Goal: Task Accomplishment & Management: Book appointment/travel/reservation

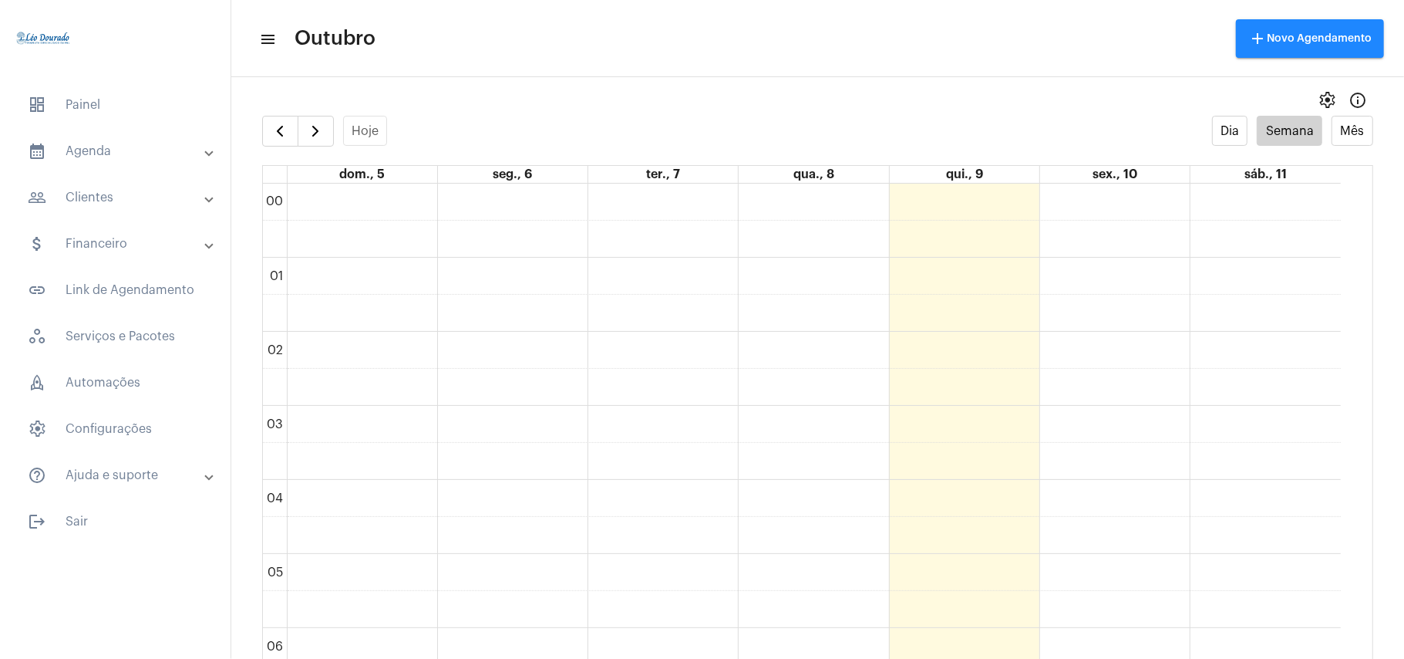
scroll to position [757, 0]
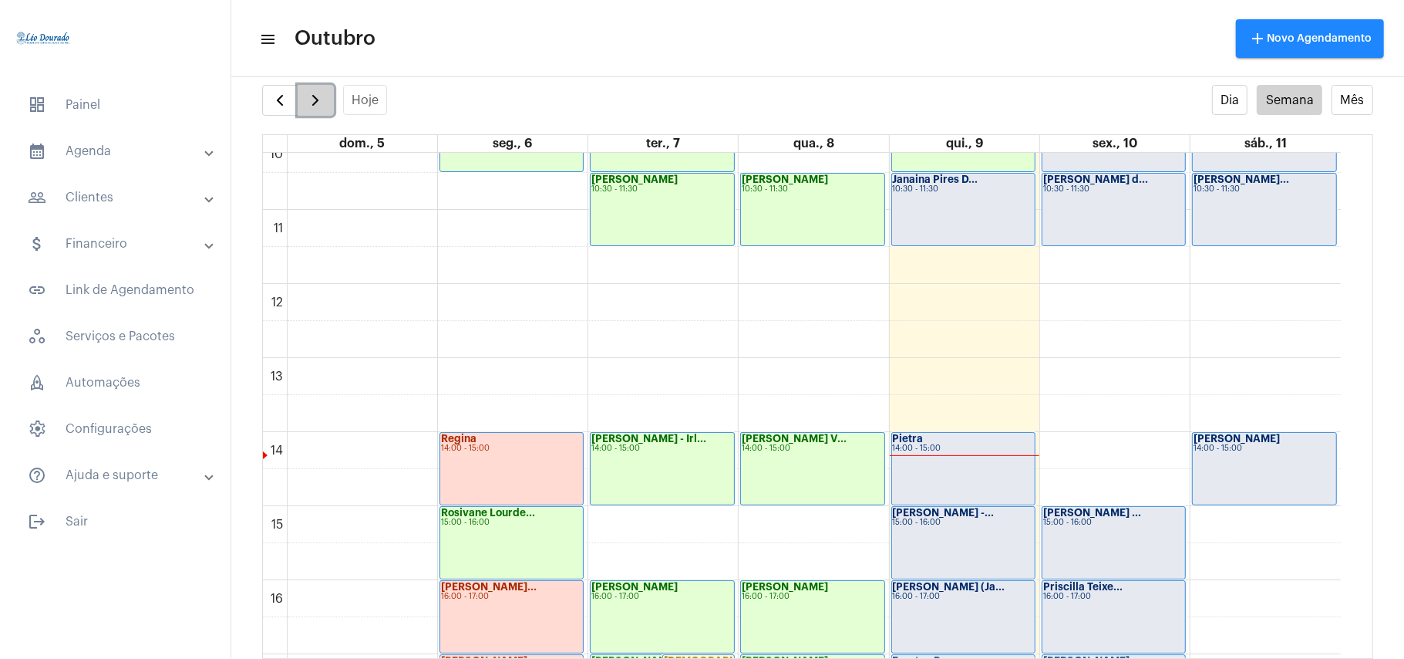
click at [315, 99] on span "button" at bounding box center [315, 100] width 19 height 19
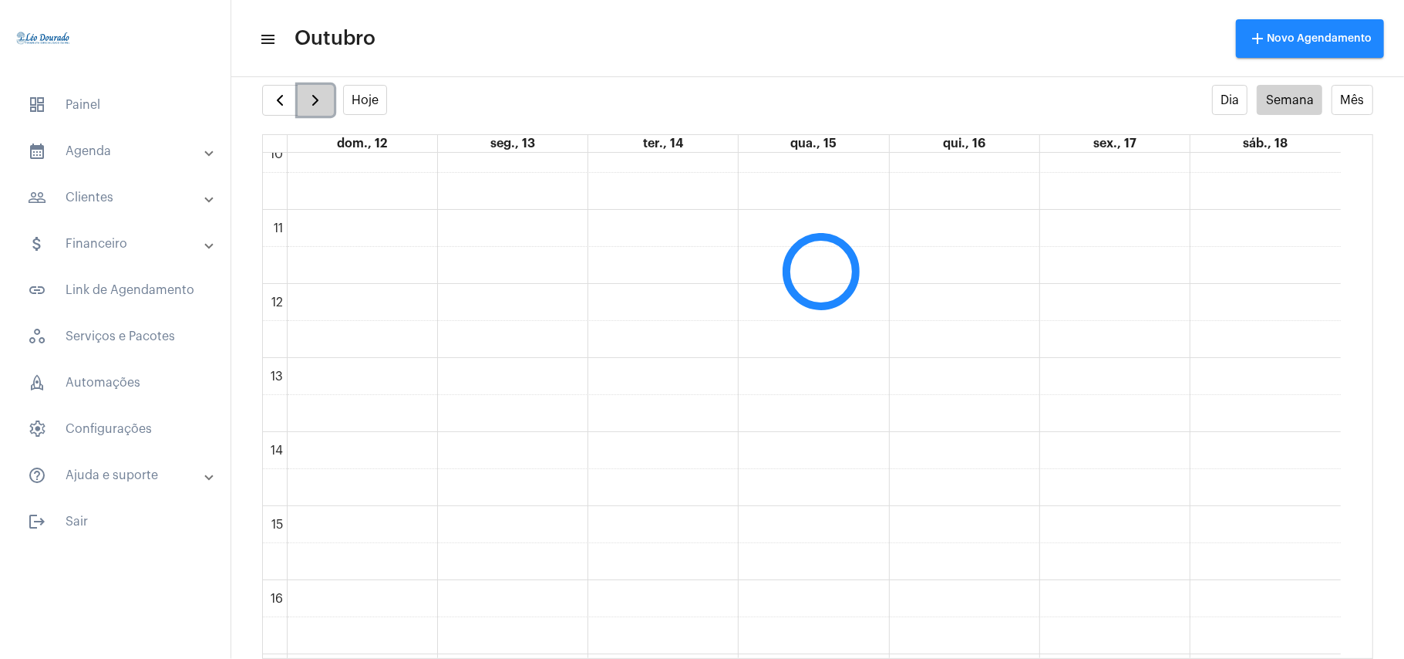
scroll to position [445, 0]
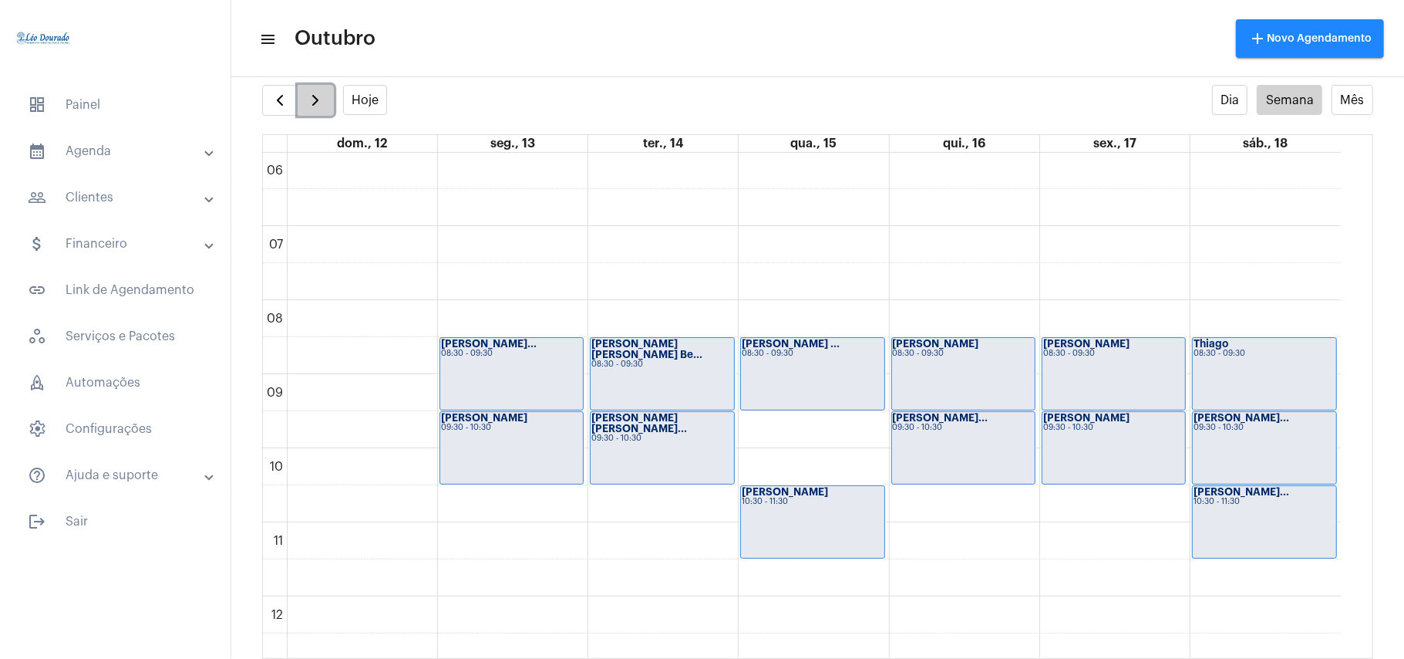
click at [315, 99] on span "button" at bounding box center [315, 100] width 19 height 19
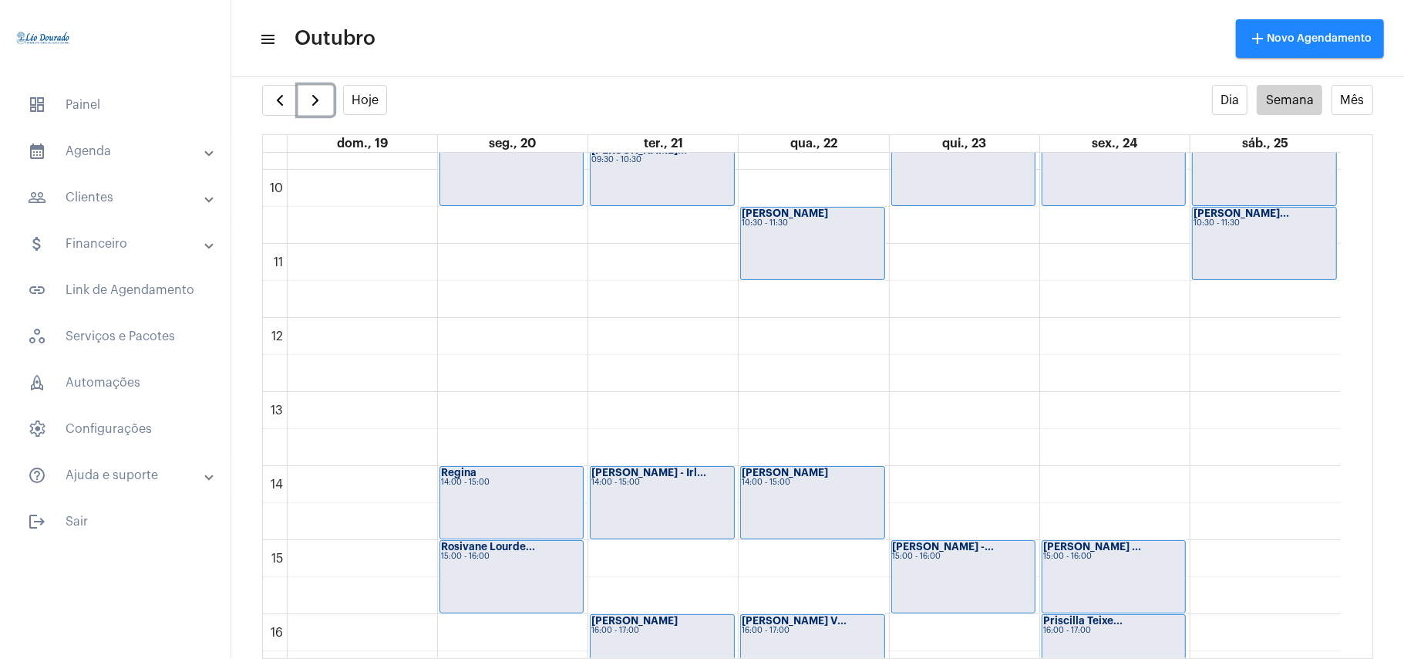
scroll to position [754, 0]
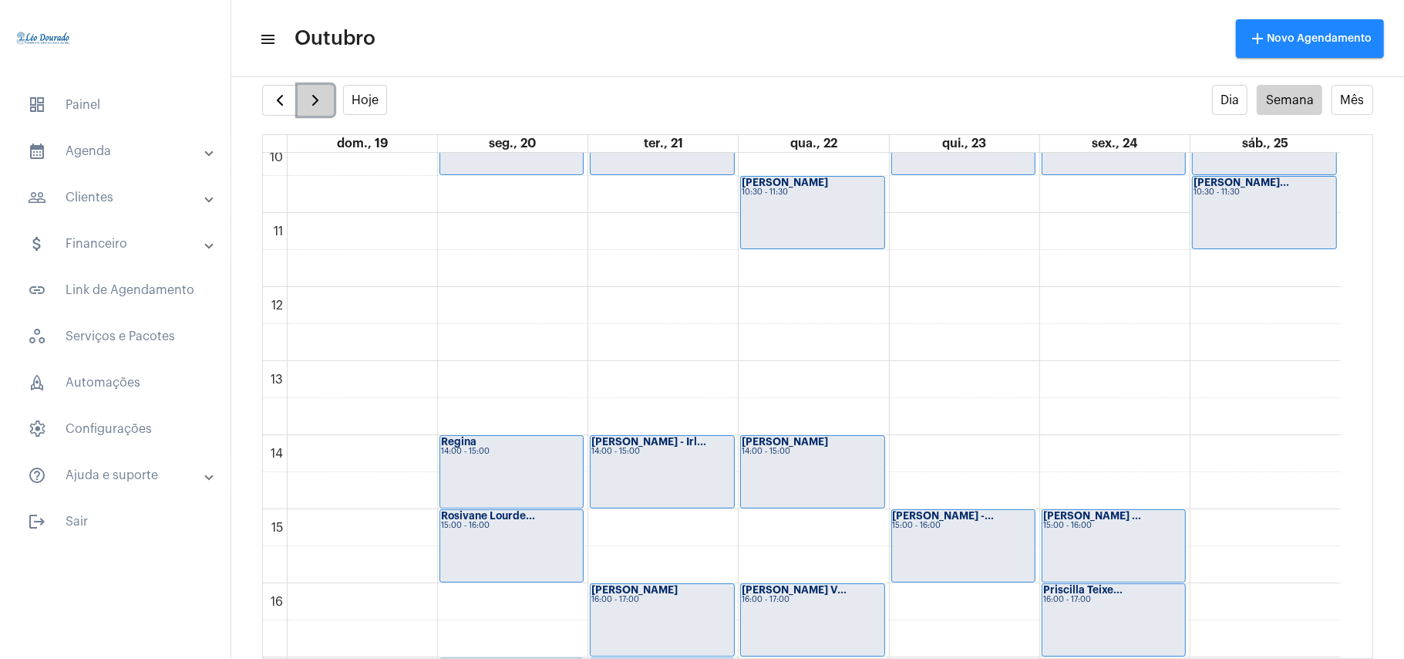
click at [325, 99] on button "button" at bounding box center [316, 100] width 36 height 31
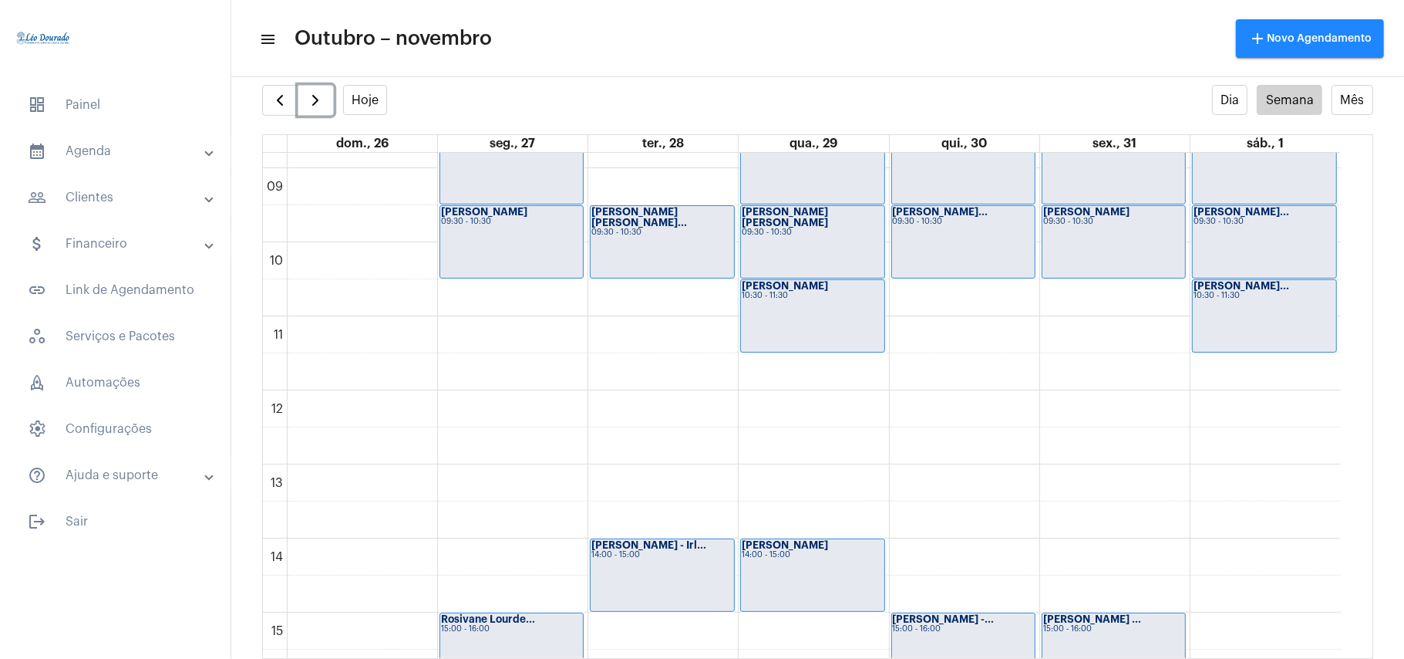
scroll to position [753, 0]
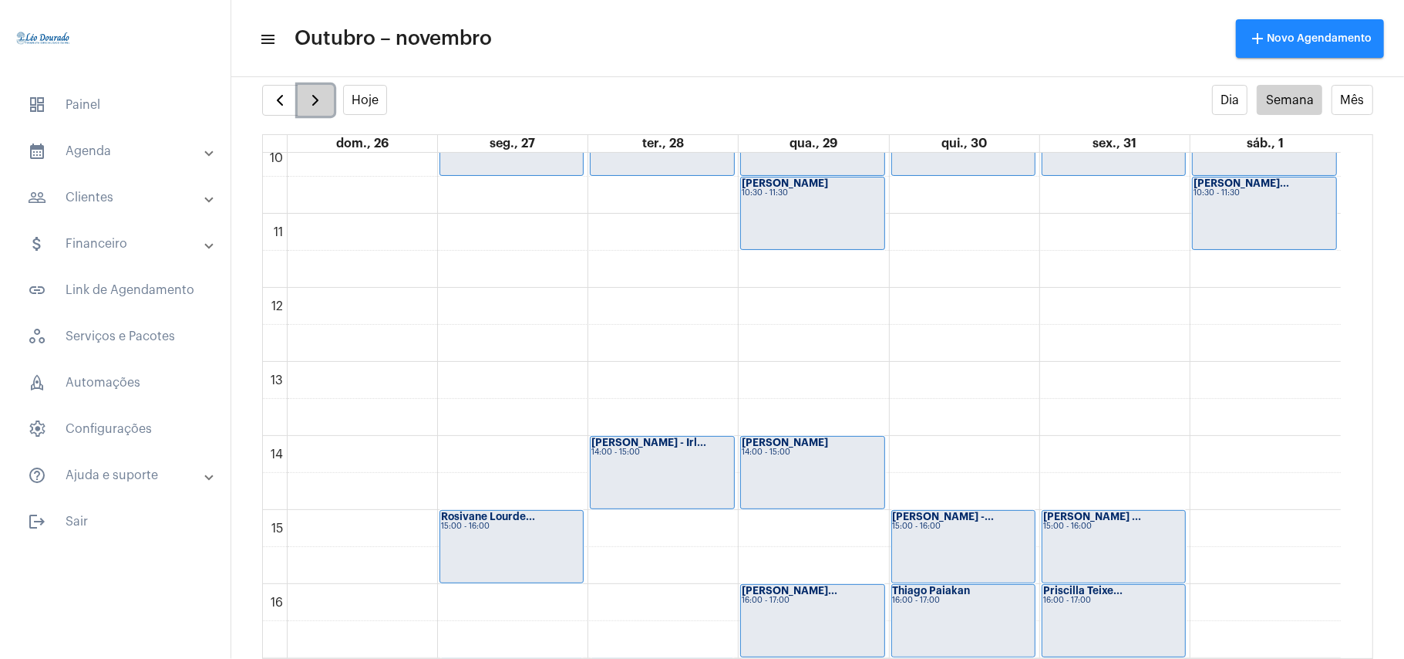
click at [324, 106] on span "button" at bounding box center [315, 100] width 19 height 19
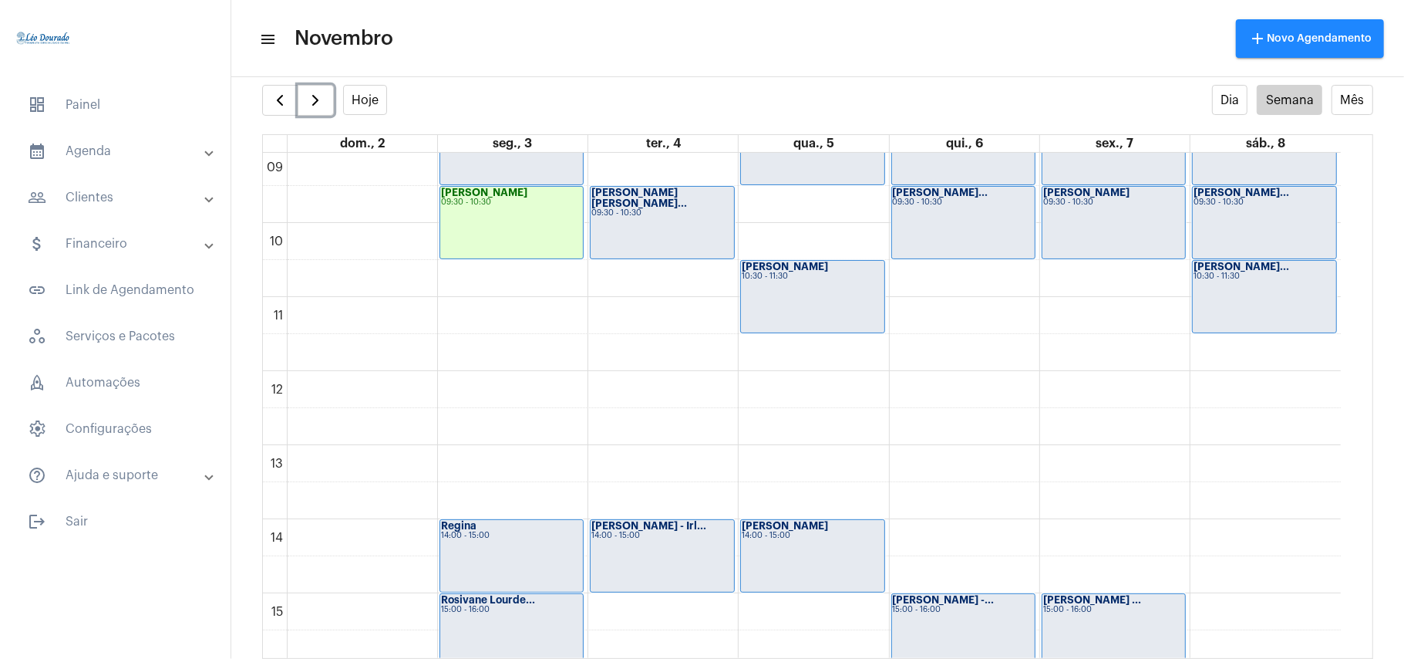
scroll to position [858, 0]
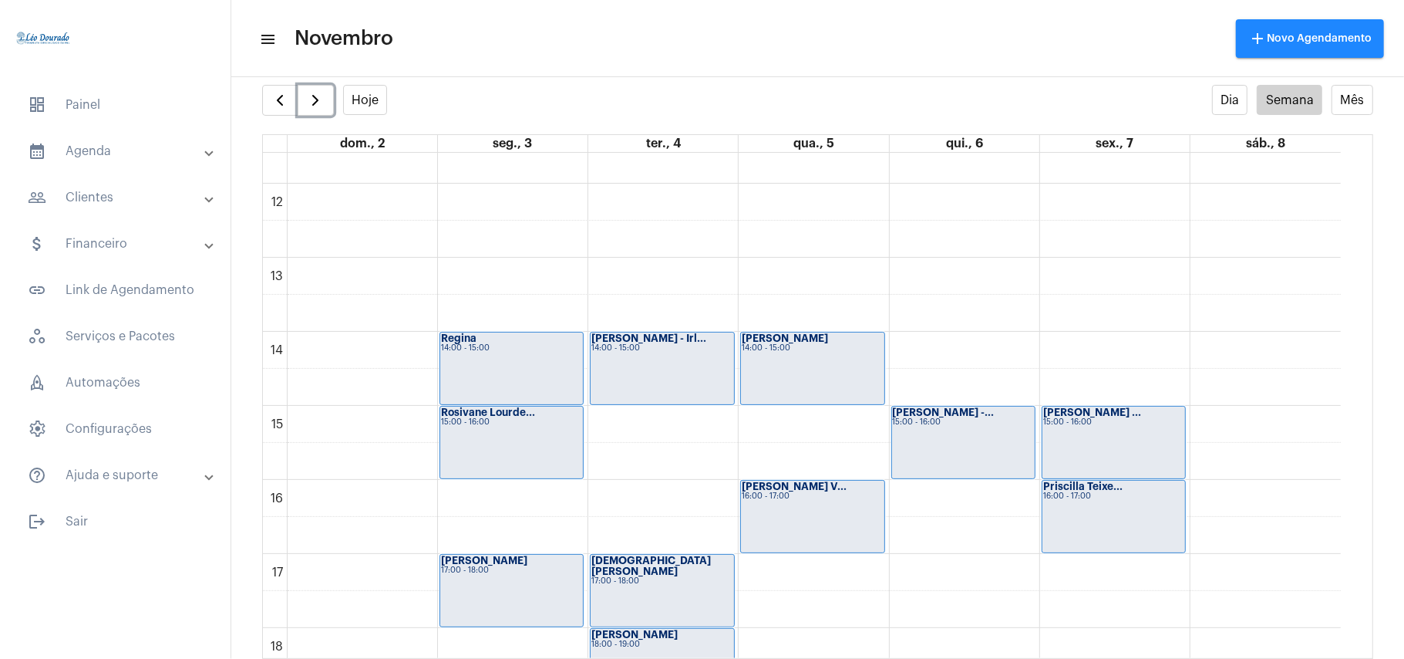
click at [985, 366] on div "00 01 02 03 04 05 06 07 08 09 10 11 12 13 14 15 16 17 18 19 20 21 22 23 [PERSON…" at bounding box center [802, 183] width 1078 height 1777
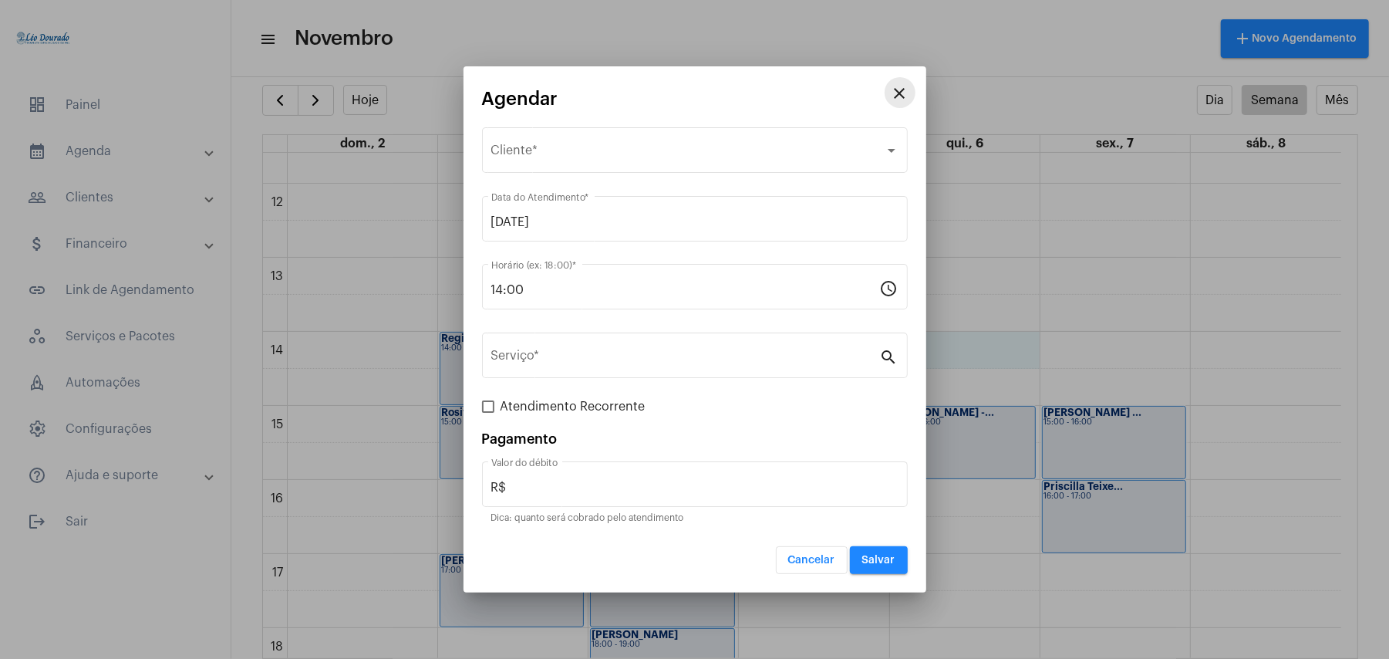
click at [909, 91] on button "close" at bounding box center [900, 92] width 31 height 31
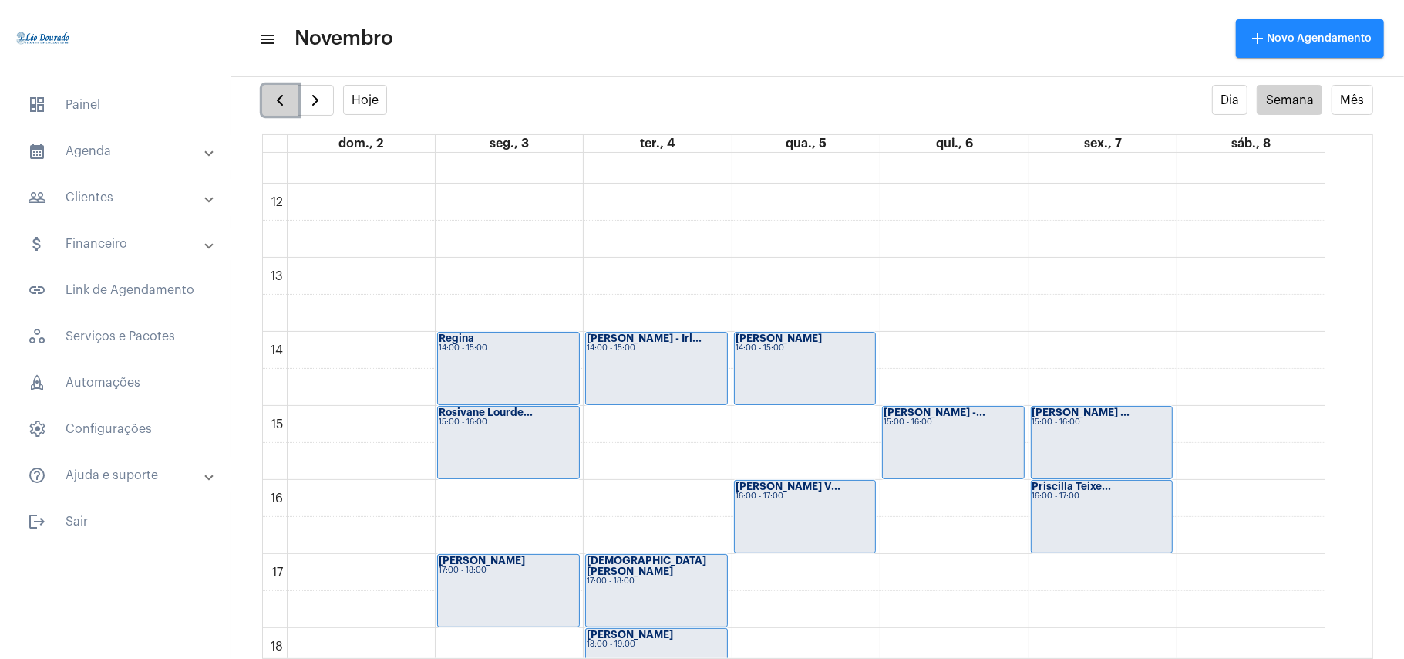
click at [282, 99] on span "button" at bounding box center [280, 100] width 19 height 19
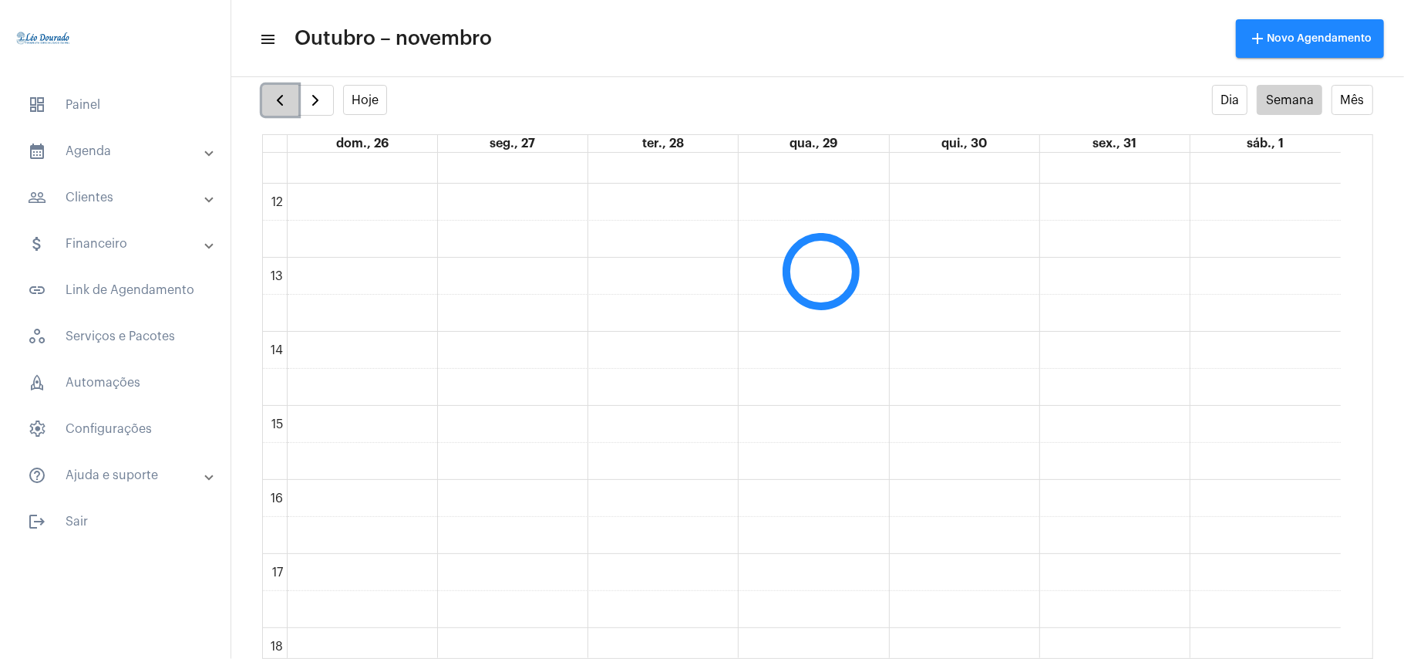
scroll to position [446, 0]
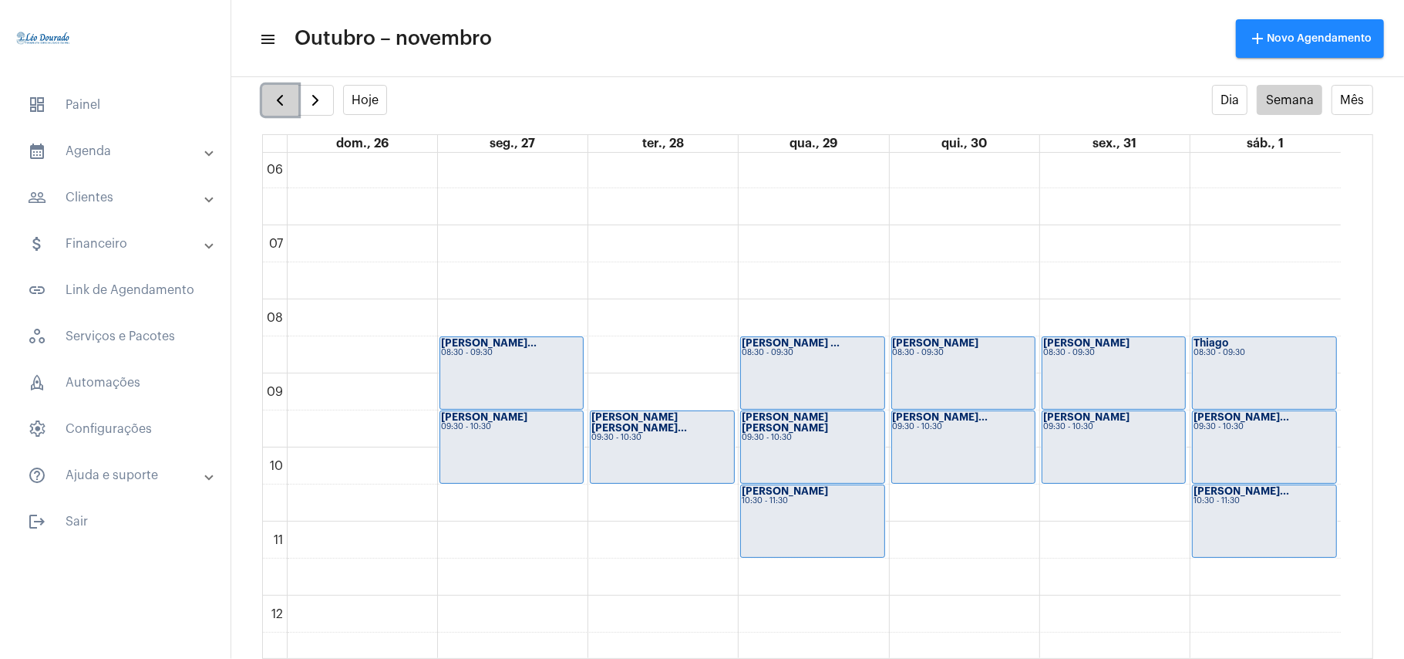
click at [282, 99] on span "button" at bounding box center [280, 100] width 19 height 19
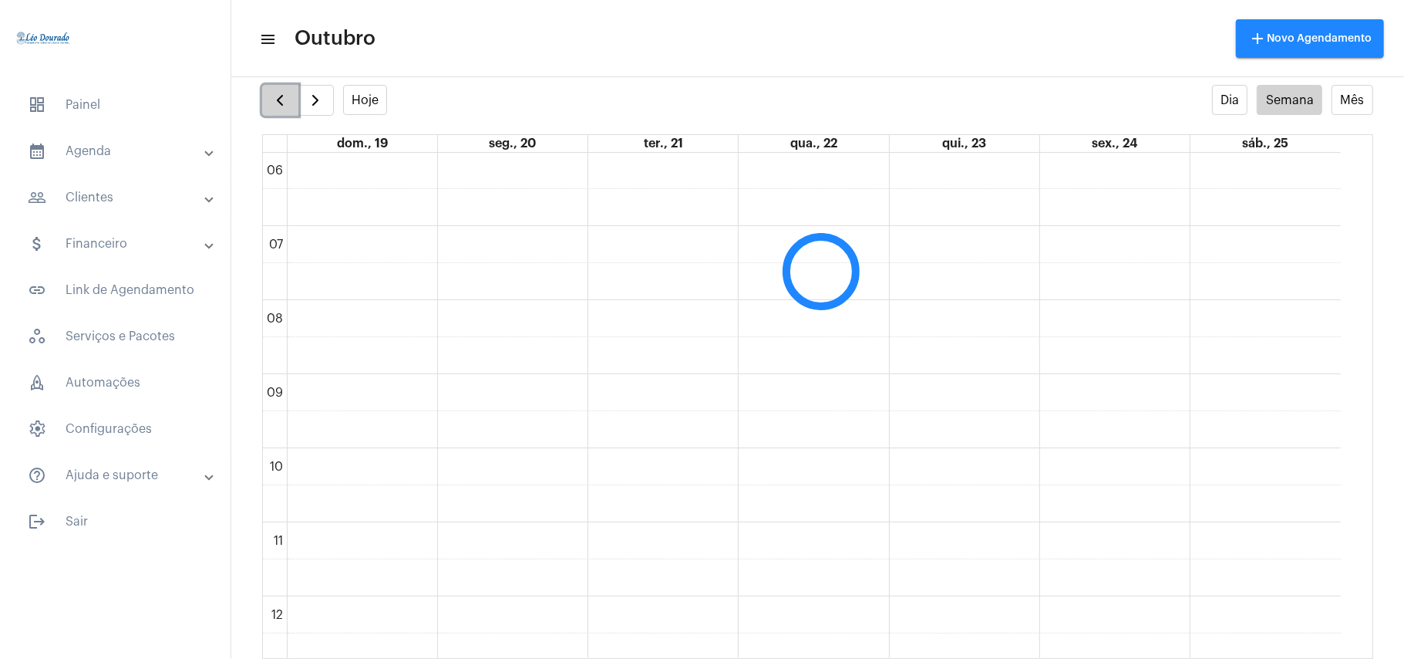
click at [282, 99] on span "button" at bounding box center [280, 100] width 19 height 19
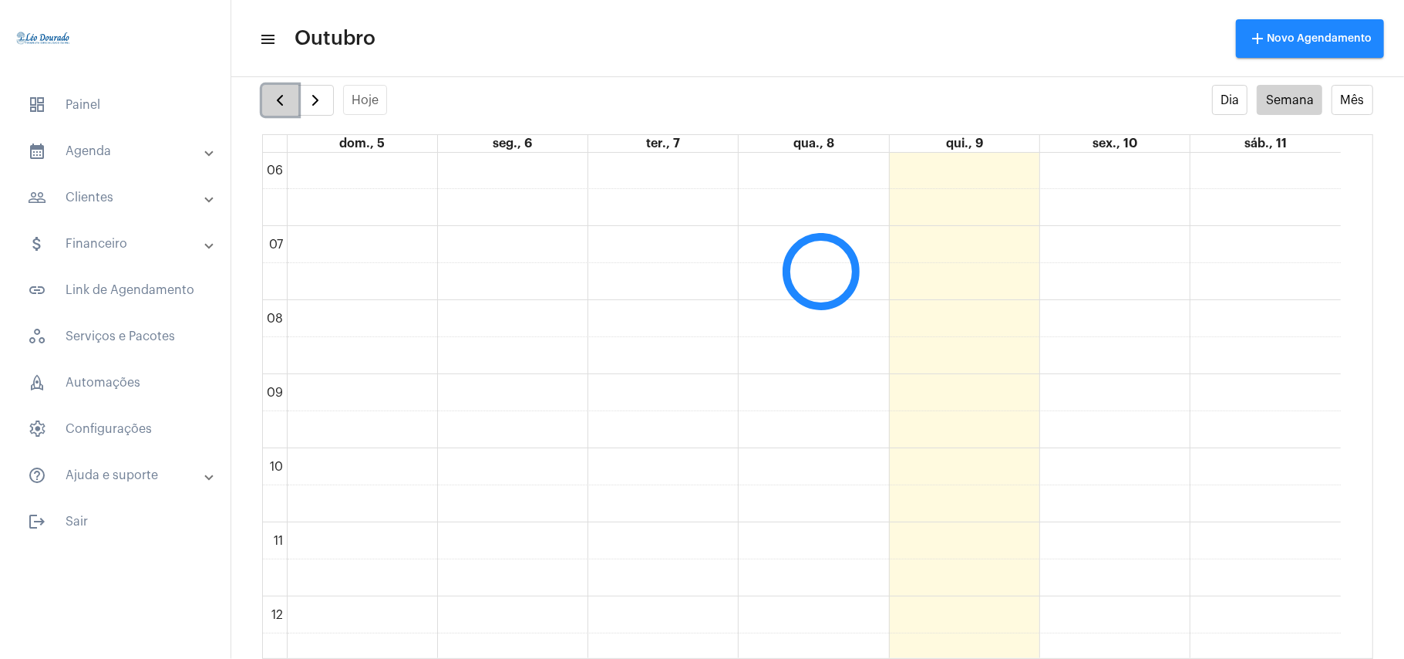
click at [282, 99] on span "button" at bounding box center [280, 100] width 19 height 19
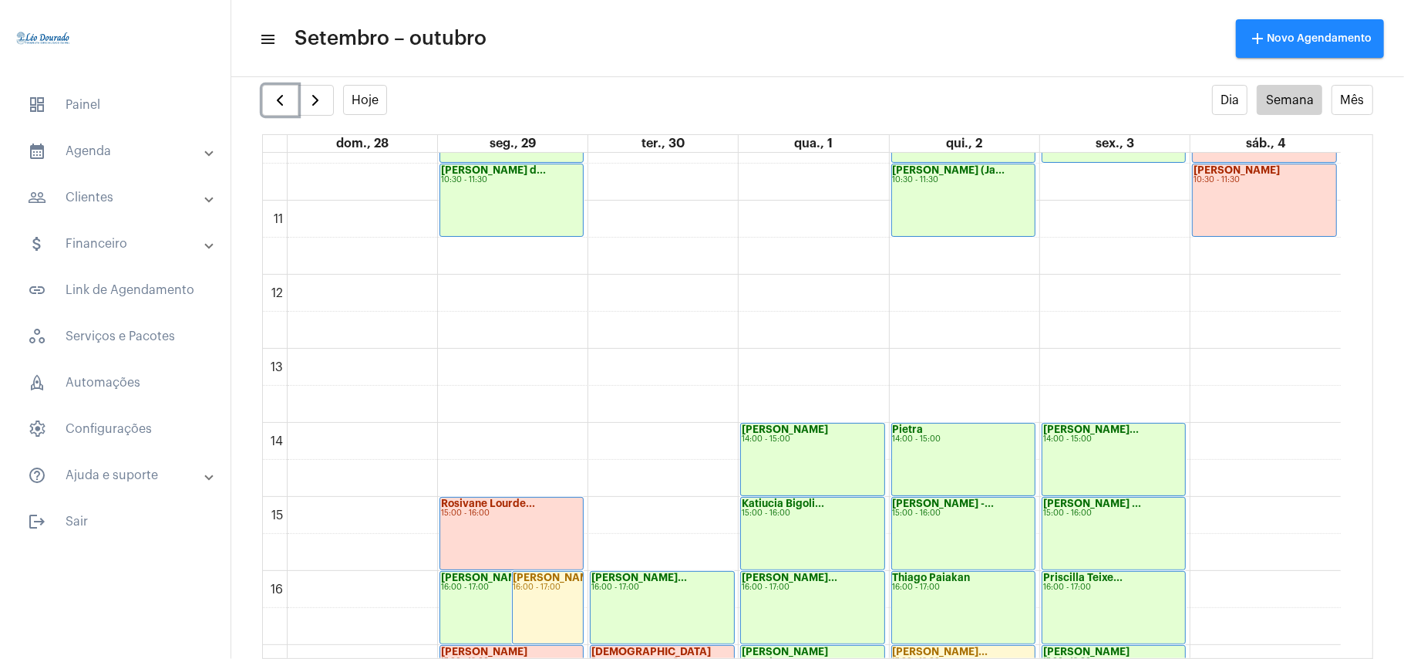
scroll to position [652, 0]
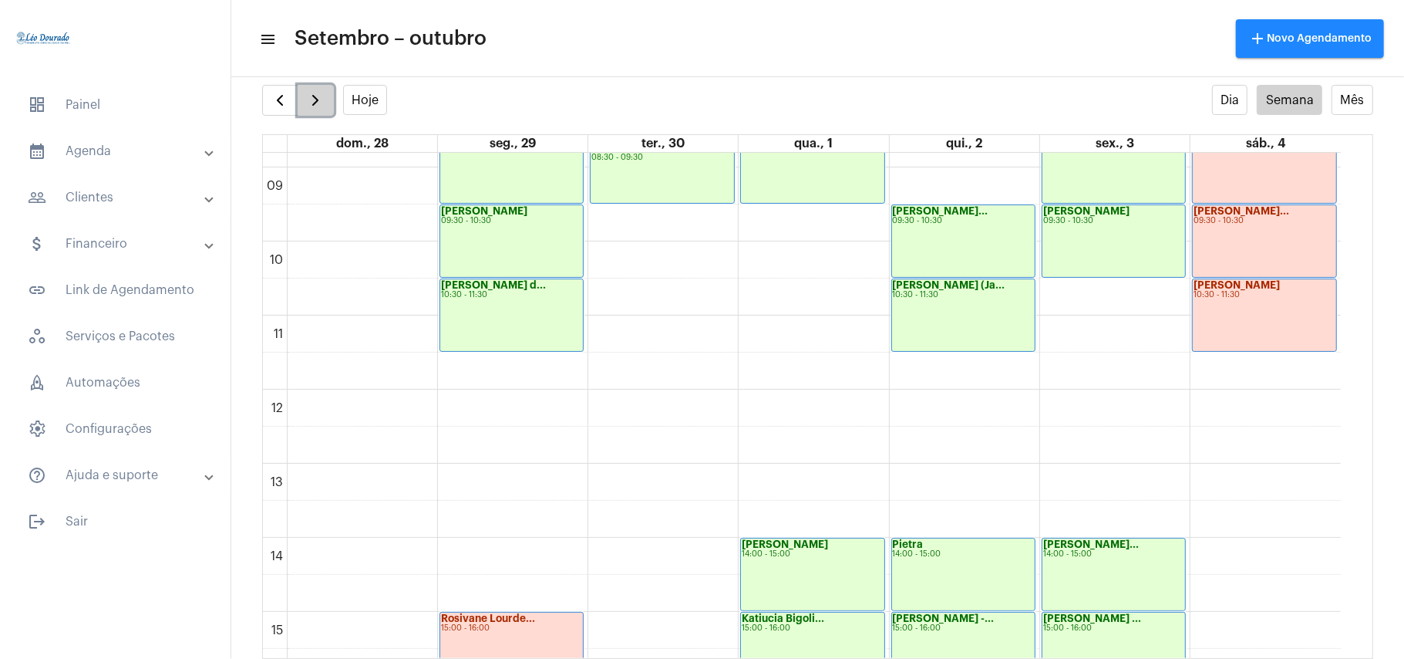
click at [313, 100] on span "button" at bounding box center [315, 100] width 19 height 19
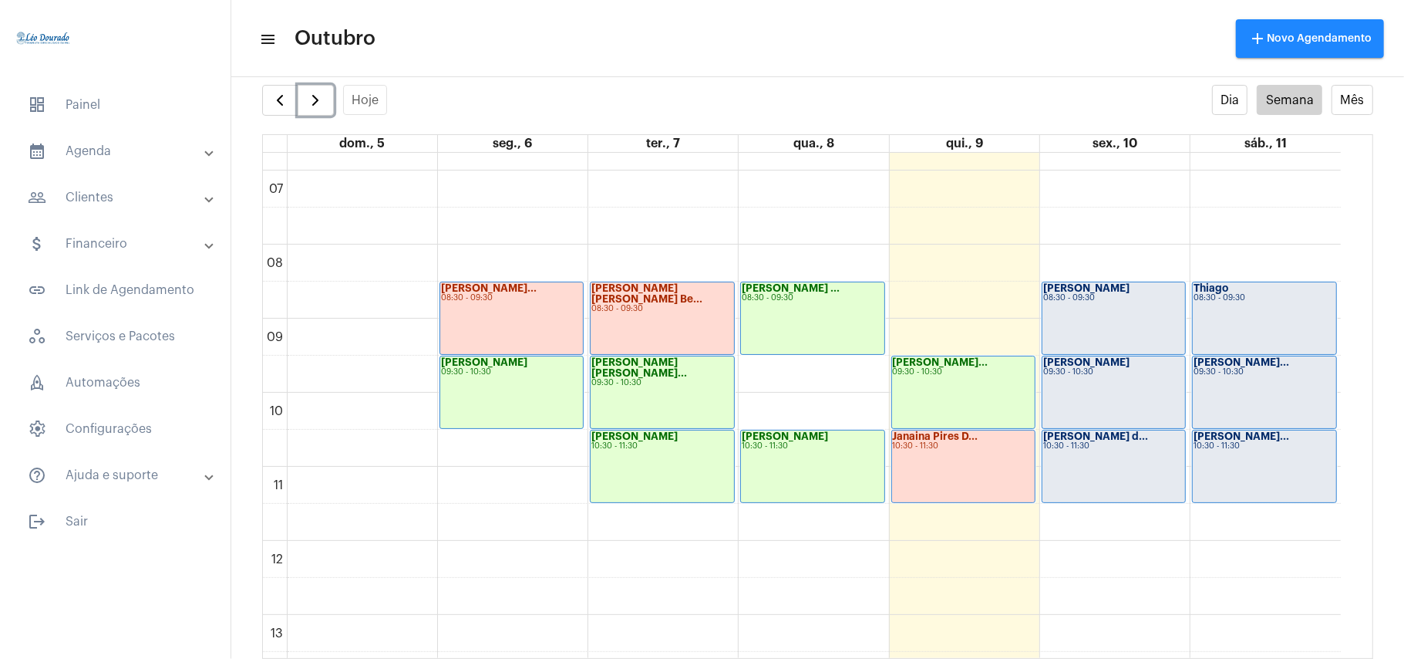
scroll to position [856, 0]
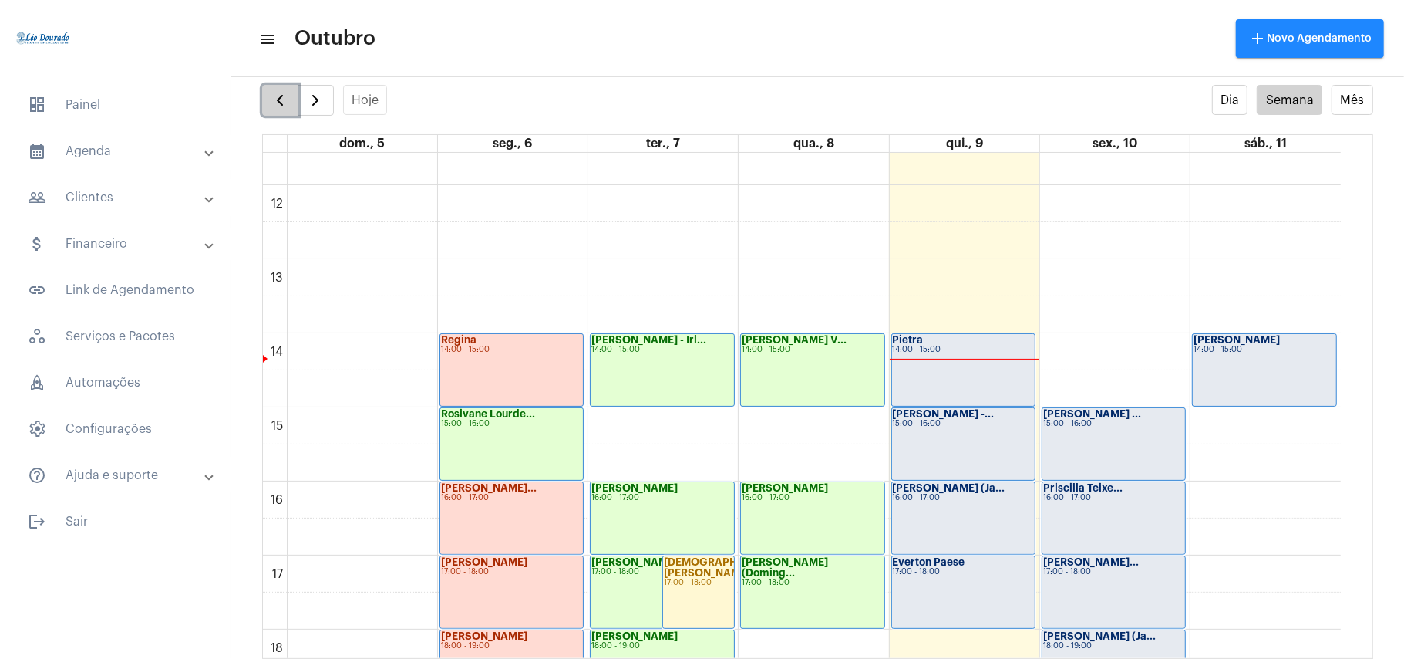
click at [278, 103] on span "button" at bounding box center [280, 100] width 19 height 19
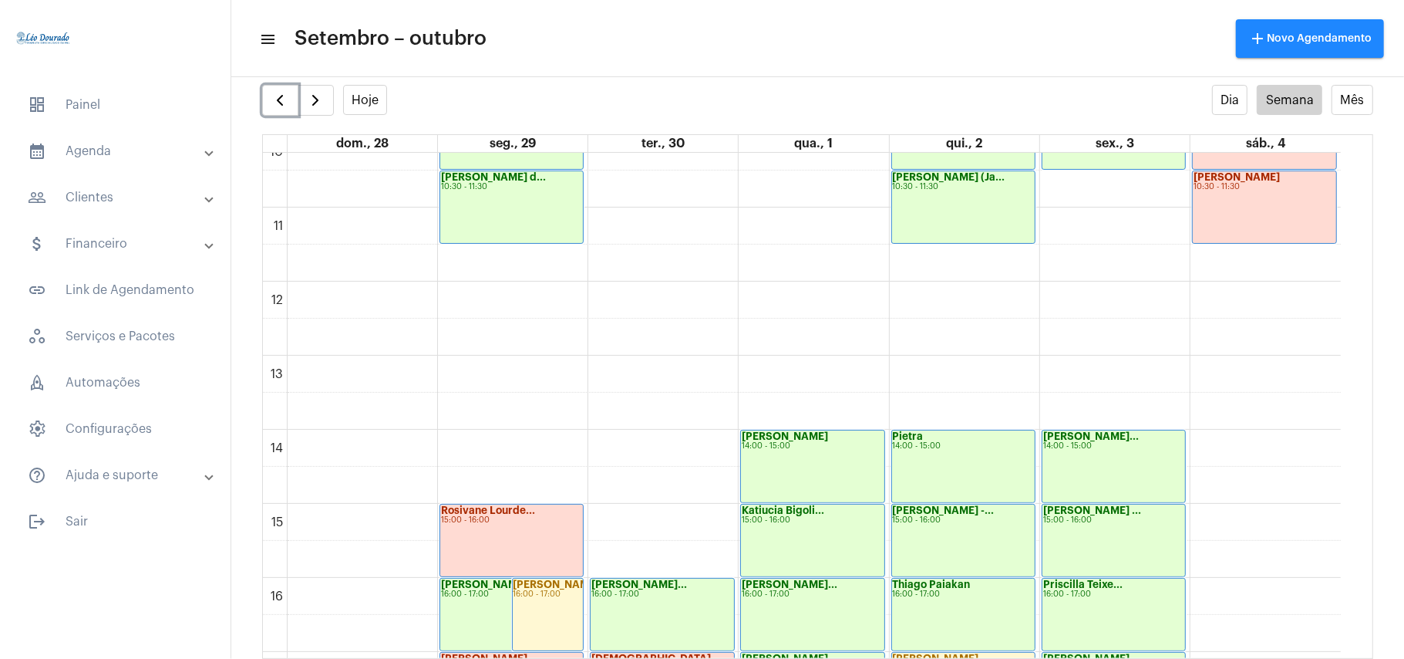
scroll to position [858, 0]
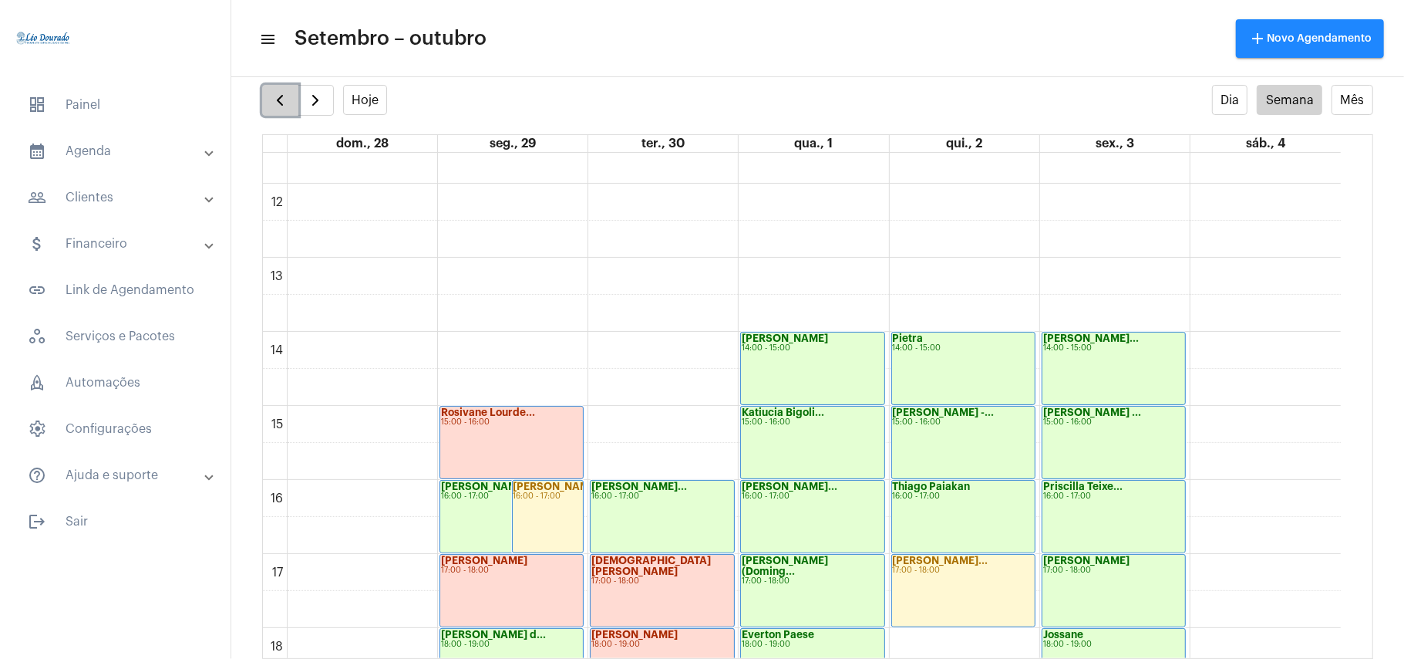
click at [285, 99] on span "button" at bounding box center [280, 100] width 19 height 19
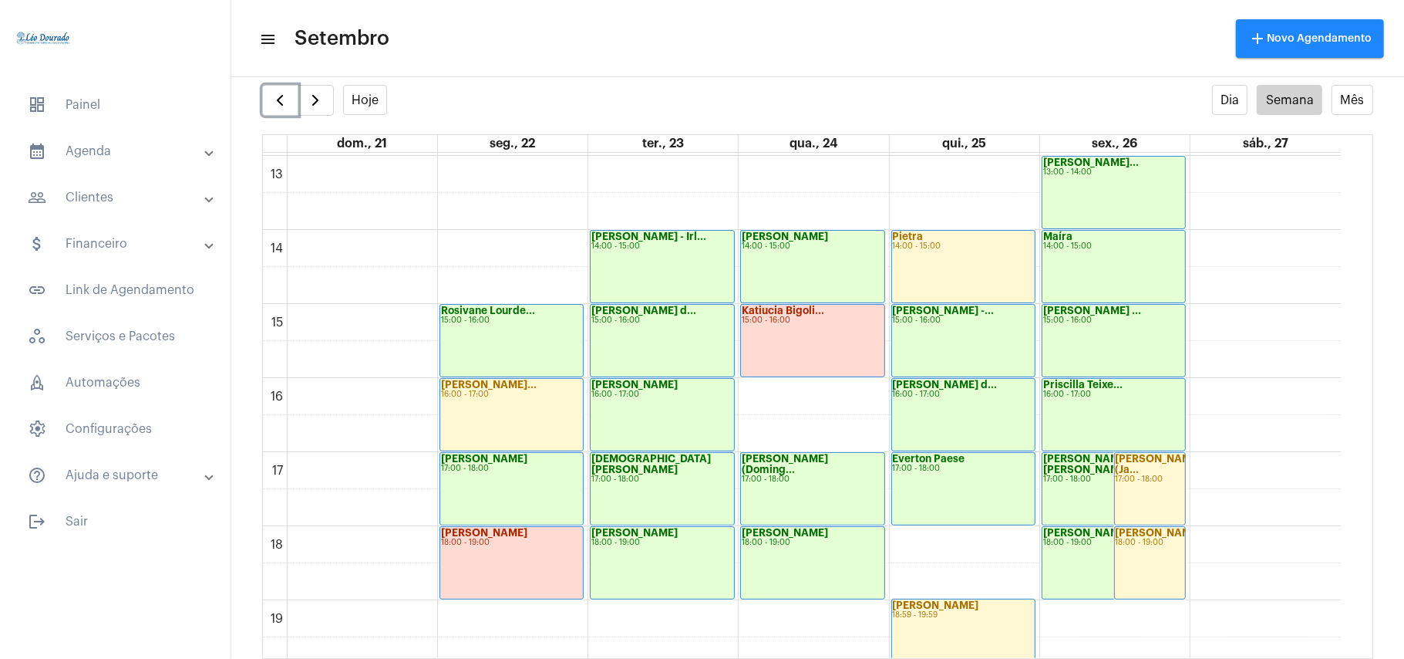
scroll to position [856, 0]
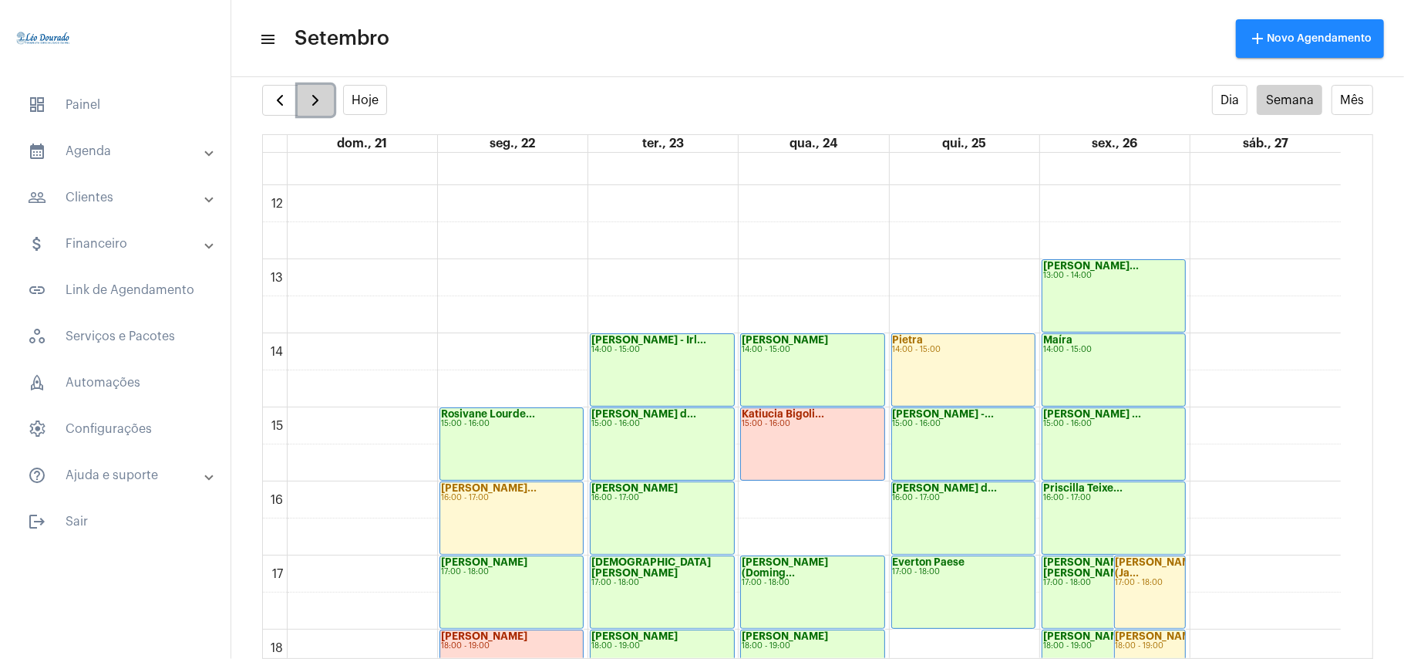
click at [322, 103] on span "button" at bounding box center [315, 100] width 19 height 19
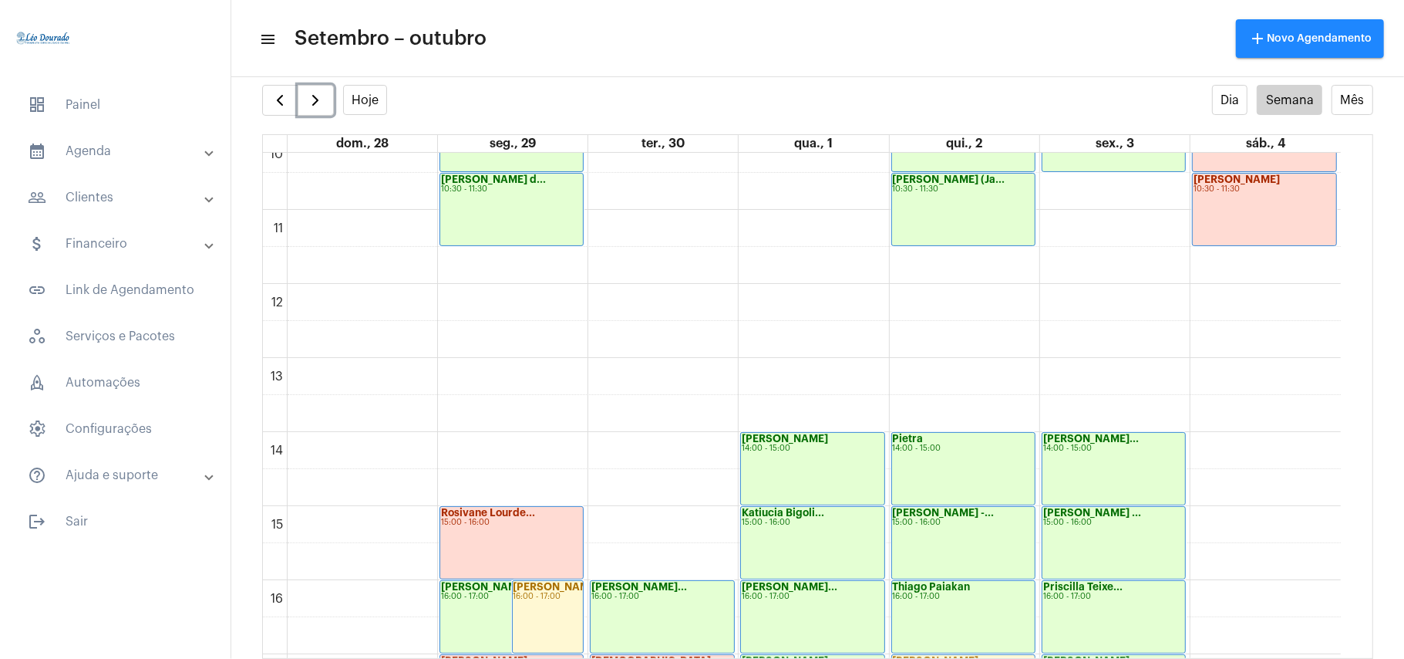
scroll to position [244, 0]
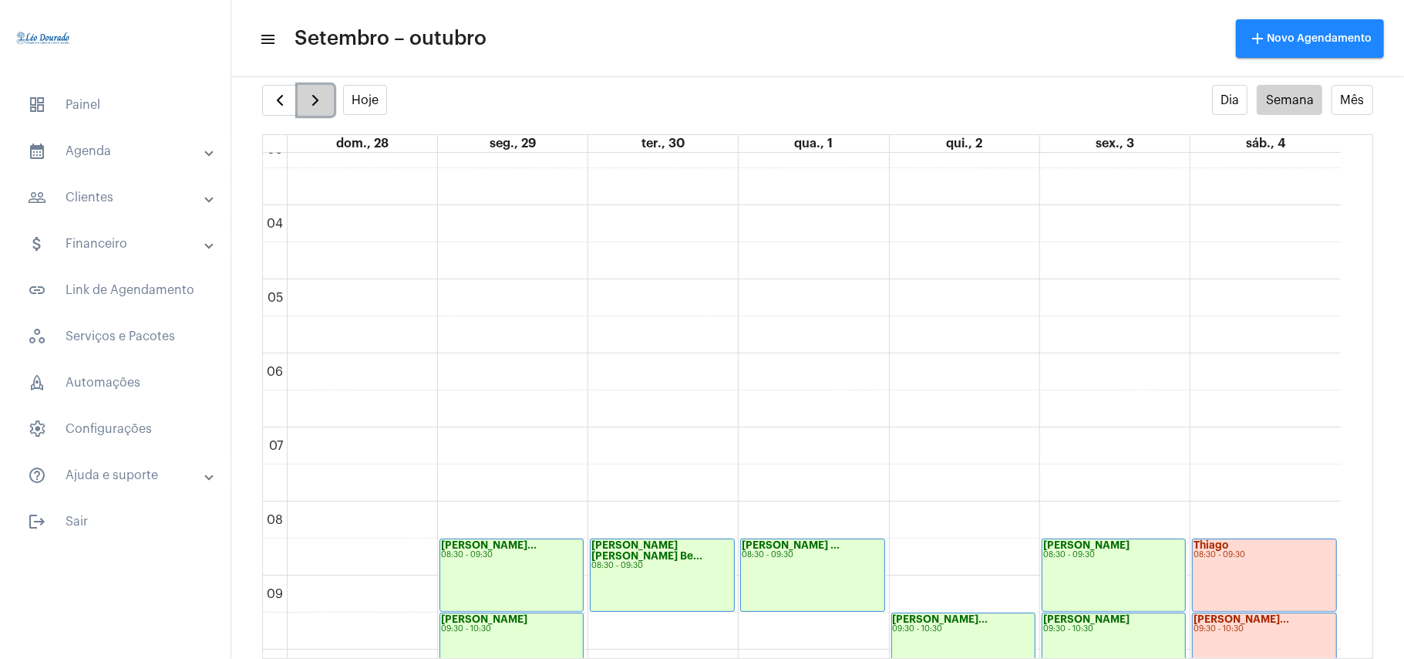
click at [331, 103] on button "button" at bounding box center [316, 100] width 36 height 31
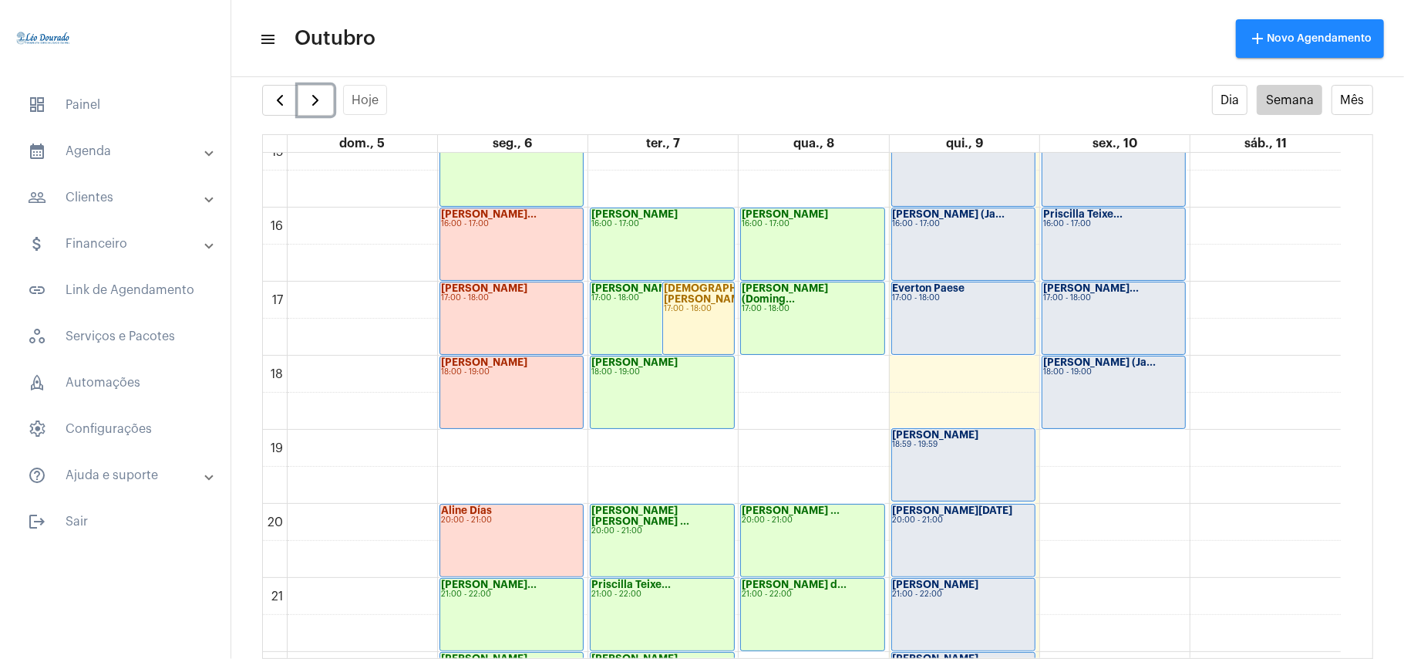
scroll to position [1165, 0]
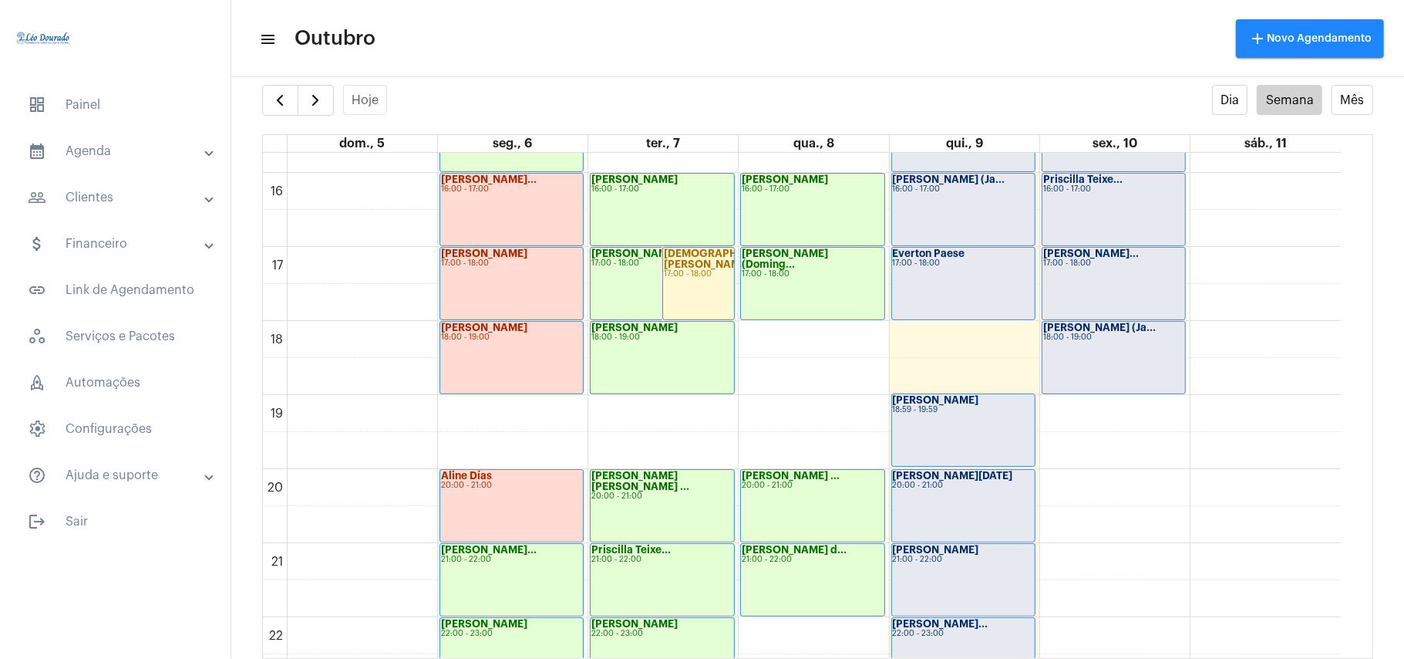
click at [371, 118] on full-calendar "Hoje Dia Semana Mês dom., 5 seg., 6 ter., 7 qua., 8 qui., 9 sex., 10 sáb., 11 0…" at bounding box center [817, 372] width 1173 height 574
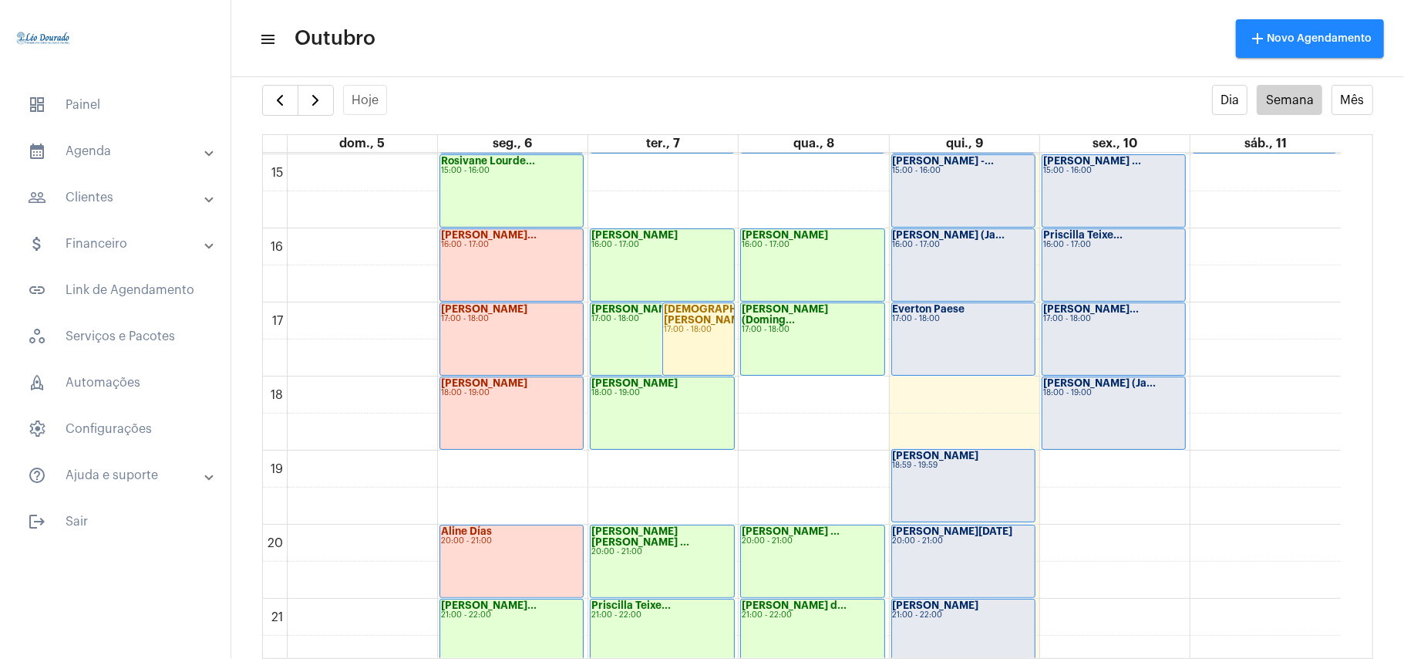
scroll to position [1062, 0]
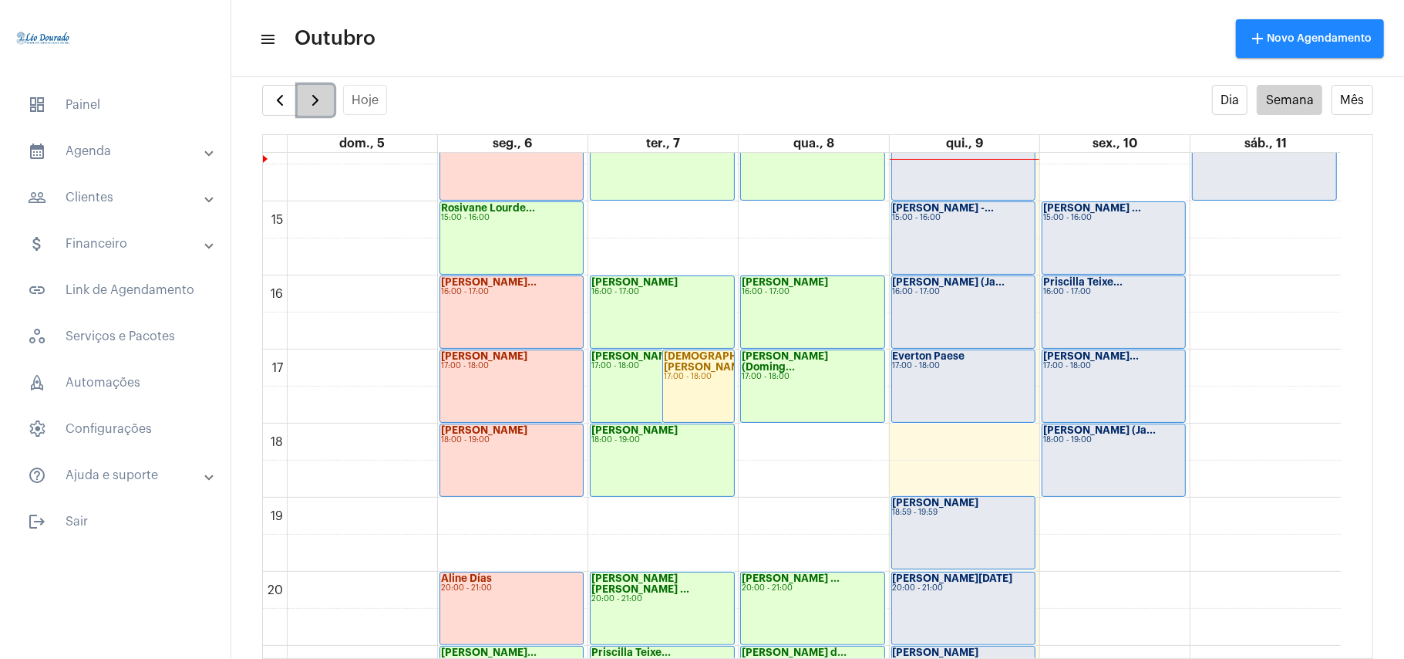
click at [316, 105] on span "button" at bounding box center [315, 100] width 19 height 19
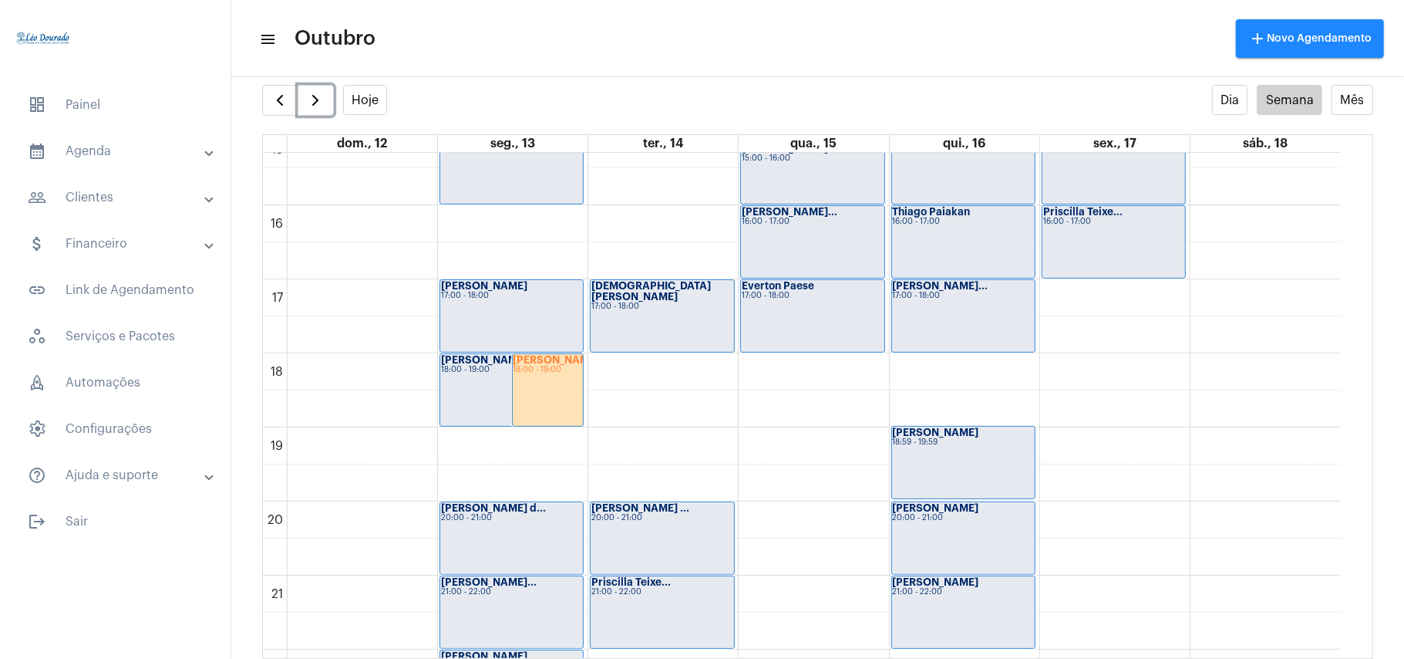
scroll to position [1166, 0]
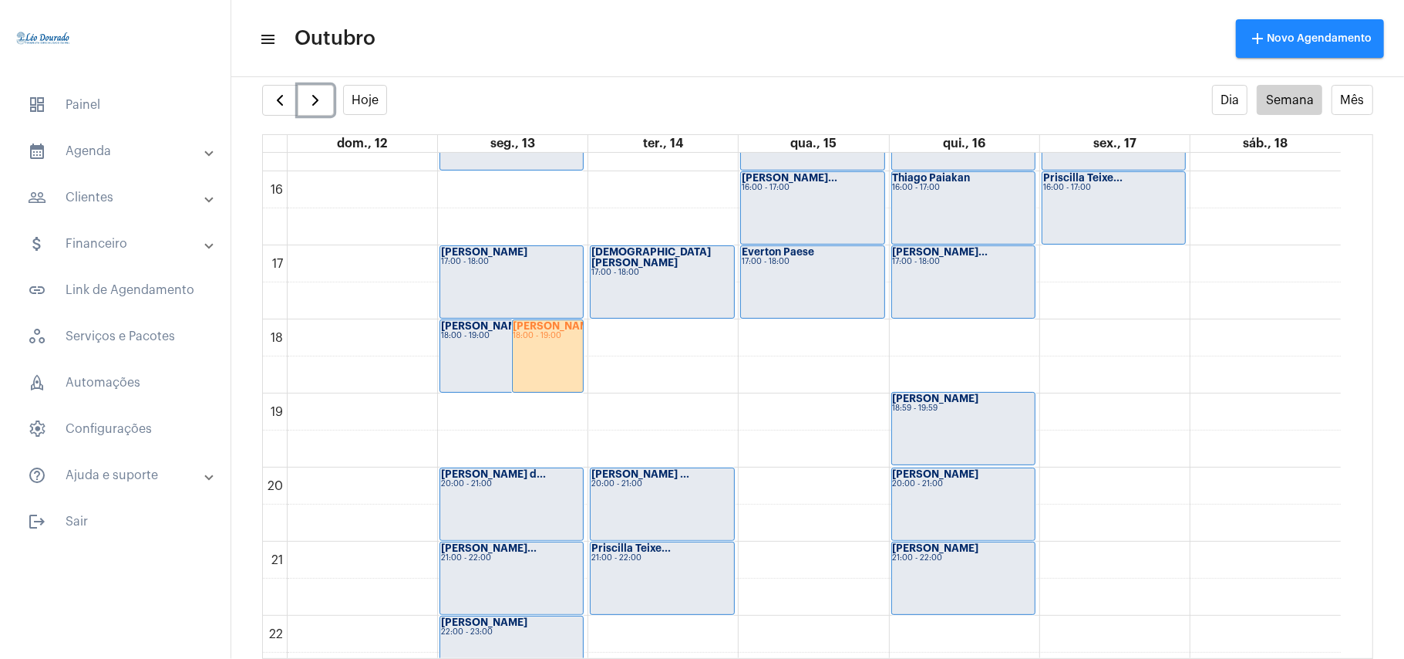
click at [544, 352] on div "[PERSON_NAME] 18:00 - 19:00" at bounding box center [548, 356] width 71 height 72
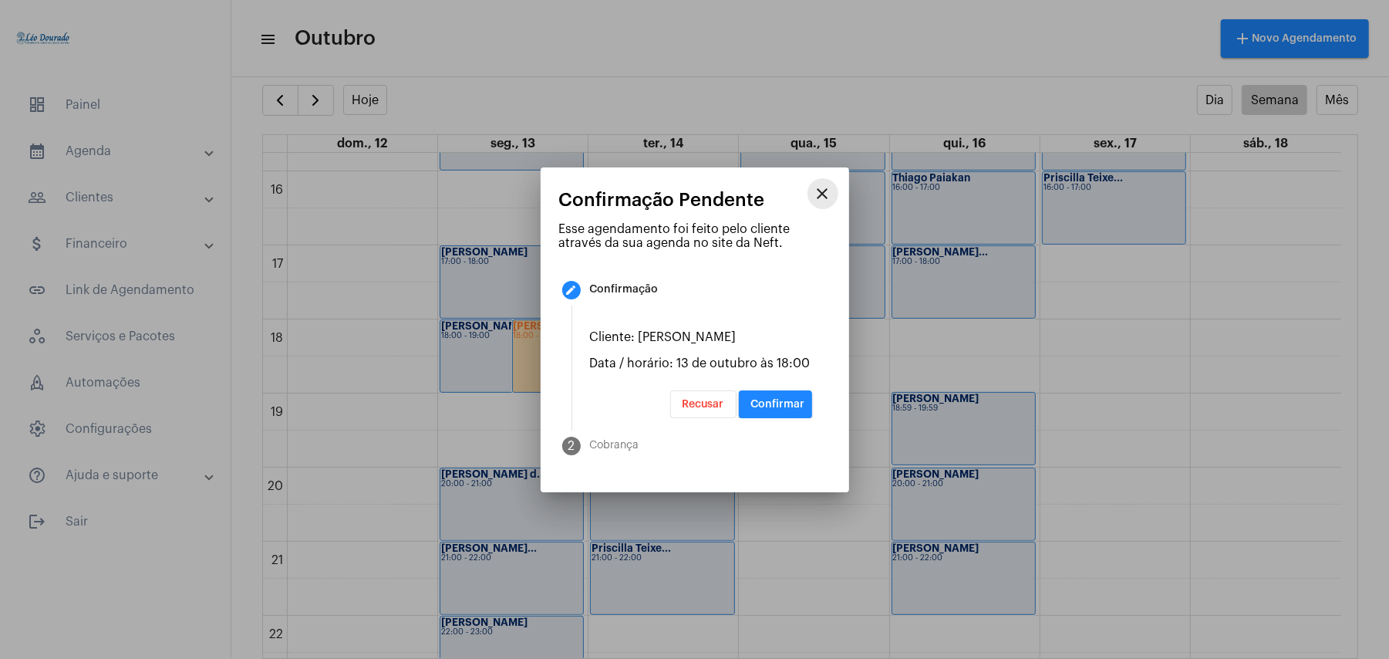
click at [831, 191] on button "close" at bounding box center [822, 193] width 31 height 31
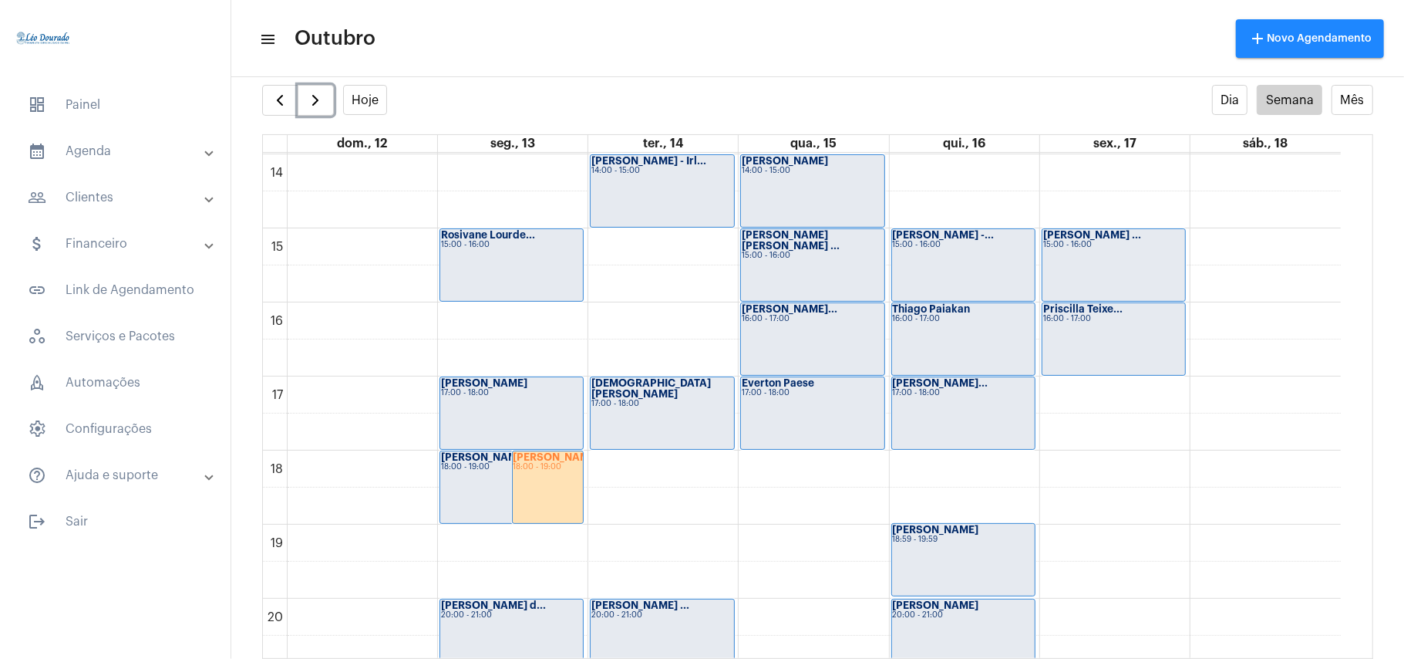
scroll to position [960, 0]
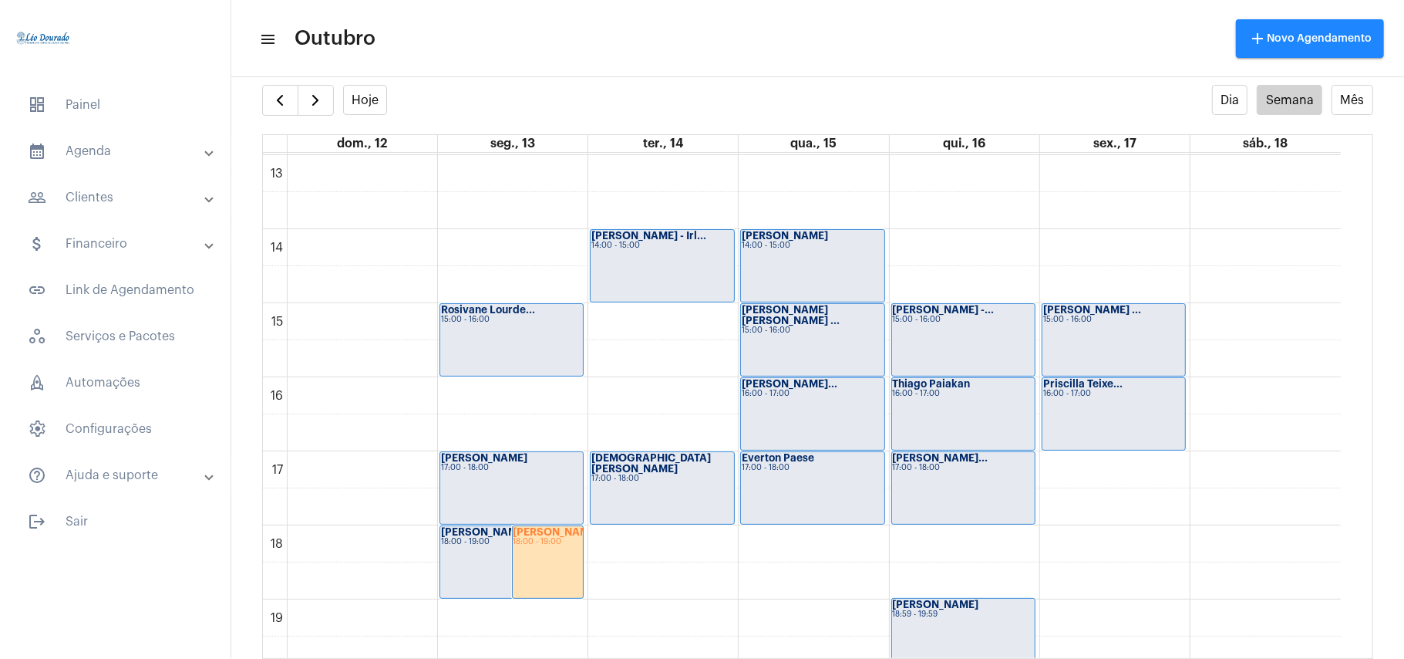
click at [615, 80] on div "settings info_outlined" at bounding box center [817, 69] width 1173 height 31
click at [637, 31] on mat-toolbar-row "menu Outubro add Novo Agendamento" at bounding box center [817, 38] width 1173 height 49
click at [103, 197] on mat-panel-title "people_outline Clientes" at bounding box center [117, 197] width 178 height 19
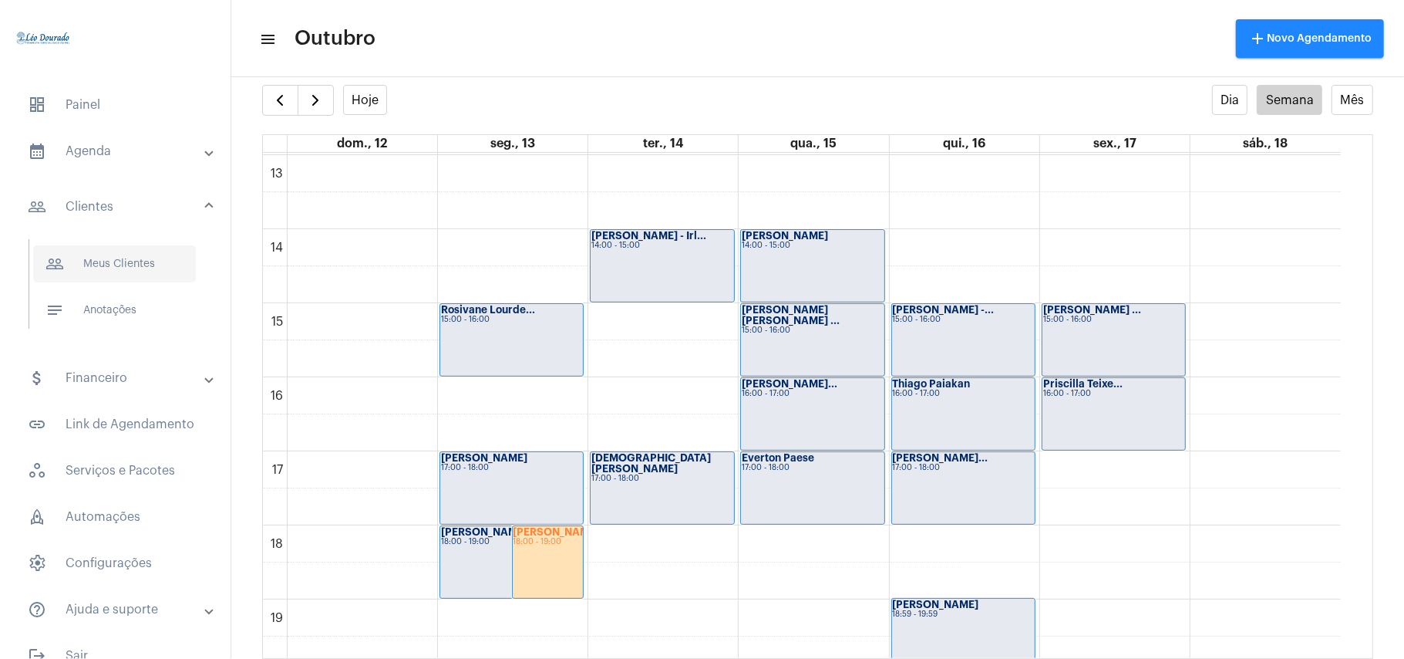
click at [143, 268] on span "people_outline Meus Clientes" at bounding box center [114, 263] width 163 height 37
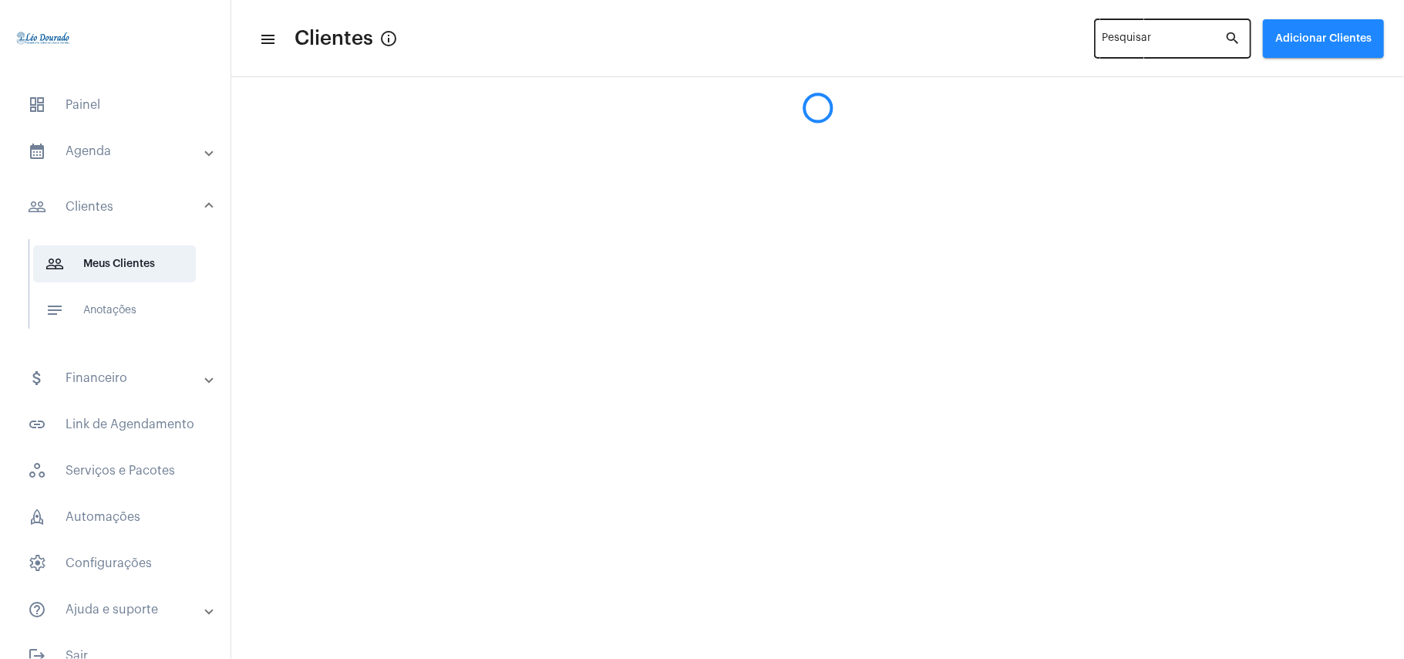
click at [1145, 35] on input "Pesquisar" at bounding box center [1164, 41] width 123 height 12
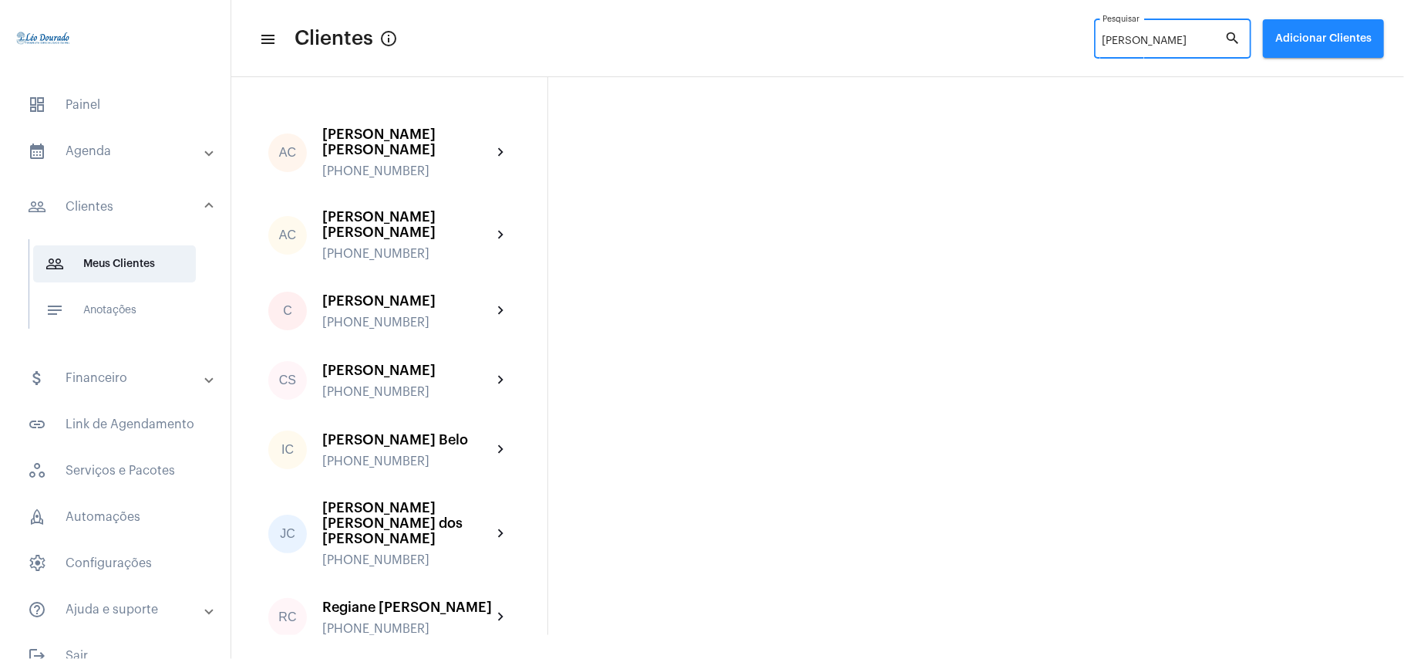
type input "[PERSON_NAME]"
click at [830, 211] on div "AC [PERSON_NAME] [PERSON_NAME] [PHONE_NUMBER] chevron_right AC [PERSON_NAME] [P…" at bounding box center [817, 356] width 1173 height 558
click at [1308, 37] on span "Adicionar Clientes" at bounding box center [1324, 38] width 96 height 11
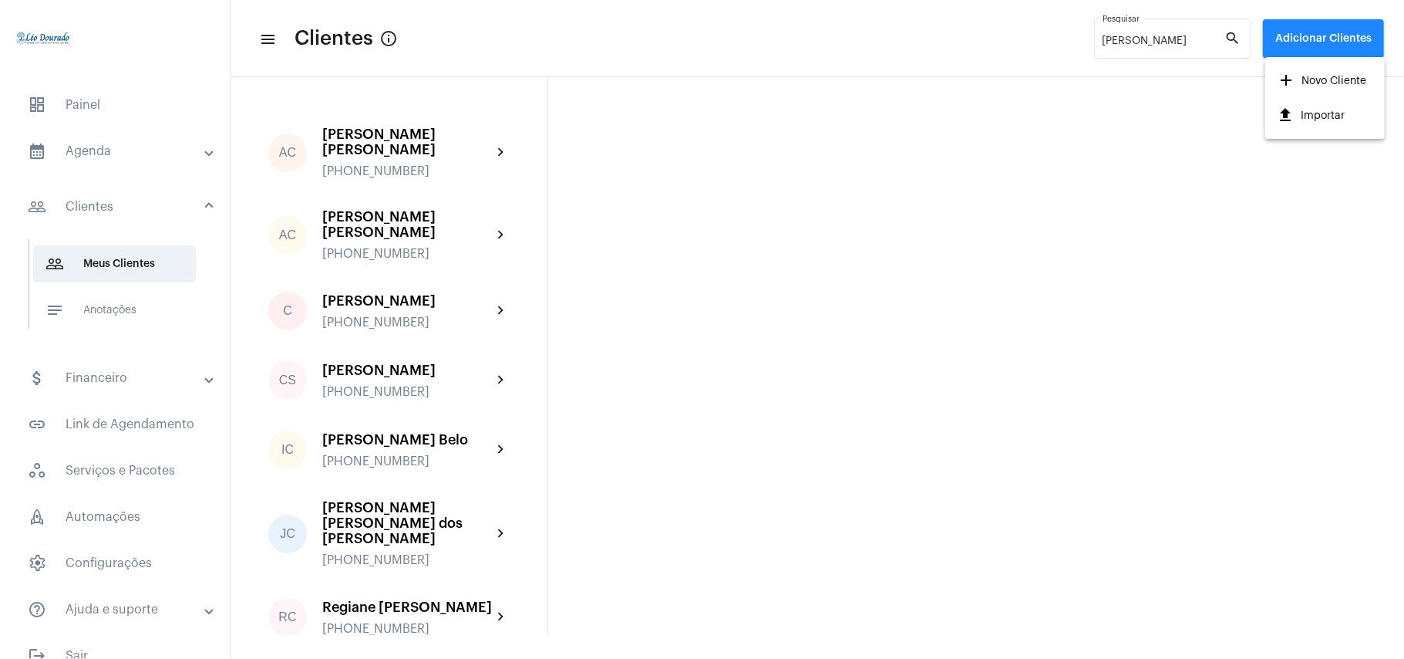
click at [1323, 79] on span "add Novo Cliente" at bounding box center [1322, 81] width 89 height 28
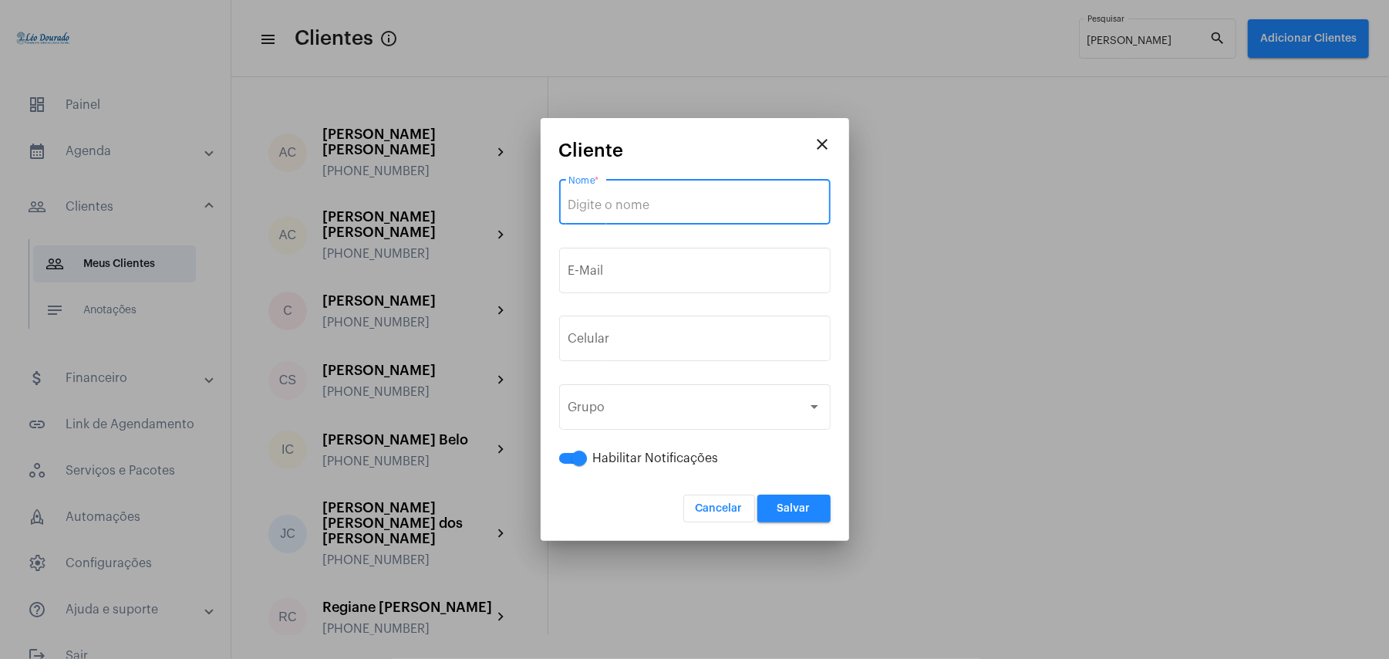
click at [680, 198] on input "Nome *" at bounding box center [694, 205] width 253 height 14
type input "Crisiane"
click at [722, 514] on span "Cancelar" at bounding box center [719, 508] width 47 height 11
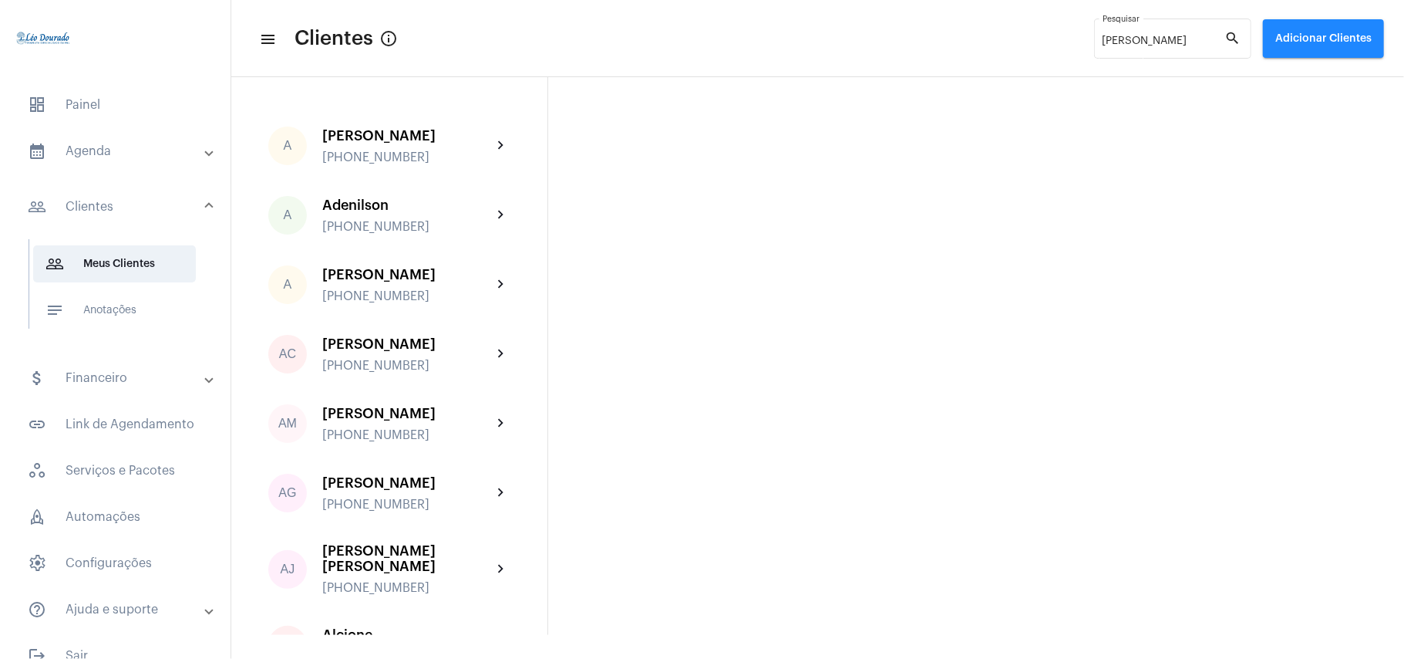
click at [105, 150] on mat-panel-title "calendar_month_outlined Agenda" at bounding box center [117, 151] width 178 height 19
click at [105, 211] on span "calendar_month_outlined Calendário" at bounding box center [114, 214] width 163 height 37
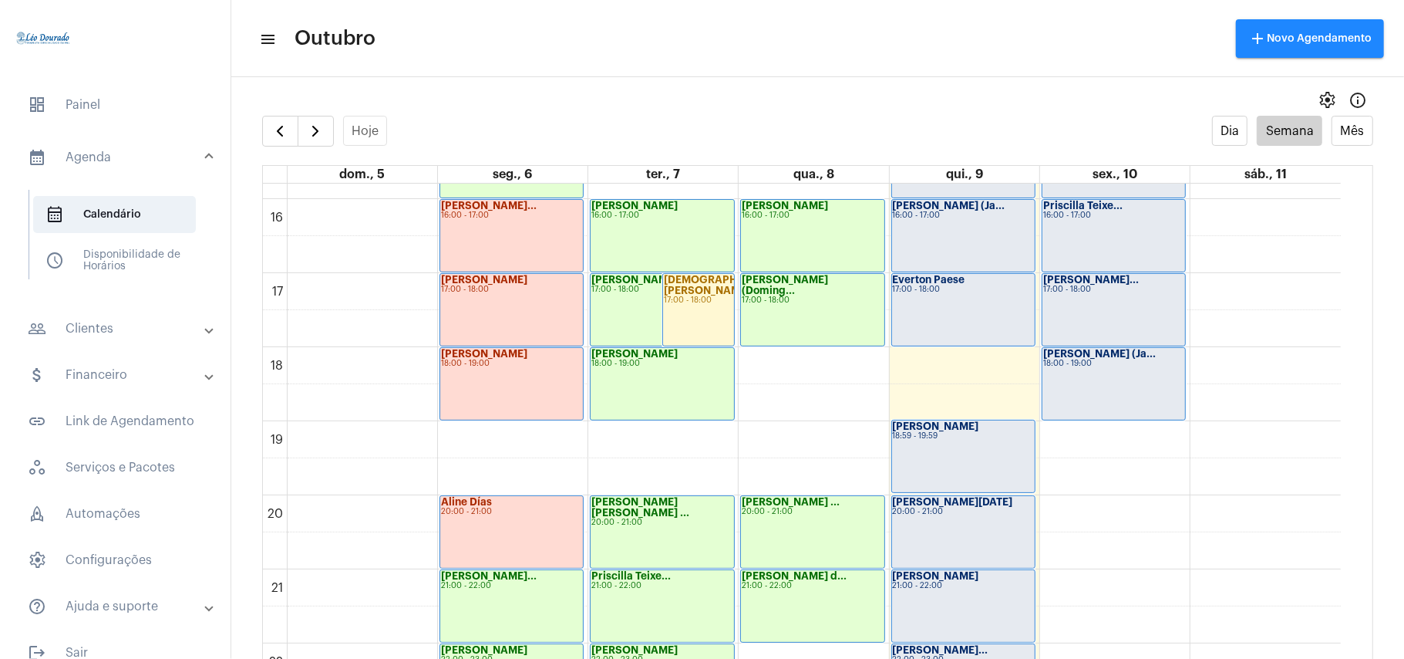
scroll to position [861, 0]
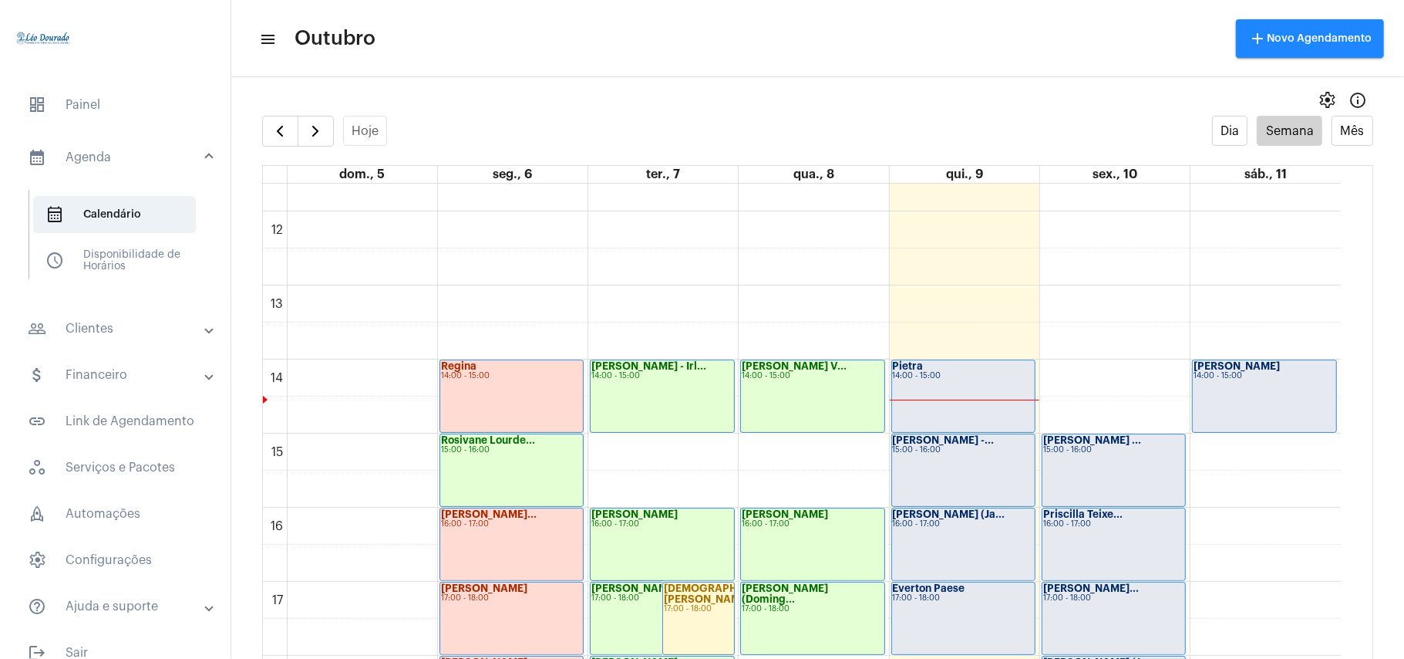
click at [1114, 406] on div "00 01 02 03 04 05 06 07 08 09 10 11 12 13 14 15 16 17 18 19 20 21 22 23 [PERSON…" at bounding box center [802, 211] width 1078 height 1777
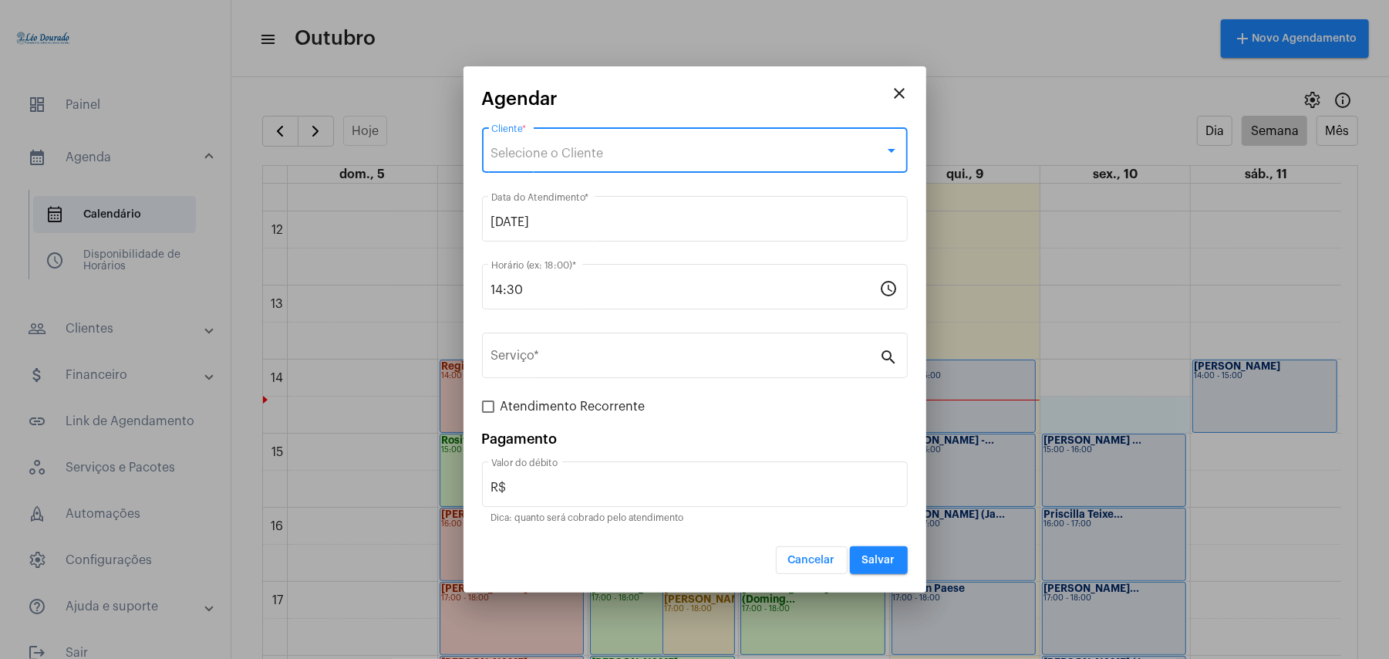
click at [608, 150] on div "Selecione o Cliente" at bounding box center [687, 154] width 393 height 14
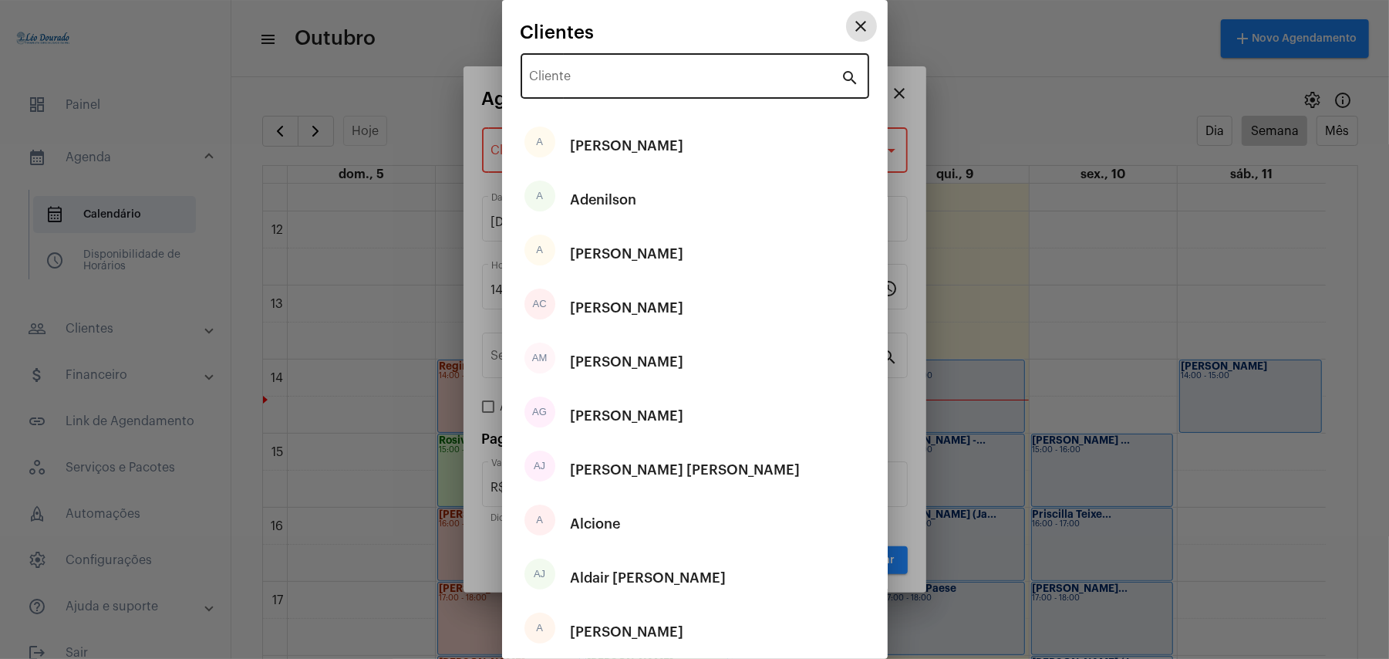
click at [578, 80] on input "Cliente" at bounding box center [686, 79] width 312 height 14
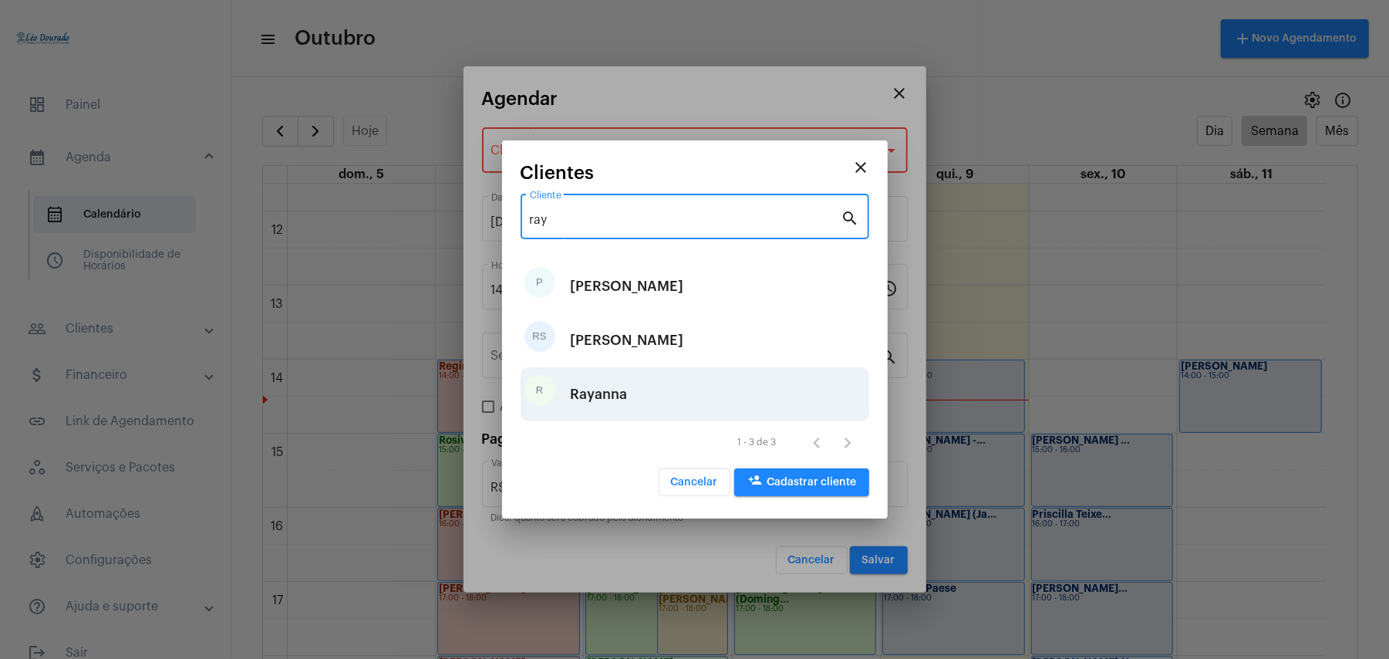
type input "ray"
click at [600, 399] on div "Rayanna" at bounding box center [599, 394] width 57 height 46
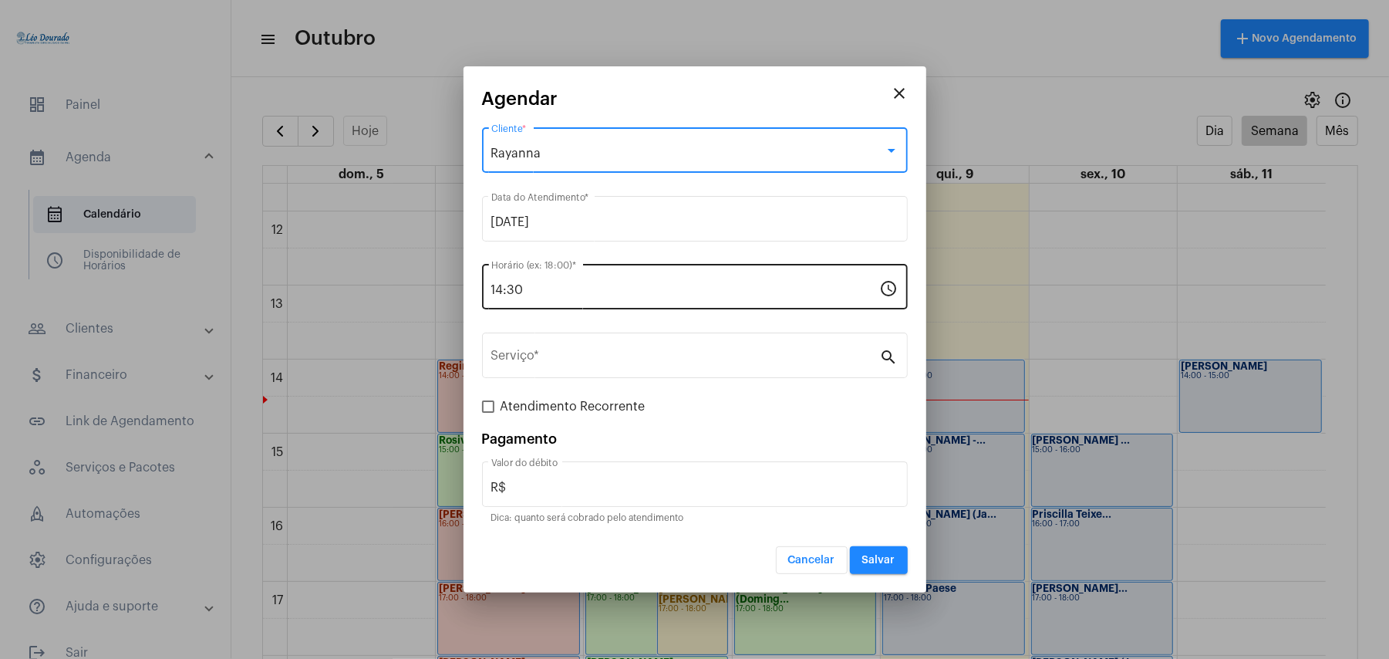
click at [582, 287] on input "14:30" at bounding box center [685, 290] width 389 height 14
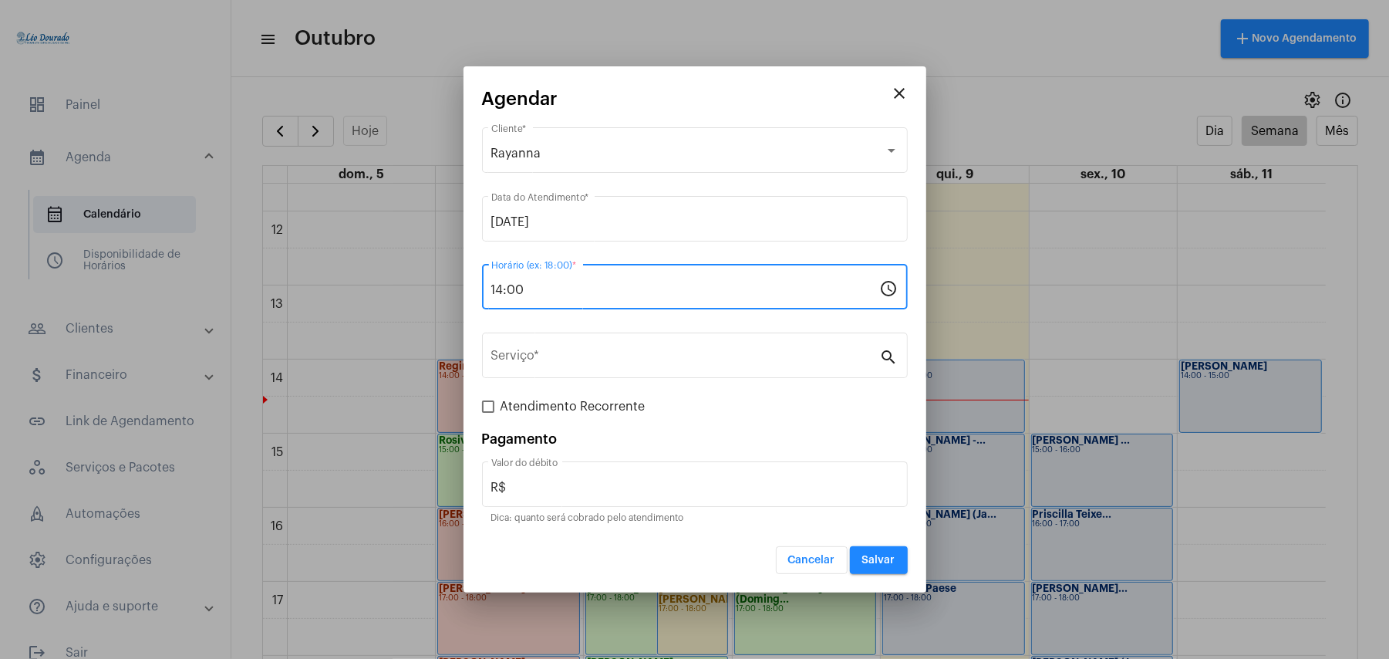
type input "14:00"
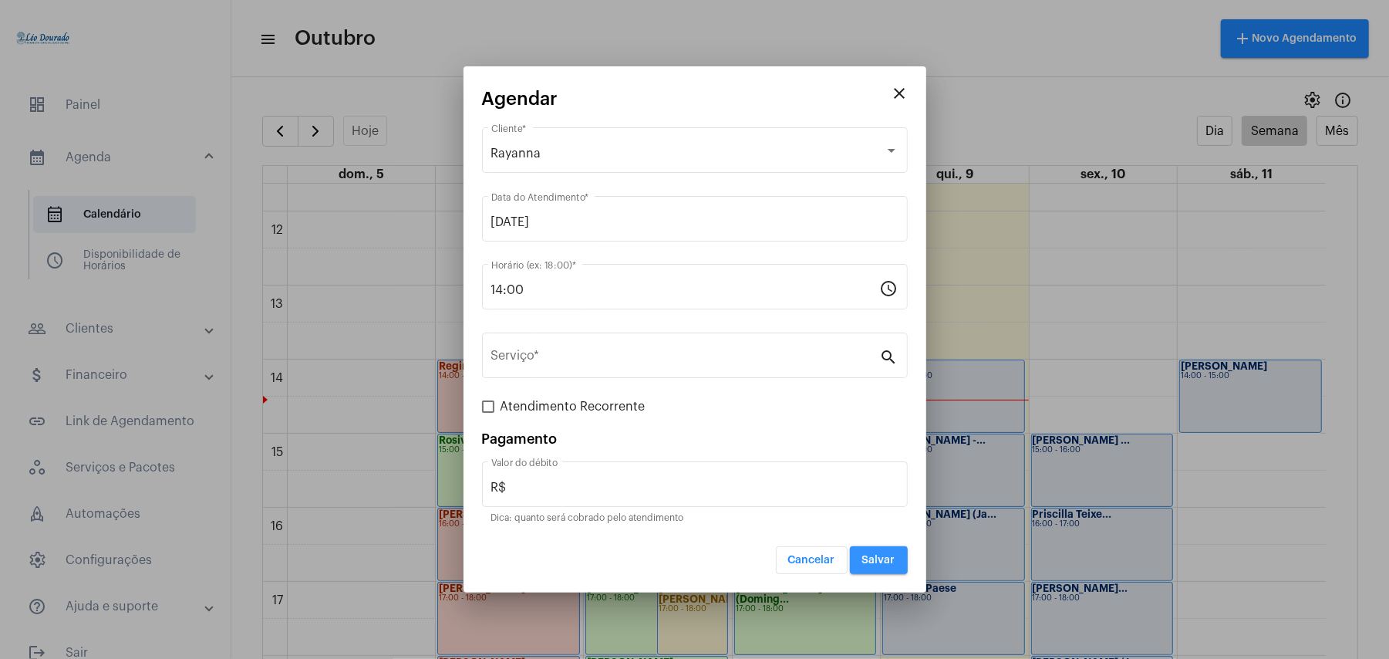
click at [888, 555] on span "Salvar" at bounding box center [878, 560] width 33 height 11
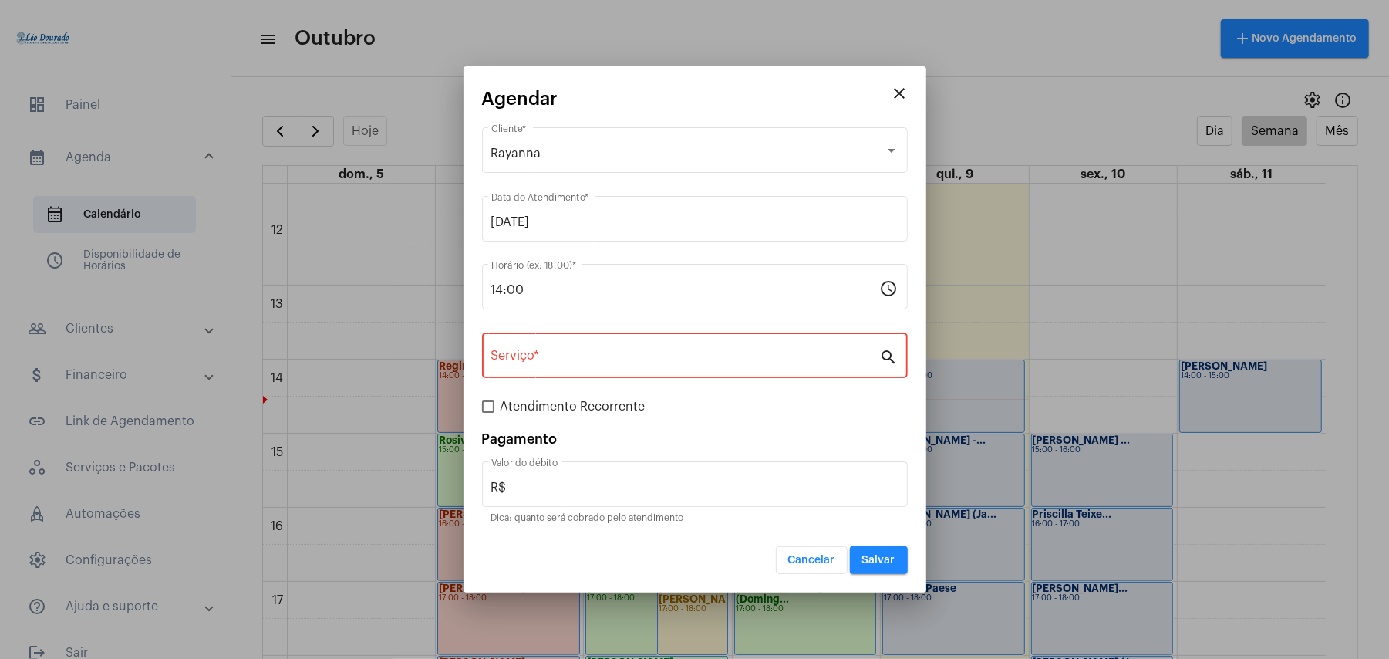
click at [705, 349] on div "Serviço *" at bounding box center [685, 353] width 389 height 49
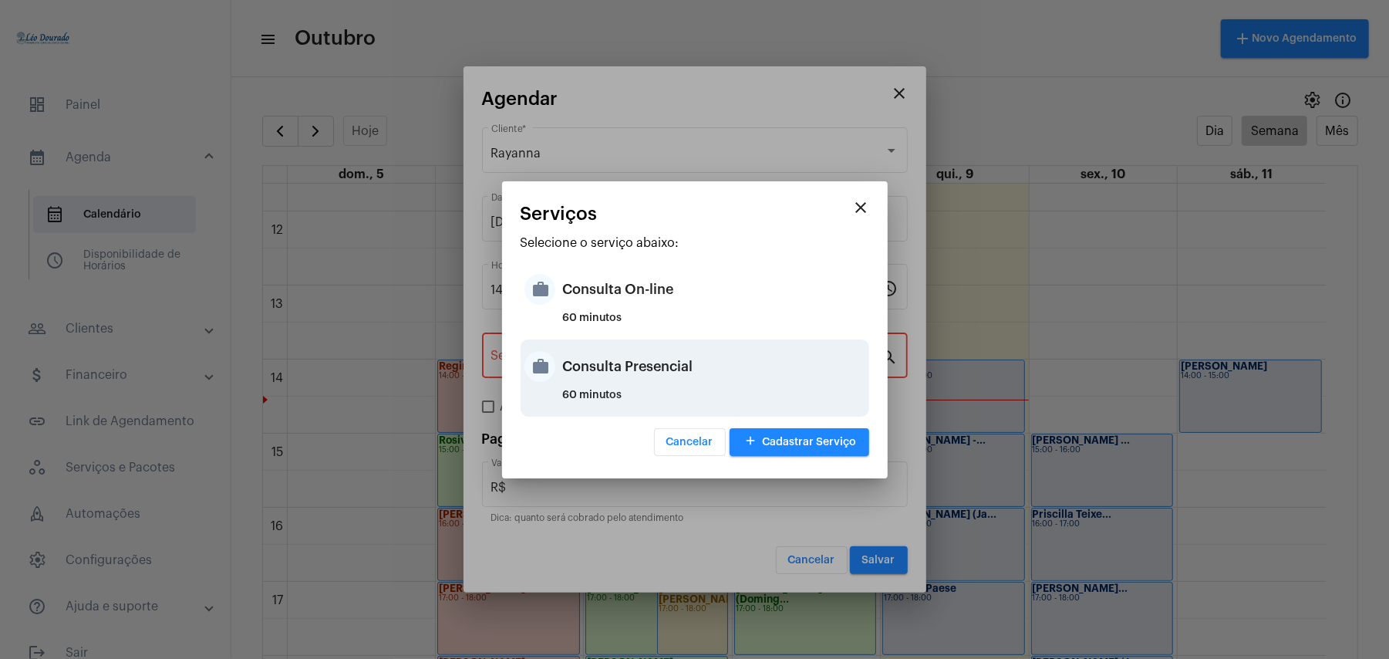
click at [689, 367] on div "Consulta Presencial" at bounding box center [714, 366] width 302 height 46
type input "Consulta Presencial"
type input "R$ 150"
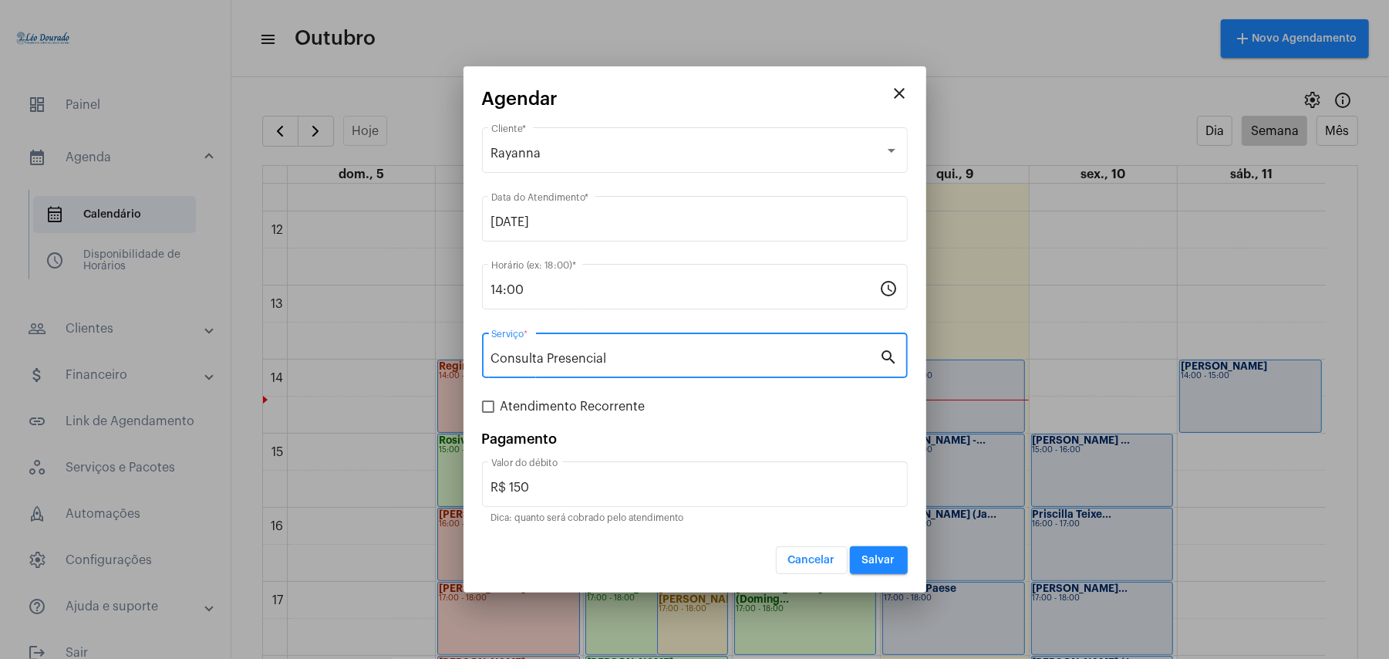
click at [858, 565] on button "Salvar" at bounding box center [879, 560] width 58 height 28
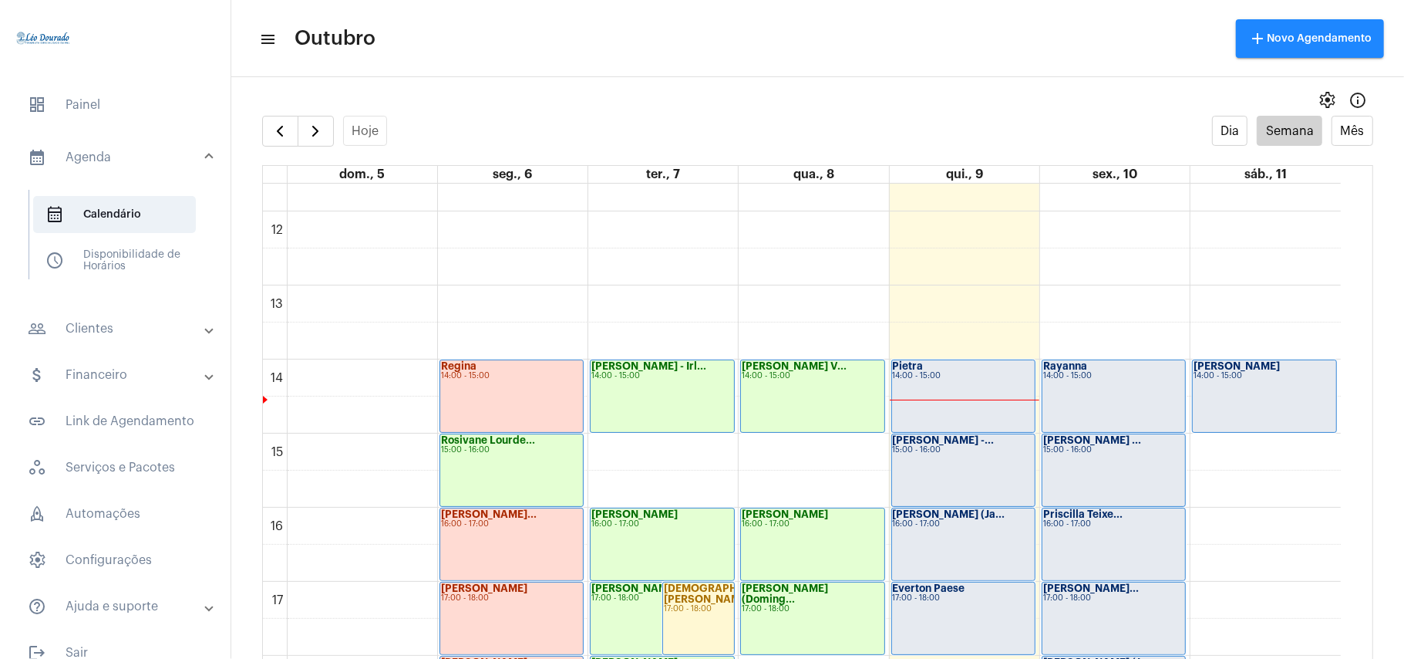
click at [969, 377] on div "14:00 - 15:00" at bounding box center [963, 376] width 141 height 8
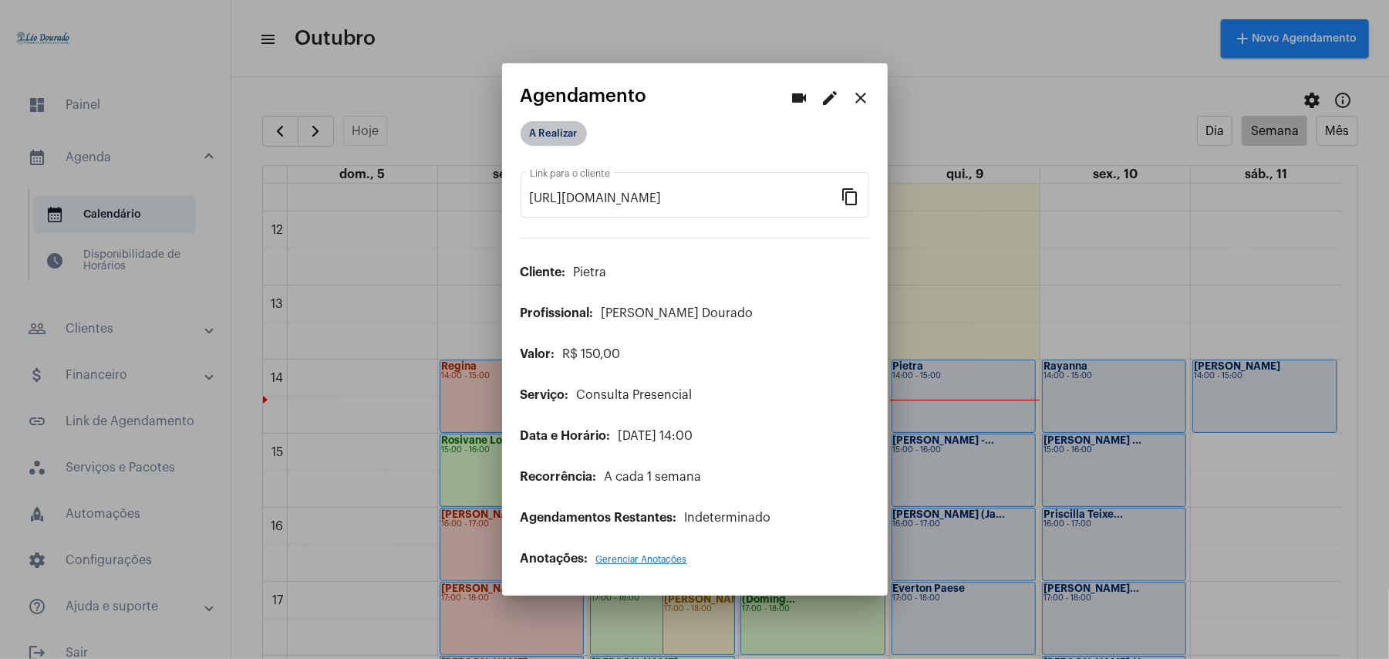
click at [549, 131] on mat-chip "A Realizar" at bounding box center [554, 133] width 66 height 25
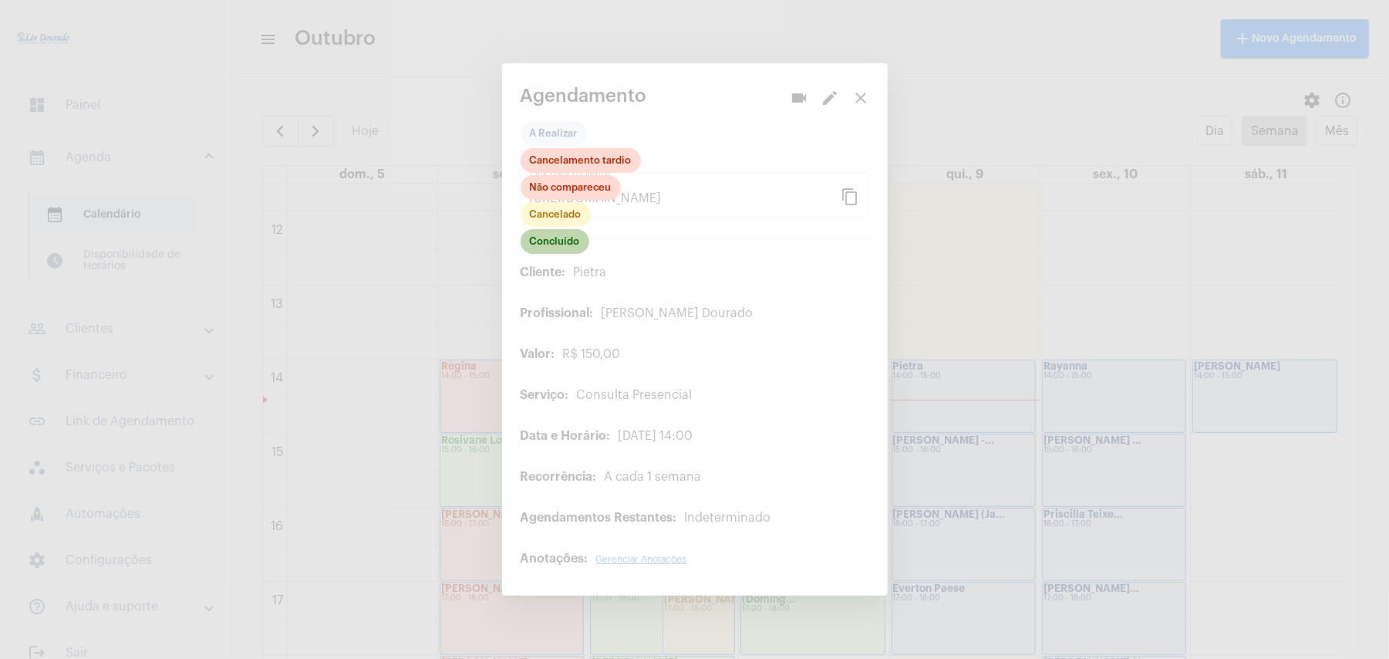
click at [565, 239] on mat-chip "Concluído" at bounding box center [555, 241] width 69 height 25
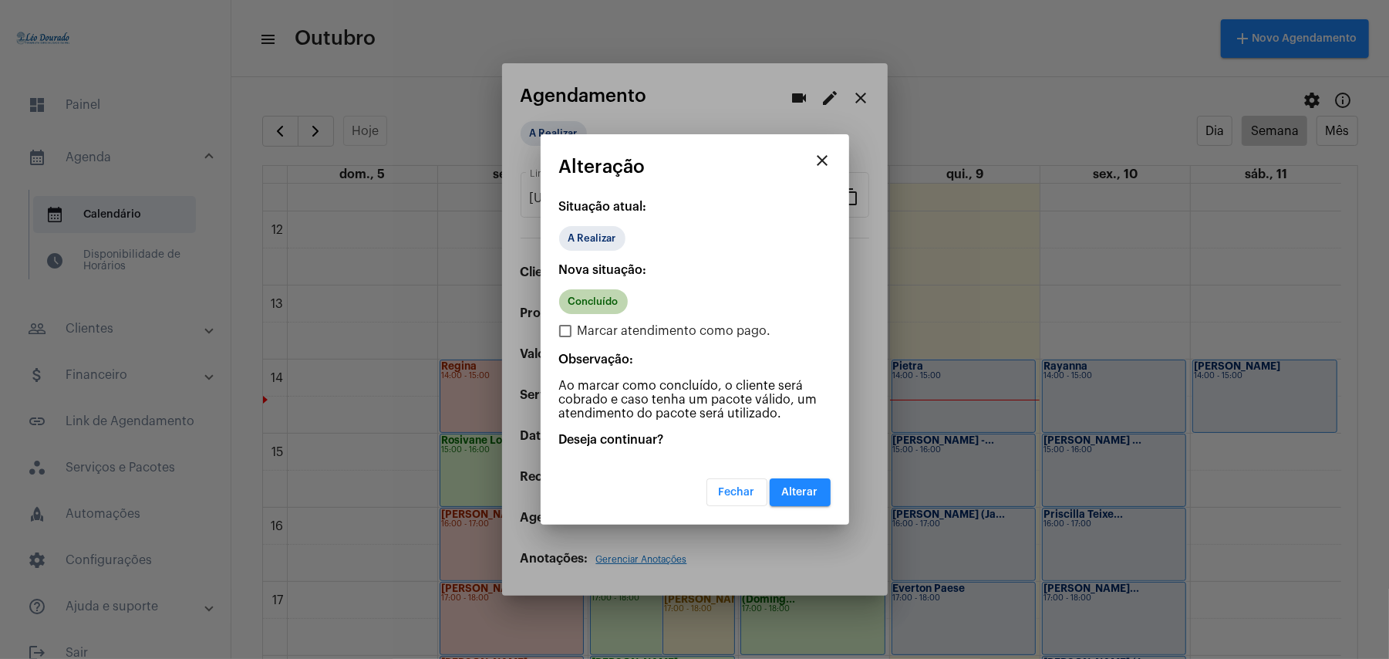
drag, startPoint x: 589, startPoint y: 315, endPoint x: 589, endPoint y: 325, distance: 10.8
click at [589, 325] on div "Nova situação: Concluído Marcar atendimento como pago. Observação: Ao marcar co…" at bounding box center [694, 341] width 271 height 157
click at [589, 325] on span "Marcar atendimento como pago." at bounding box center [675, 331] width 194 height 19
click at [565, 337] on input "Marcar atendimento como pago." at bounding box center [565, 337] width 1 height 1
checkbox input "true"
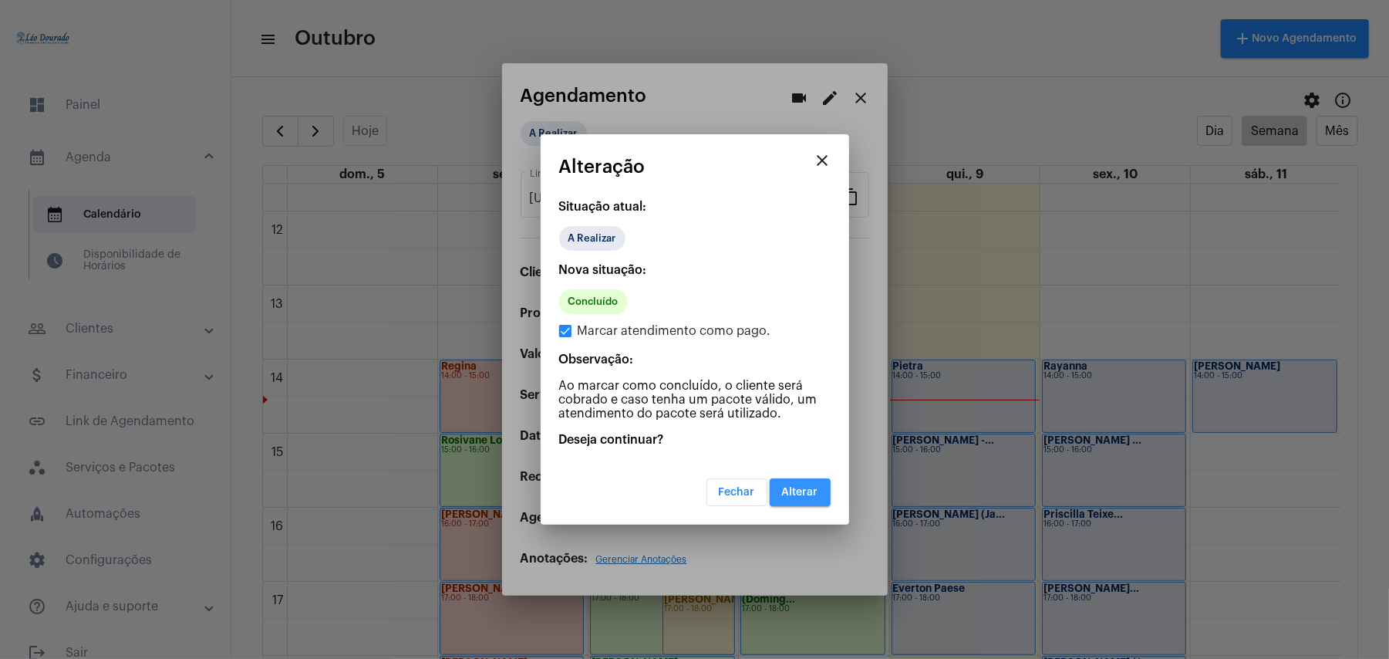
click at [788, 494] on span "Alterar" at bounding box center [800, 492] width 36 height 11
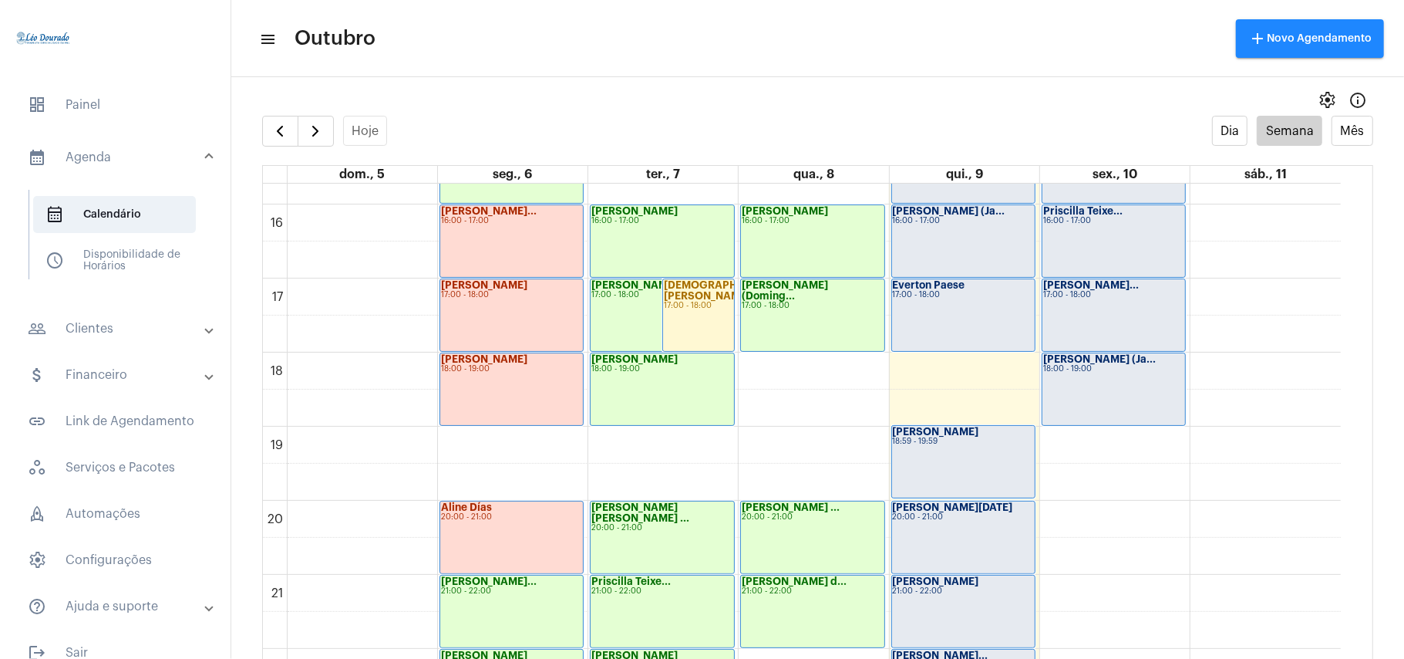
scroll to position [1272, 0]
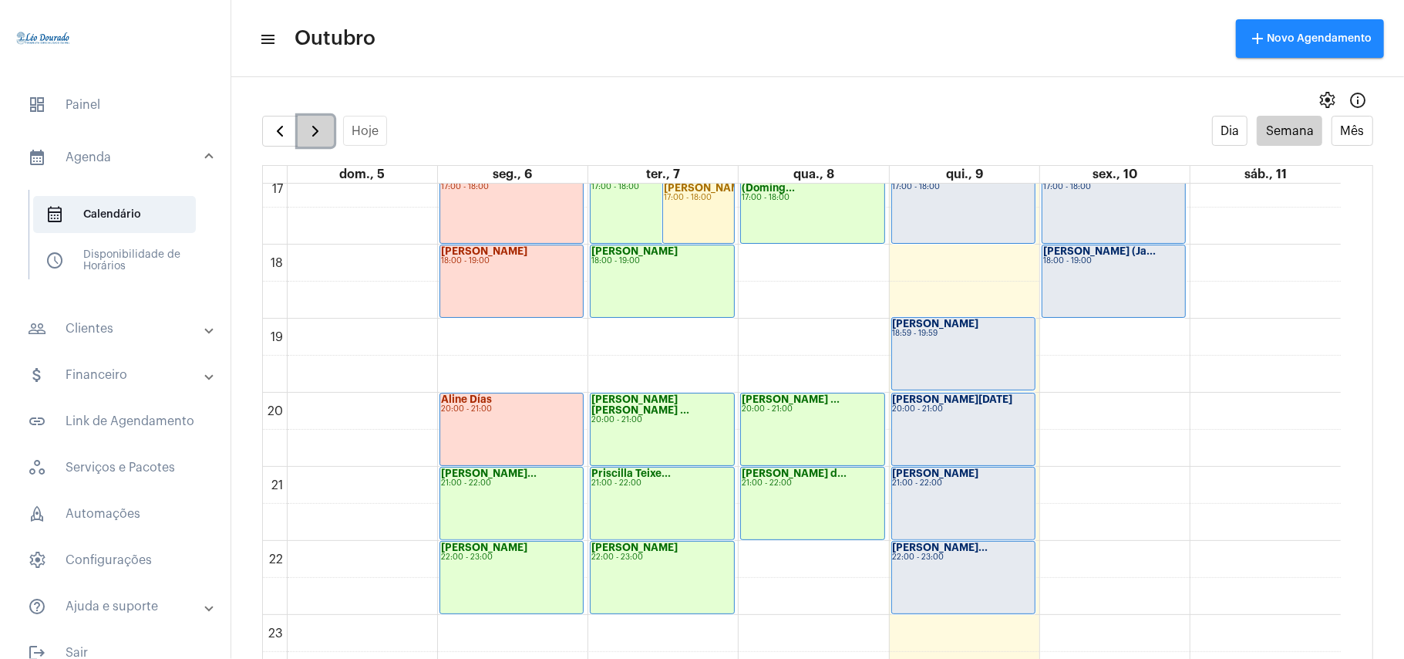
click at [321, 130] on span "button" at bounding box center [315, 131] width 19 height 19
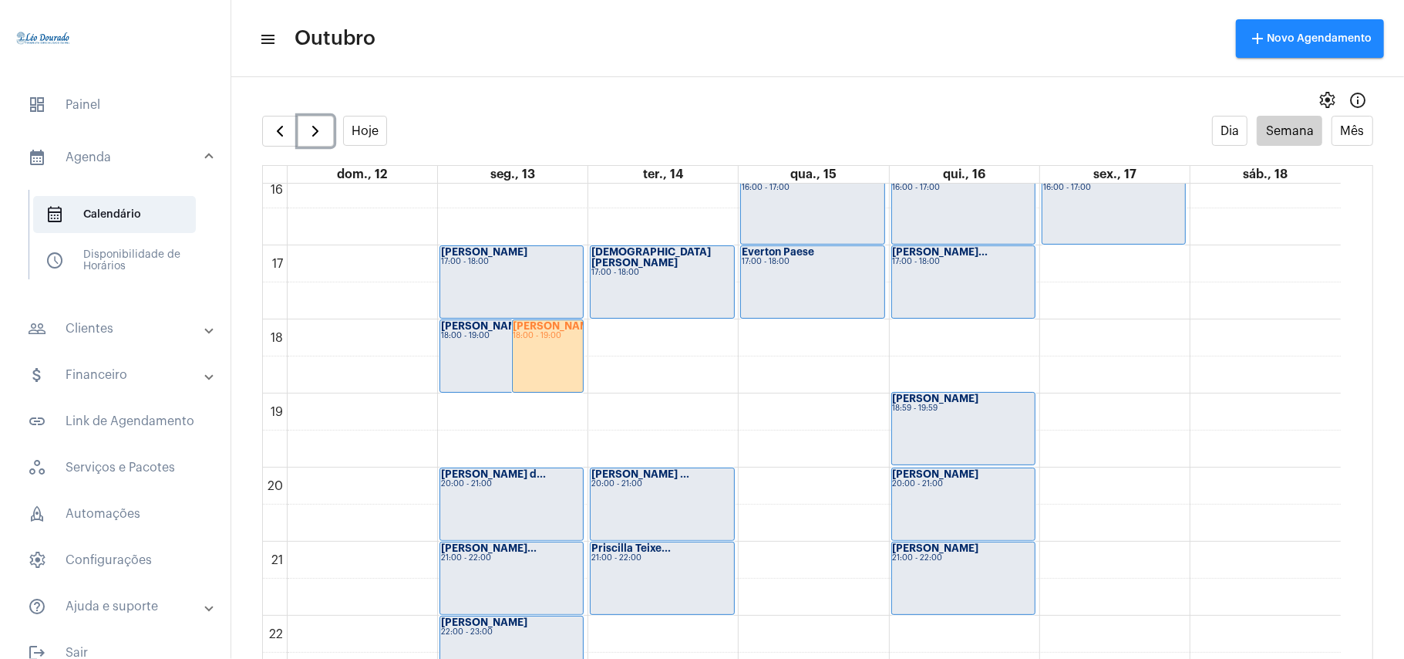
scroll to position [1269, 0]
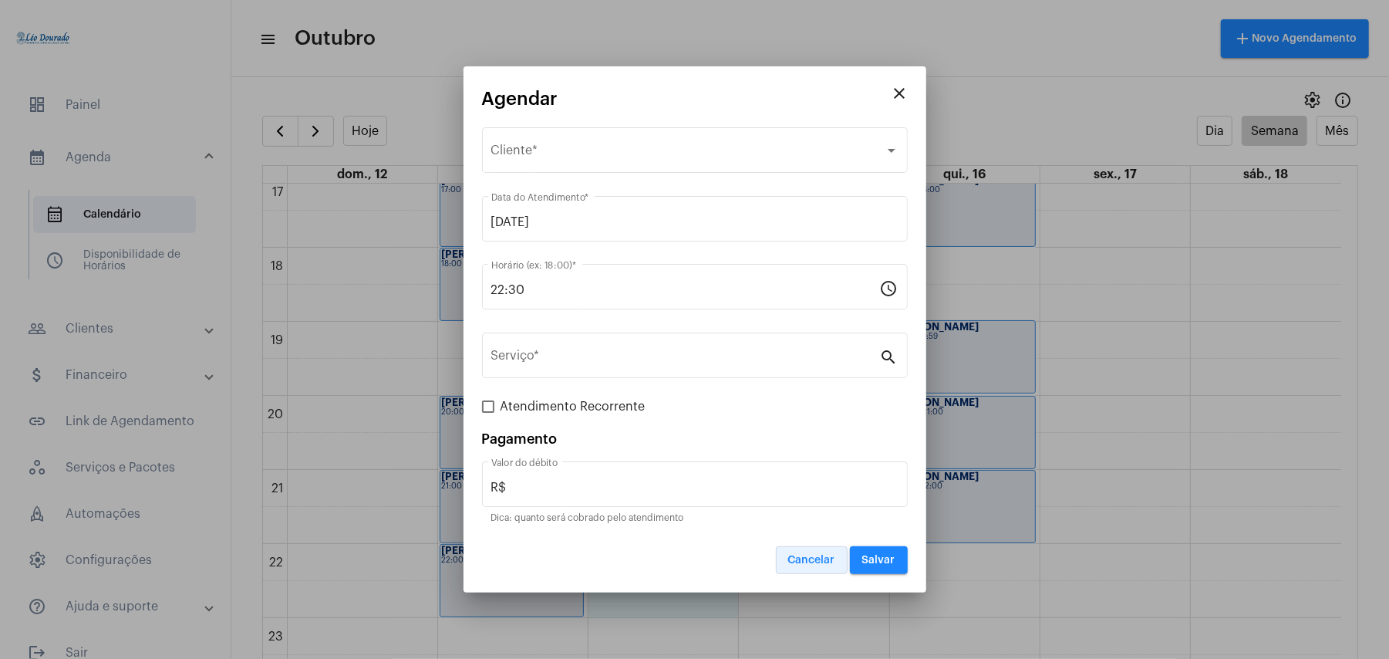
click at [811, 557] on span "Cancelar" at bounding box center [811, 560] width 47 height 11
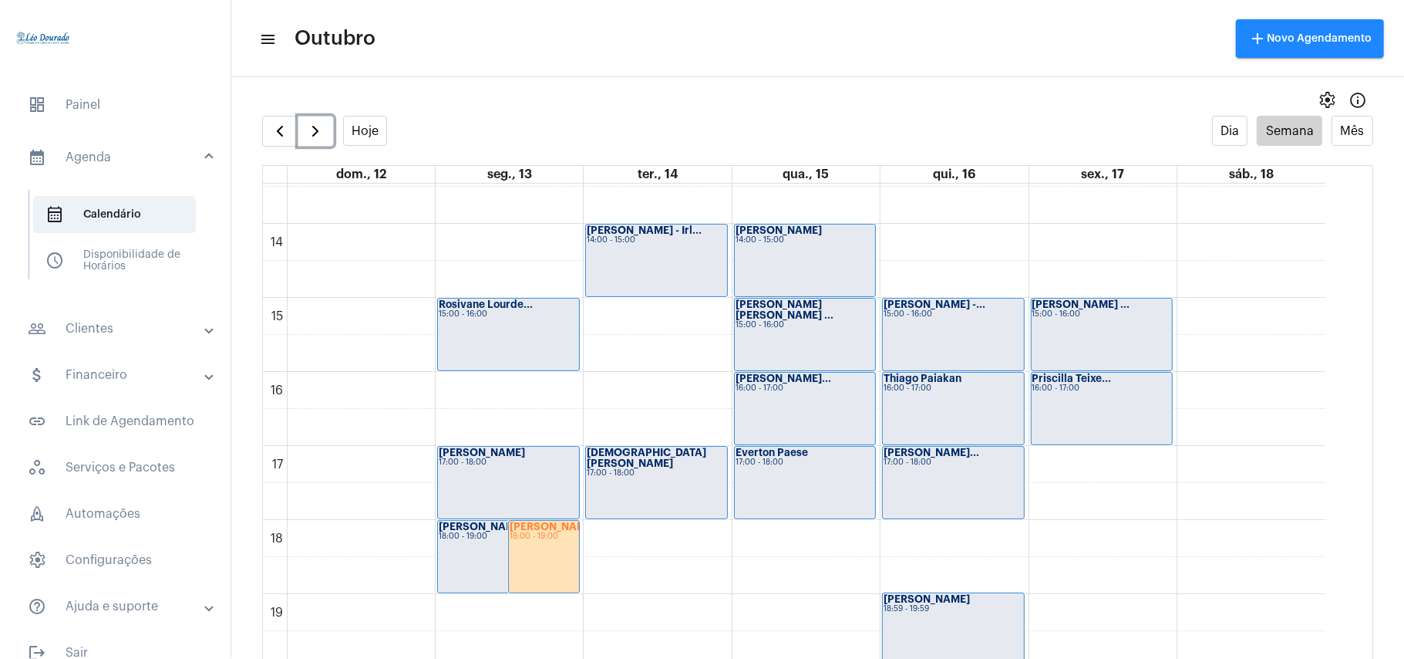
scroll to position [960, 0]
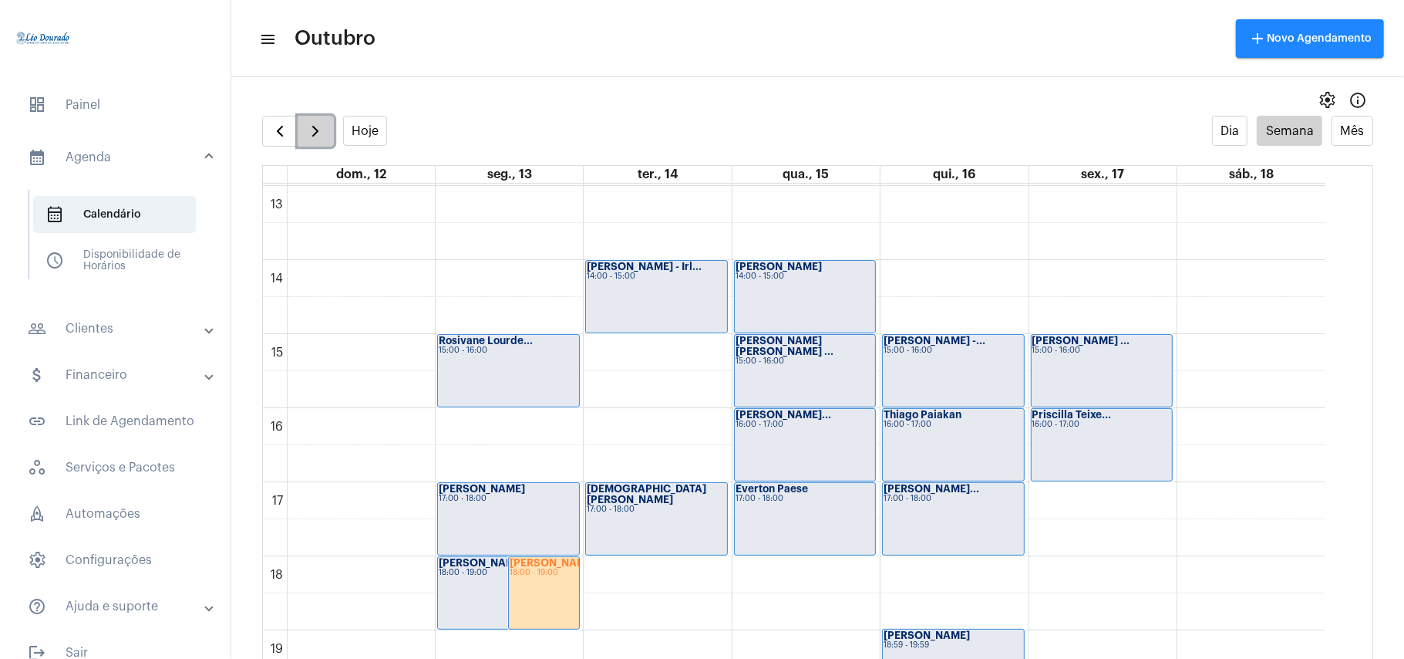
click at [324, 133] on span "button" at bounding box center [315, 131] width 19 height 19
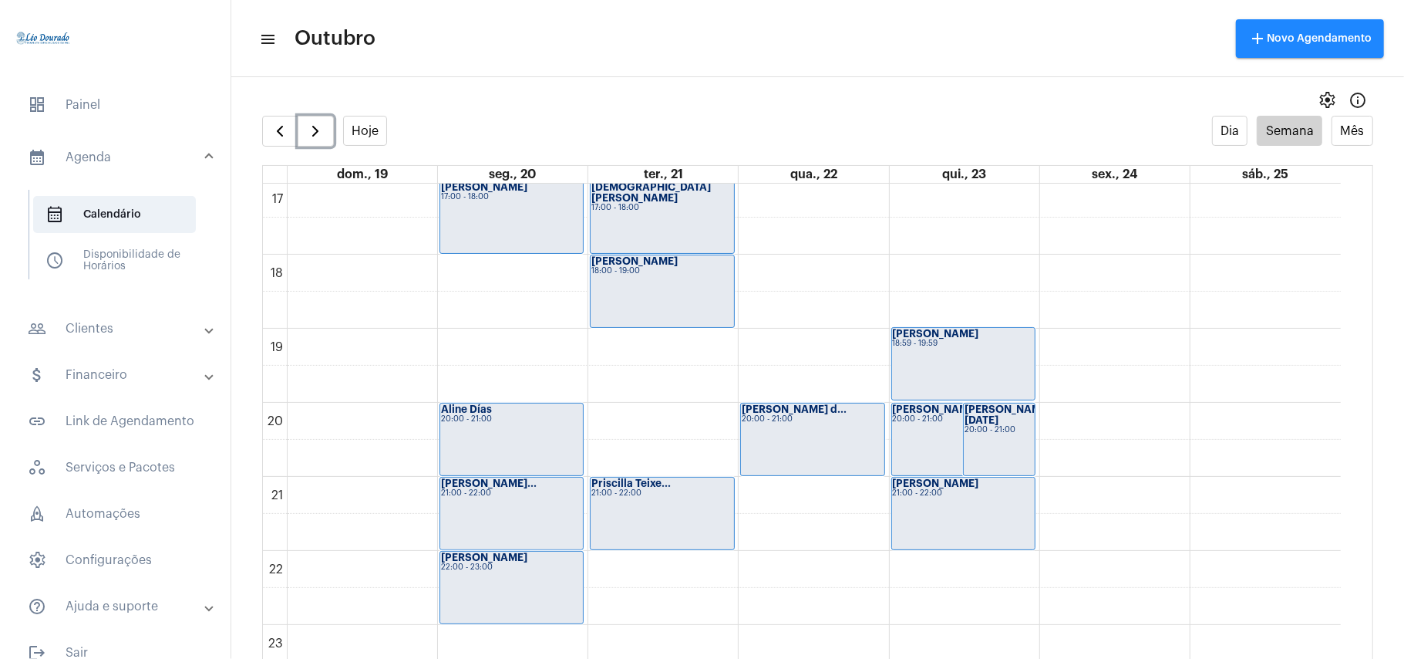
scroll to position [1272, 0]
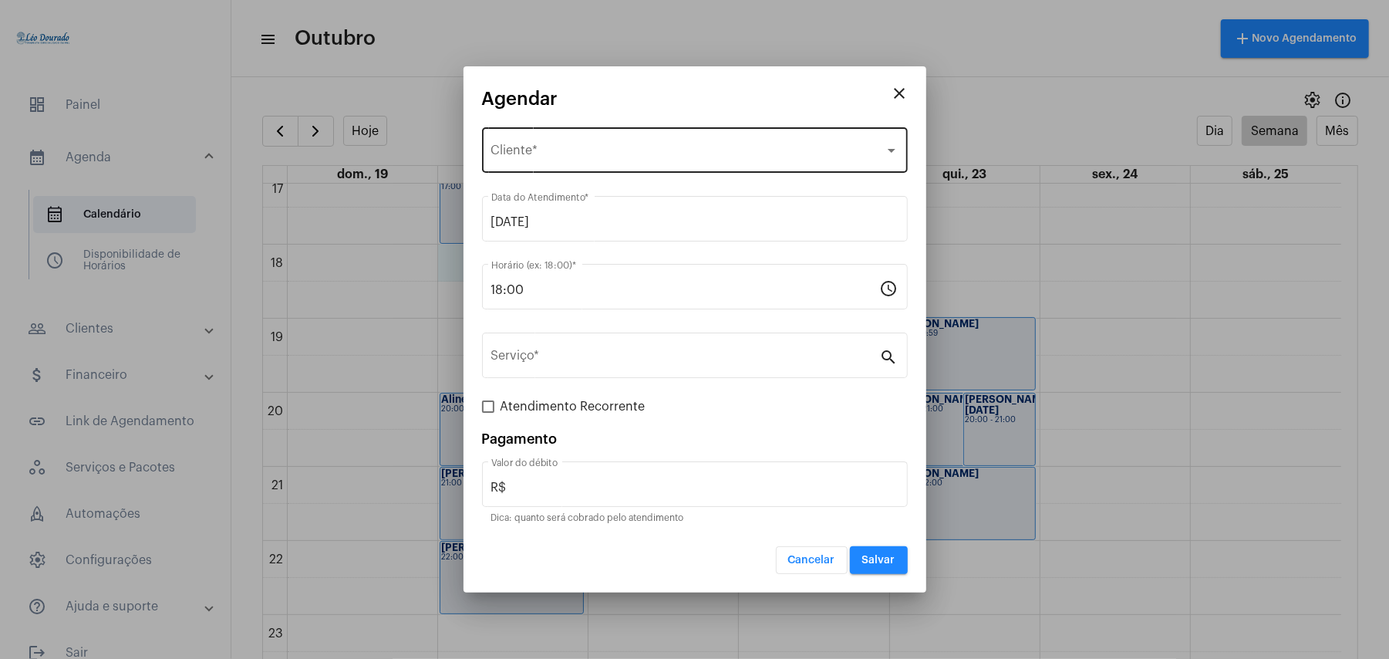
click at [587, 142] on div "Selecione o Cliente Cliente *" at bounding box center [694, 148] width 407 height 49
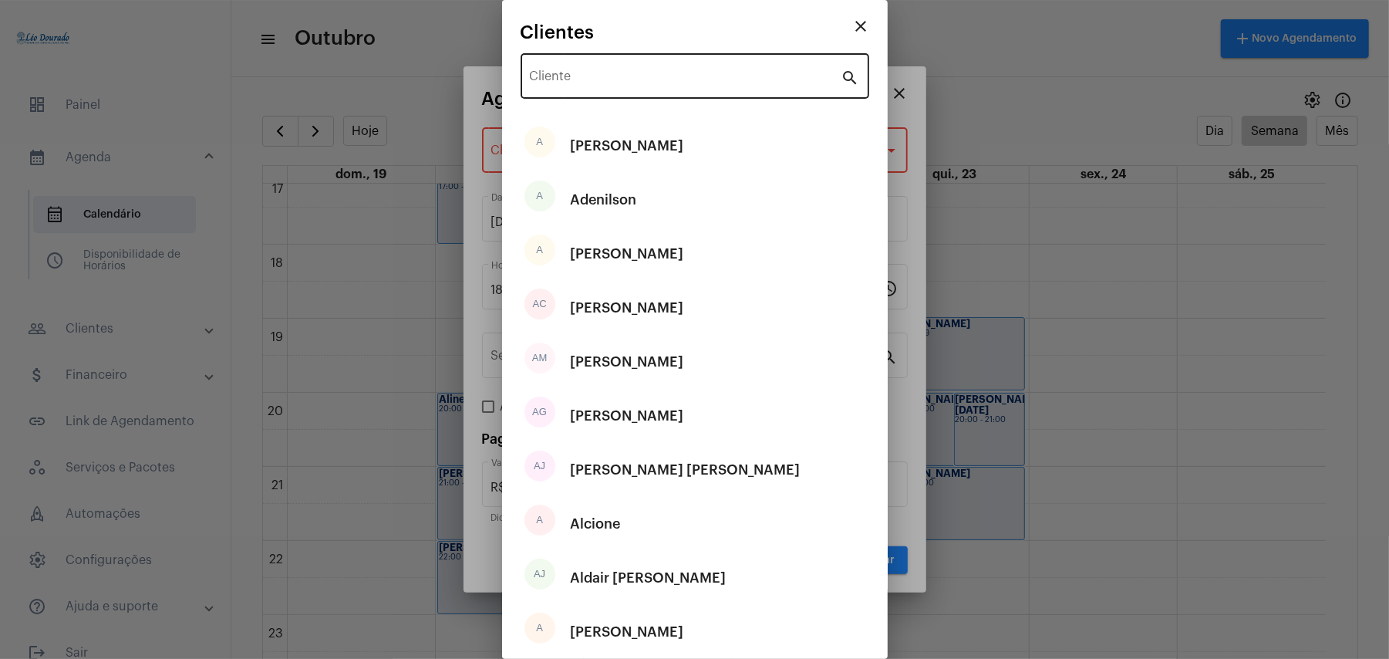
click at [619, 71] on div "Cliente" at bounding box center [686, 74] width 312 height 49
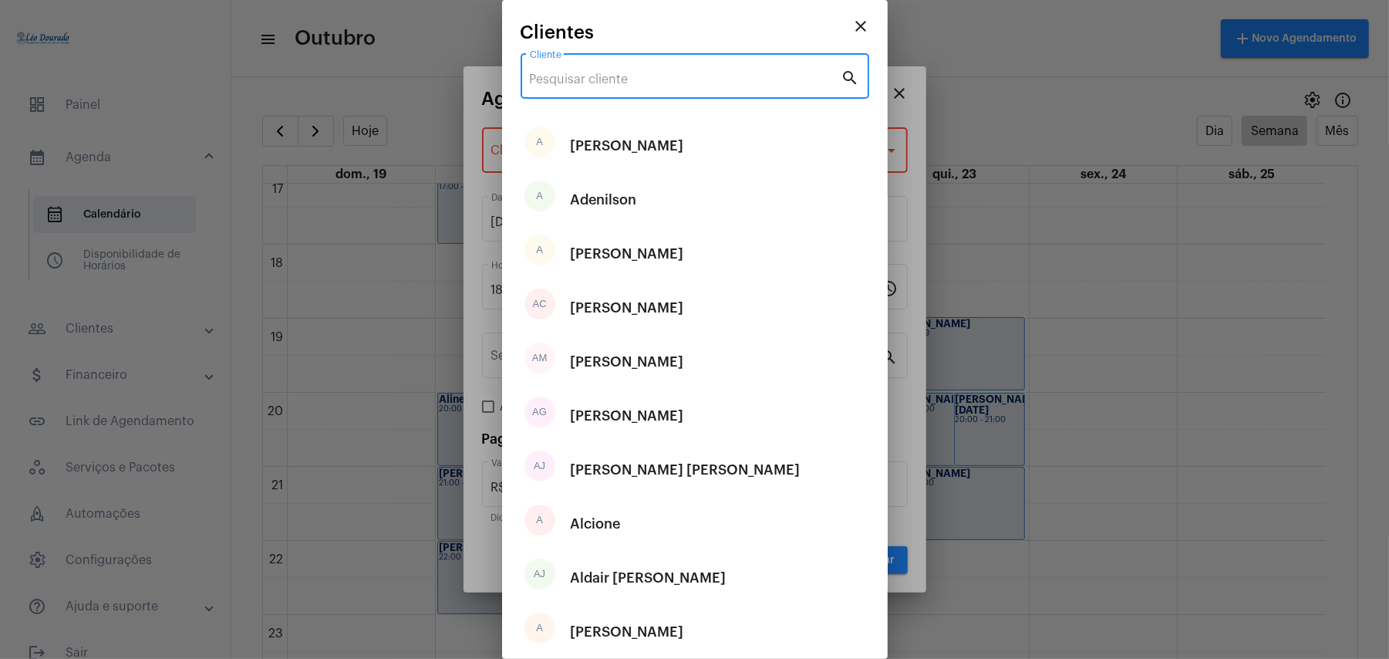
click at [627, 83] on input "Cliente" at bounding box center [686, 79] width 312 height 14
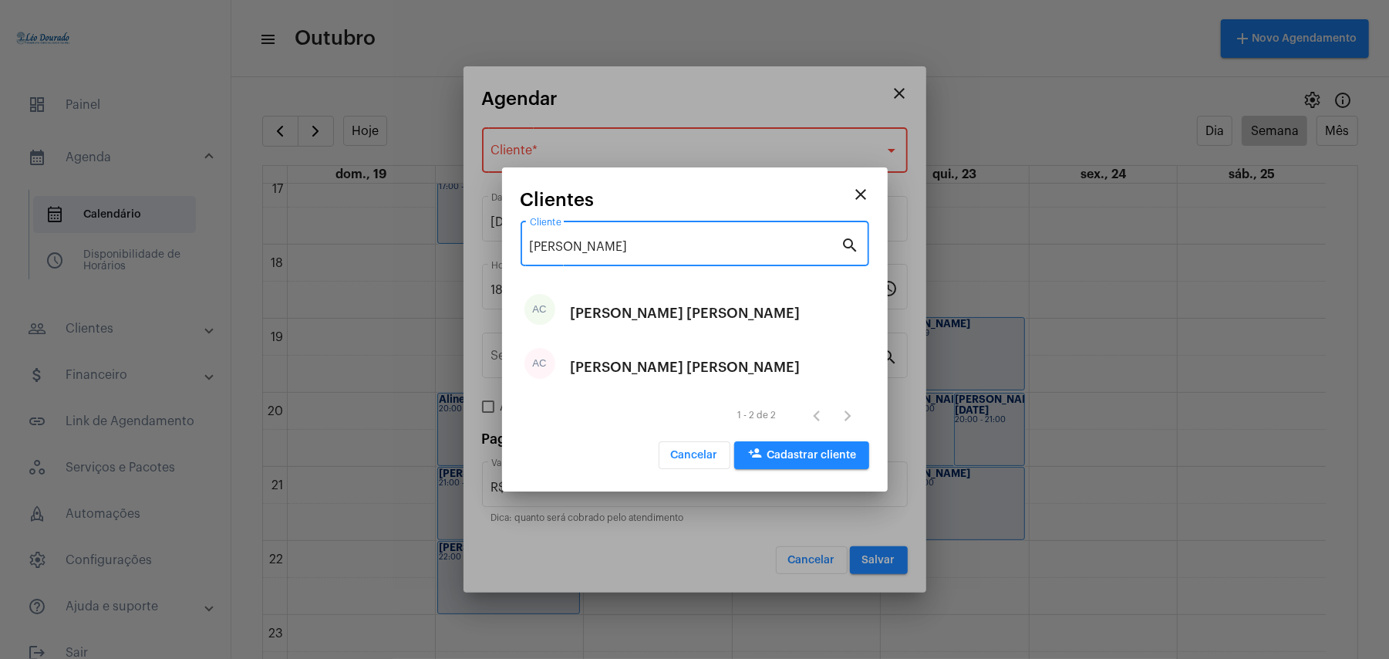
type input "[PERSON_NAME]"
click at [867, 189] on mat-icon "close" at bounding box center [861, 194] width 19 height 19
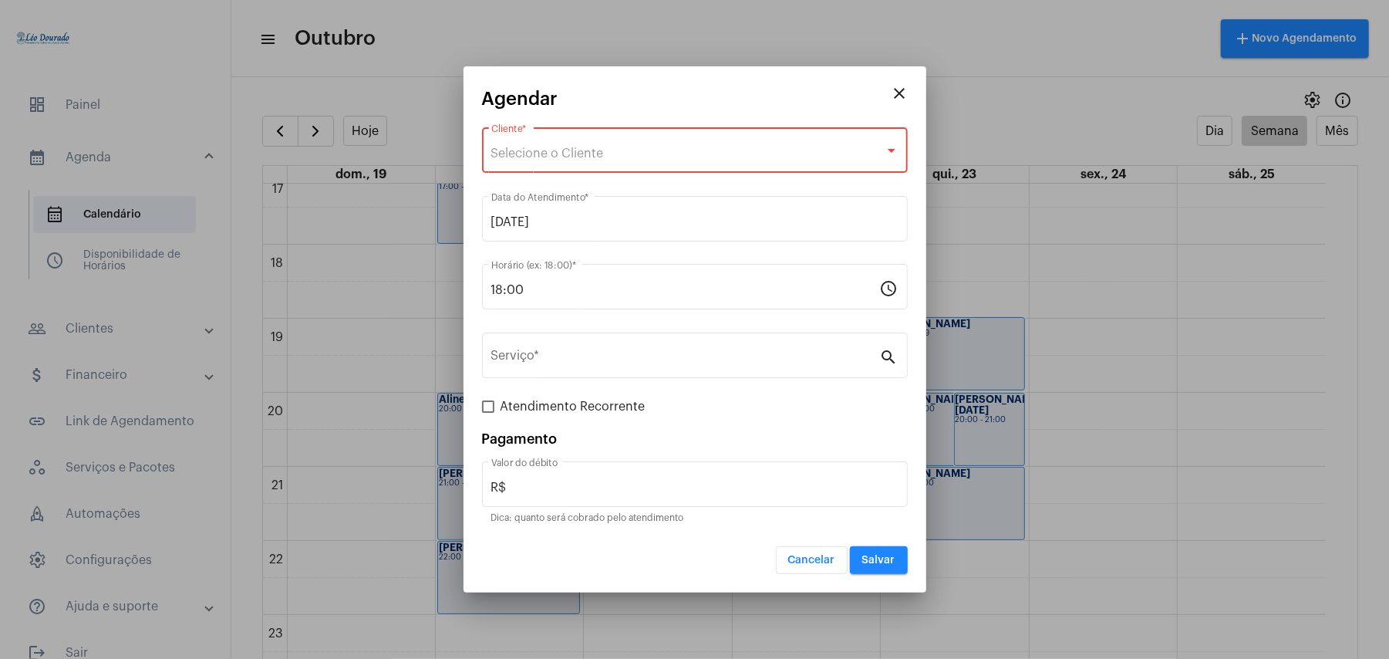
click at [369, 349] on div at bounding box center [694, 329] width 1389 height 659
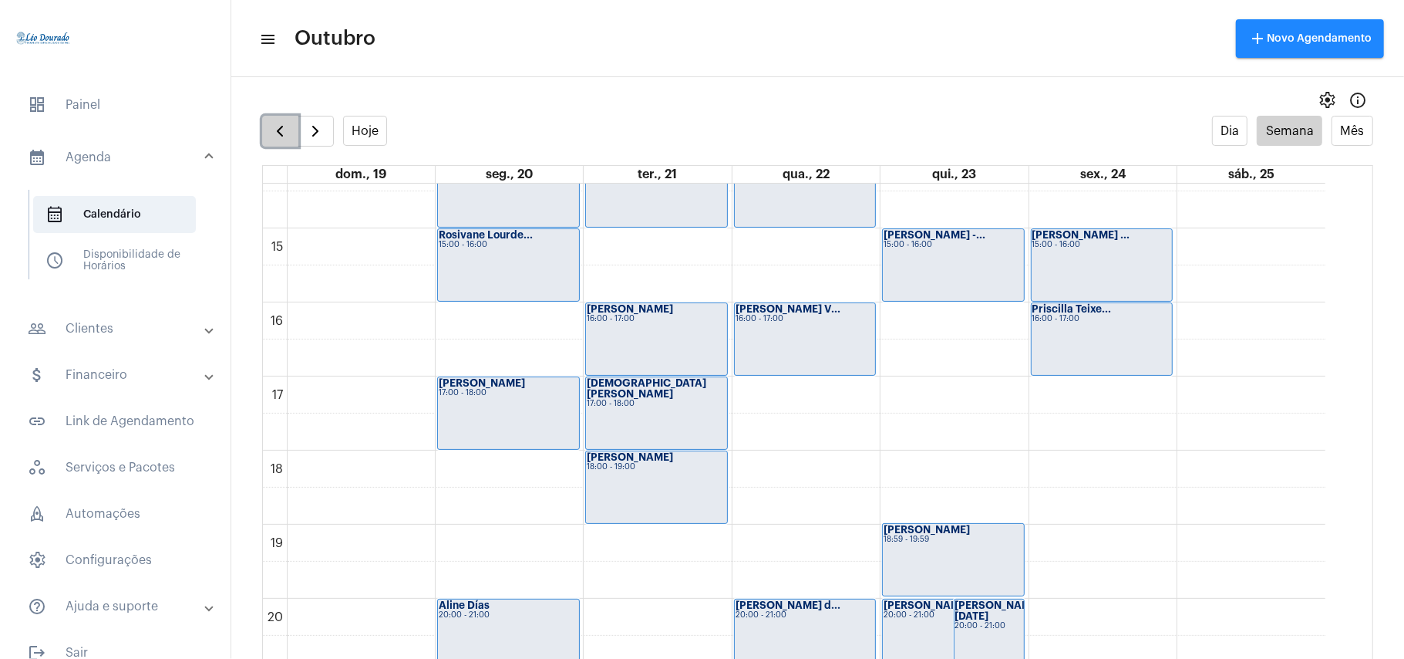
click at [275, 137] on span "button" at bounding box center [280, 131] width 19 height 19
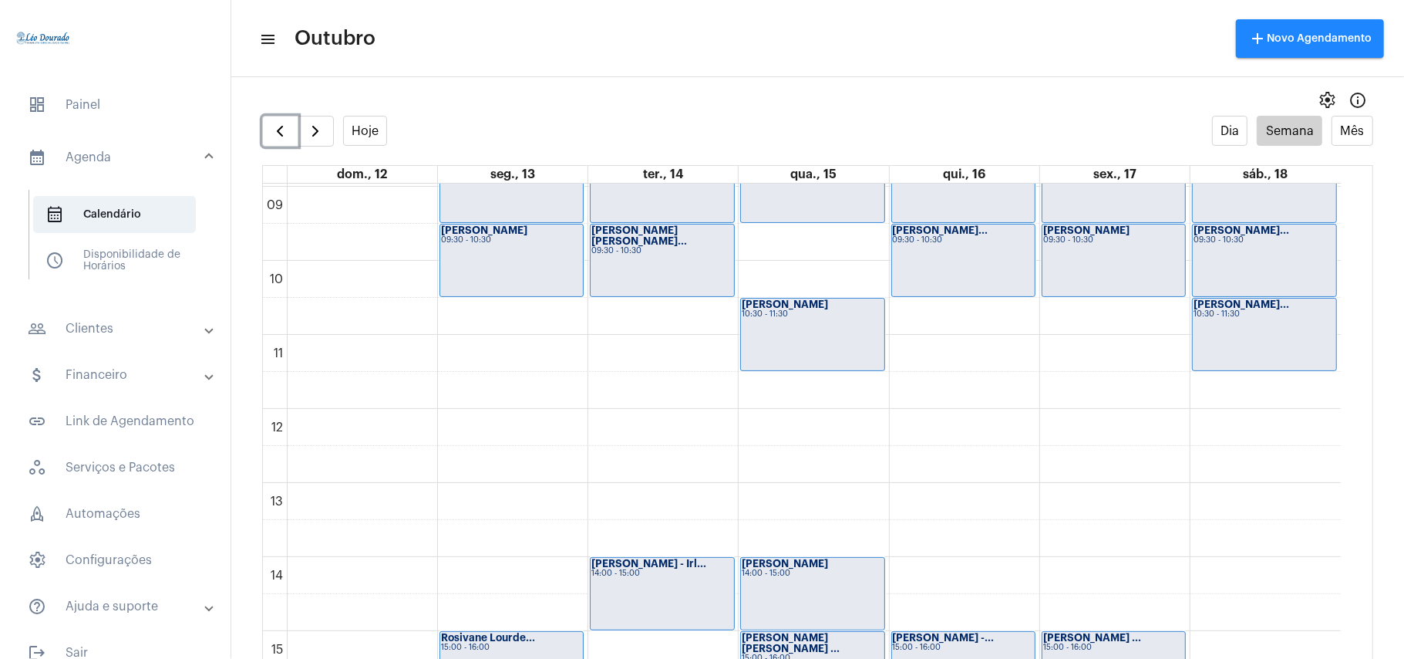
scroll to position [652, 0]
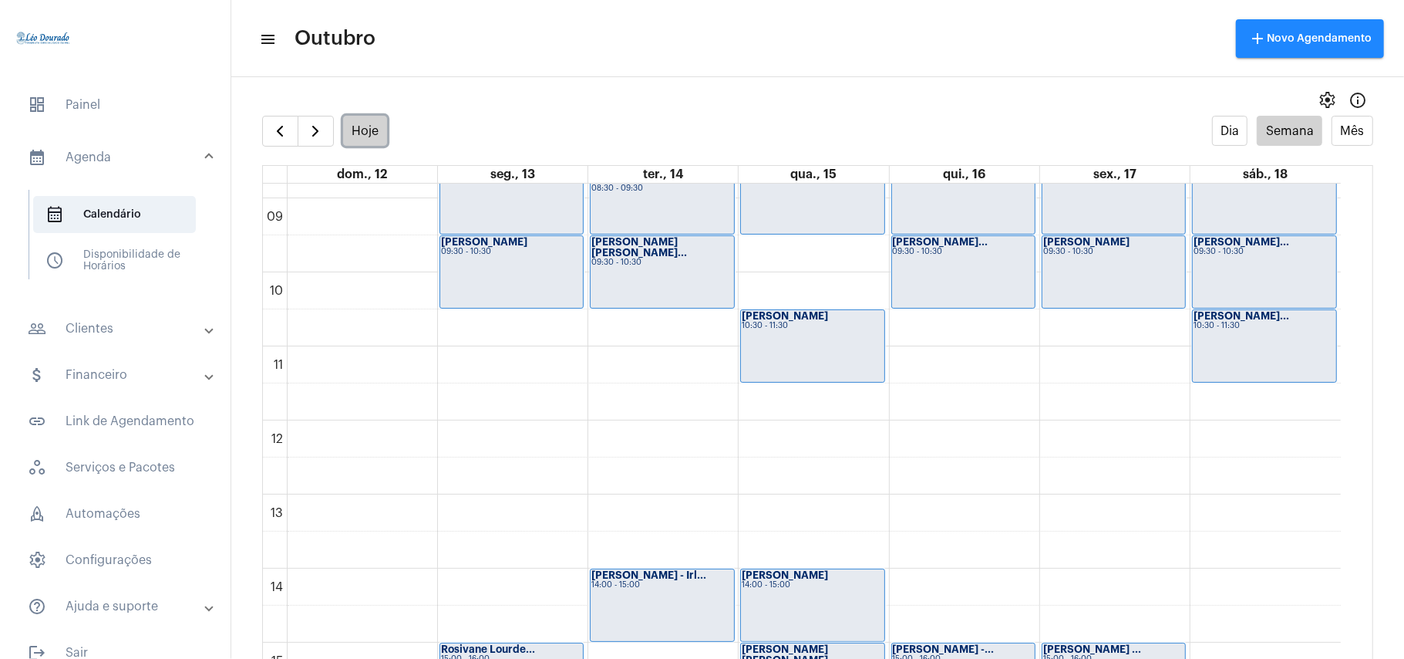
click at [366, 130] on button "Hoje" at bounding box center [365, 131] width 45 height 30
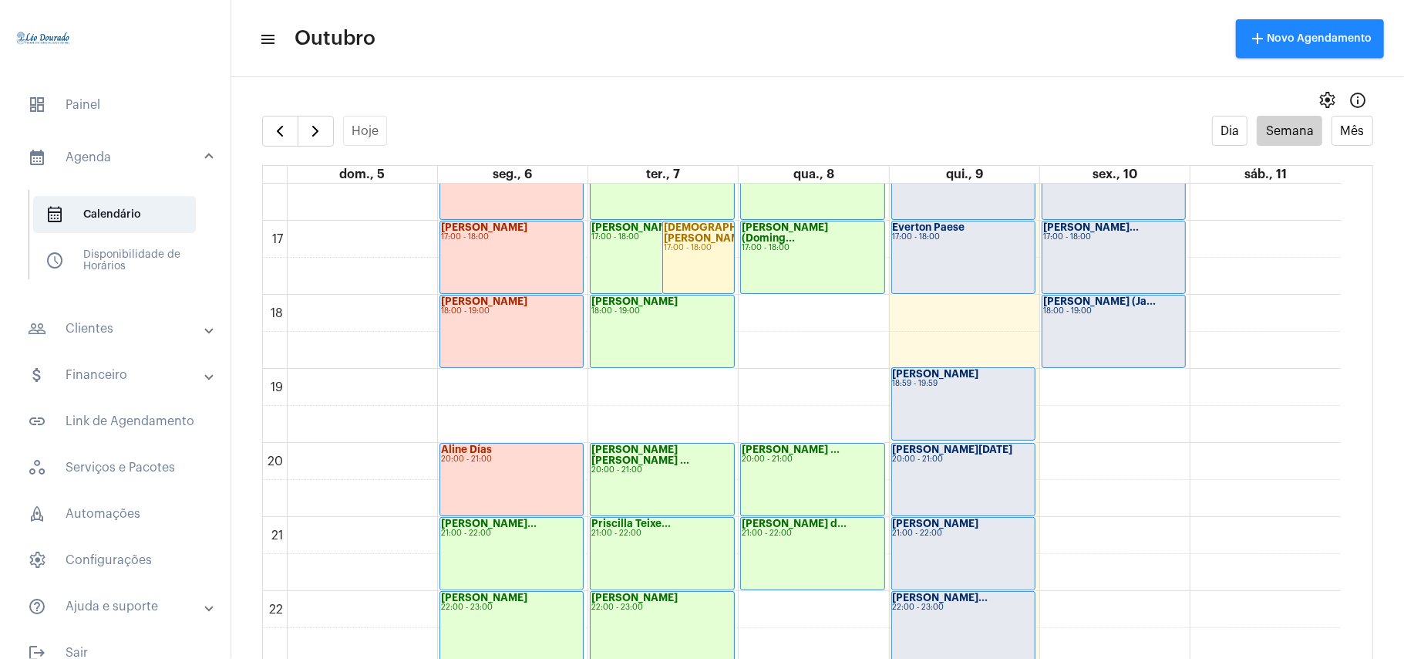
scroll to position [1272, 0]
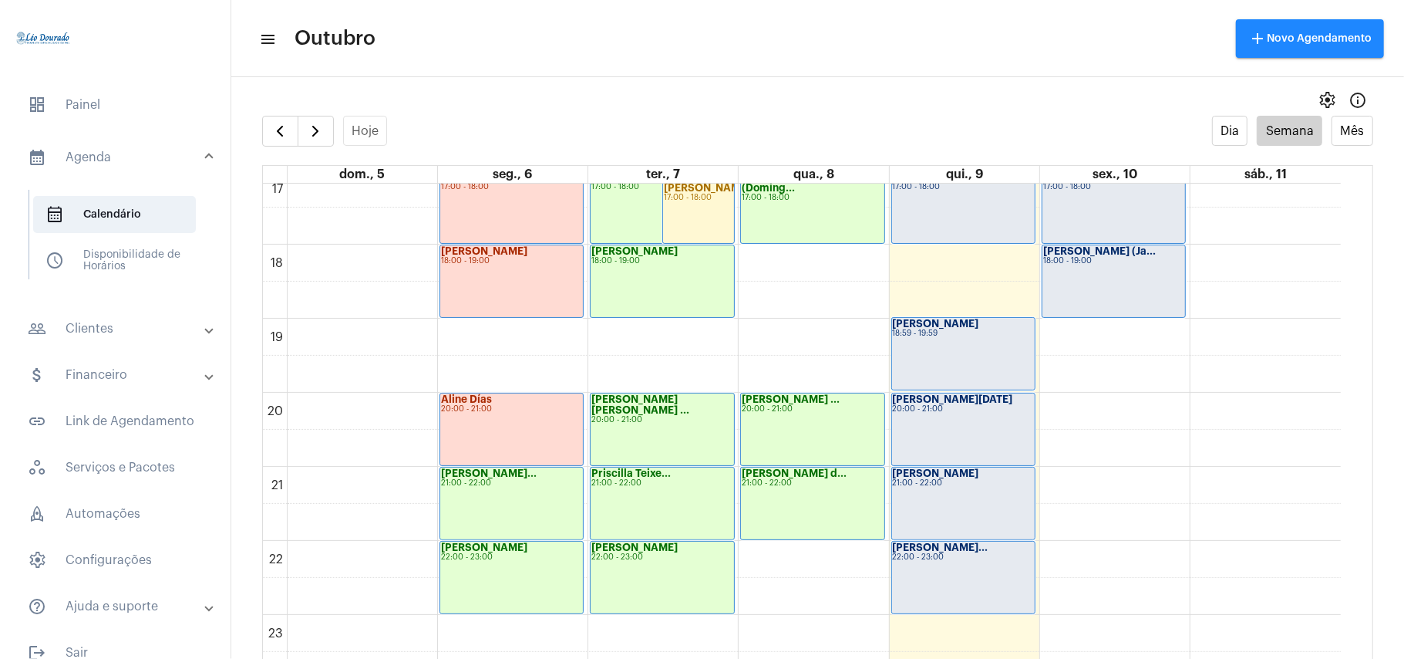
click at [513, 292] on div "[PERSON_NAME] 18:00 - 19:00" at bounding box center [511, 281] width 143 height 72
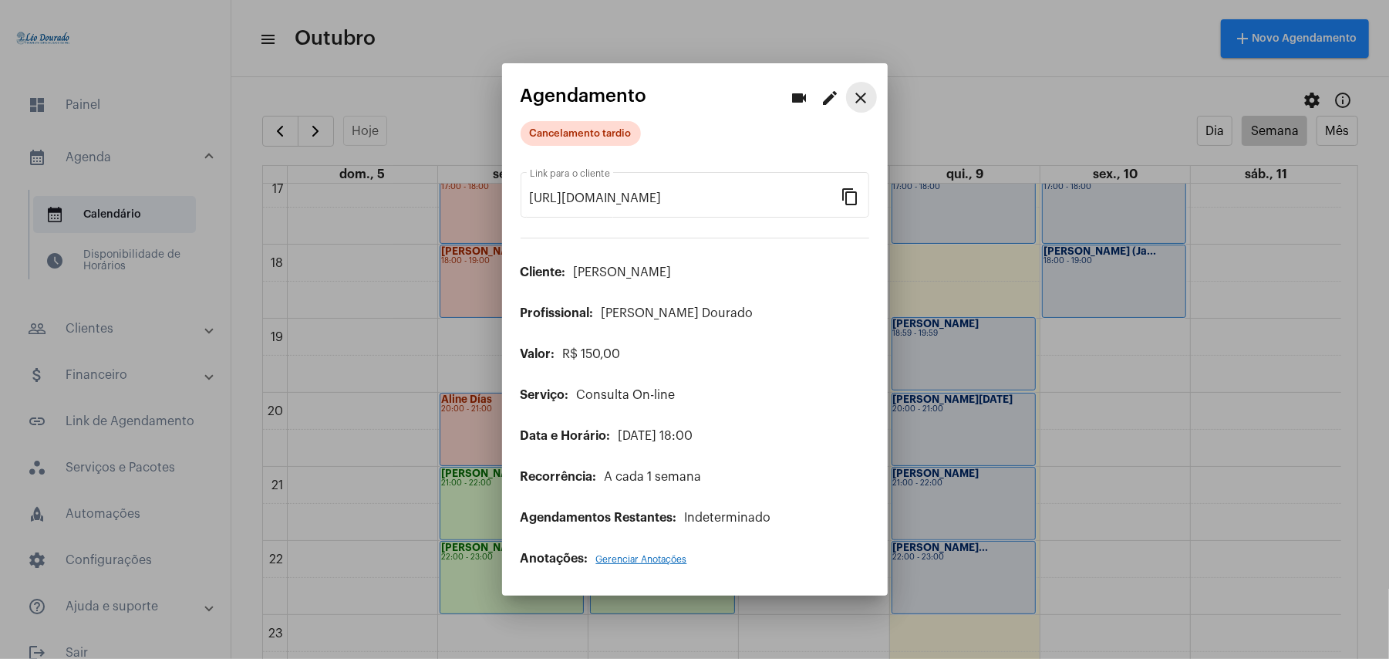
click at [855, 102] on mat-icon "close" at bounding box center [861, 98] width 19 height 19
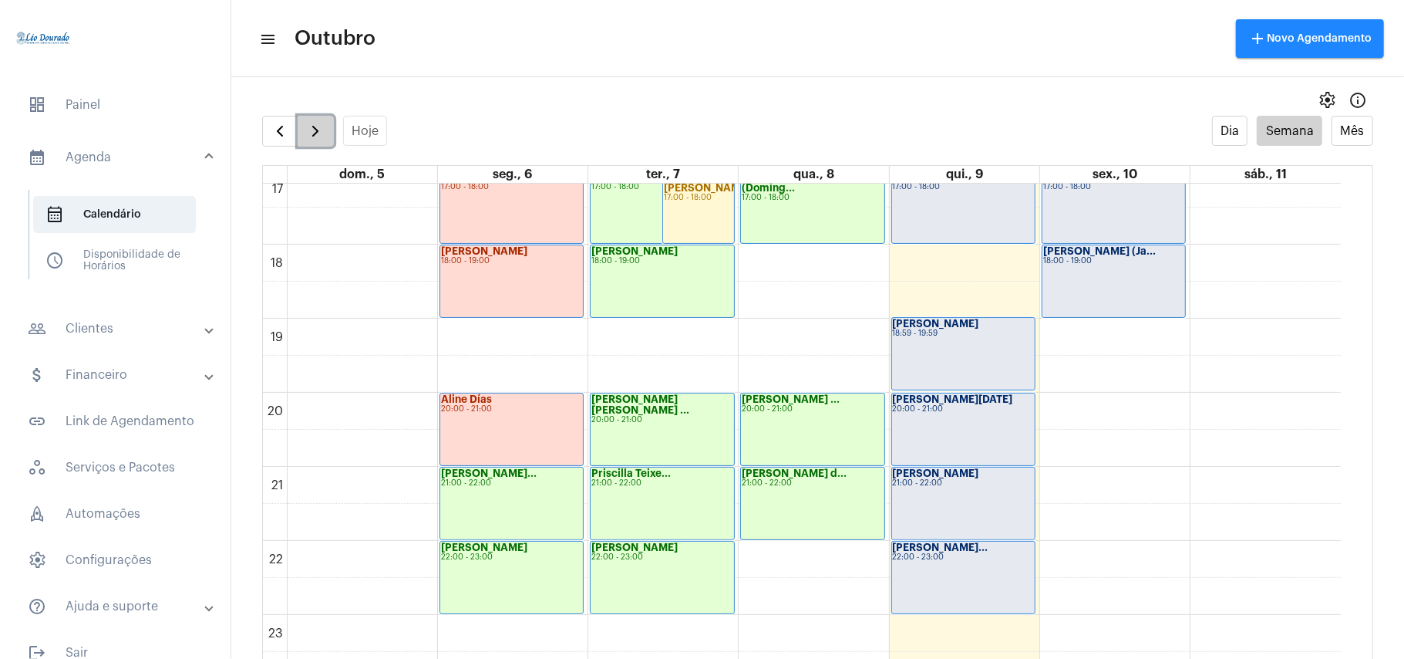
click at [319, 131] on span "button" at bounding box center [315, 131] width 19 height 19
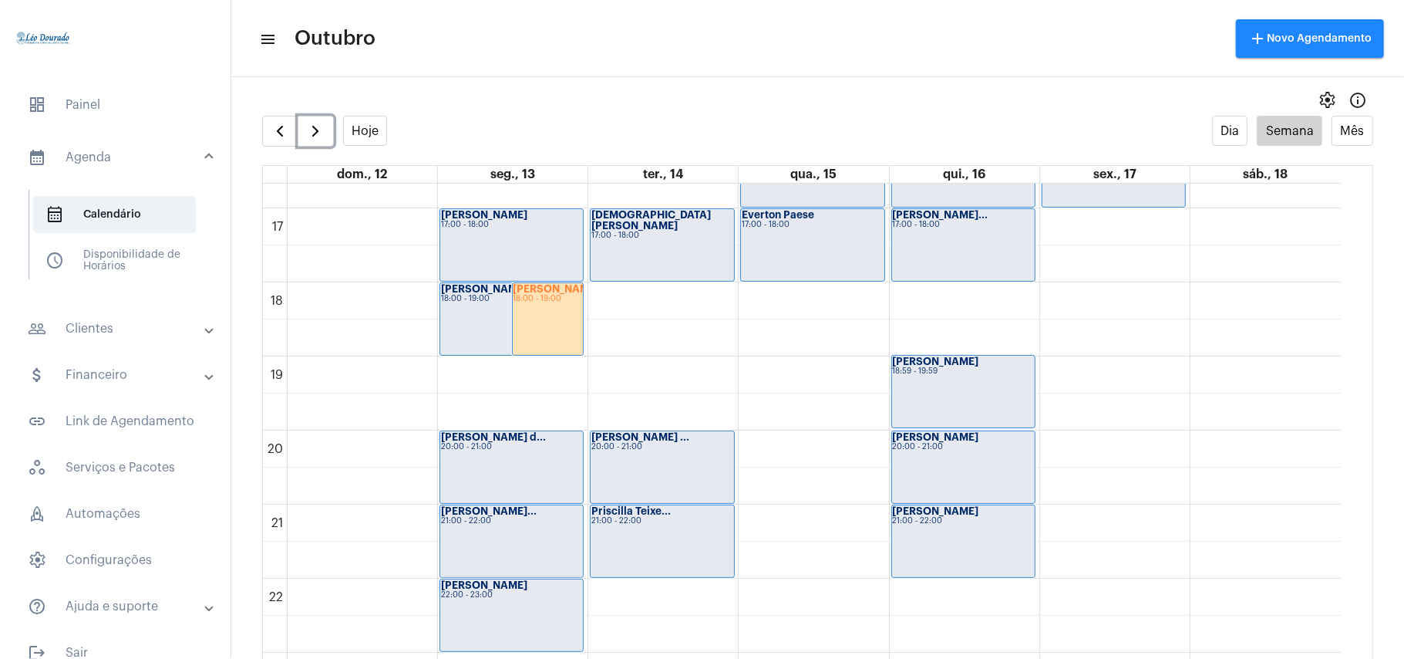
scroll to position [1269, 0]
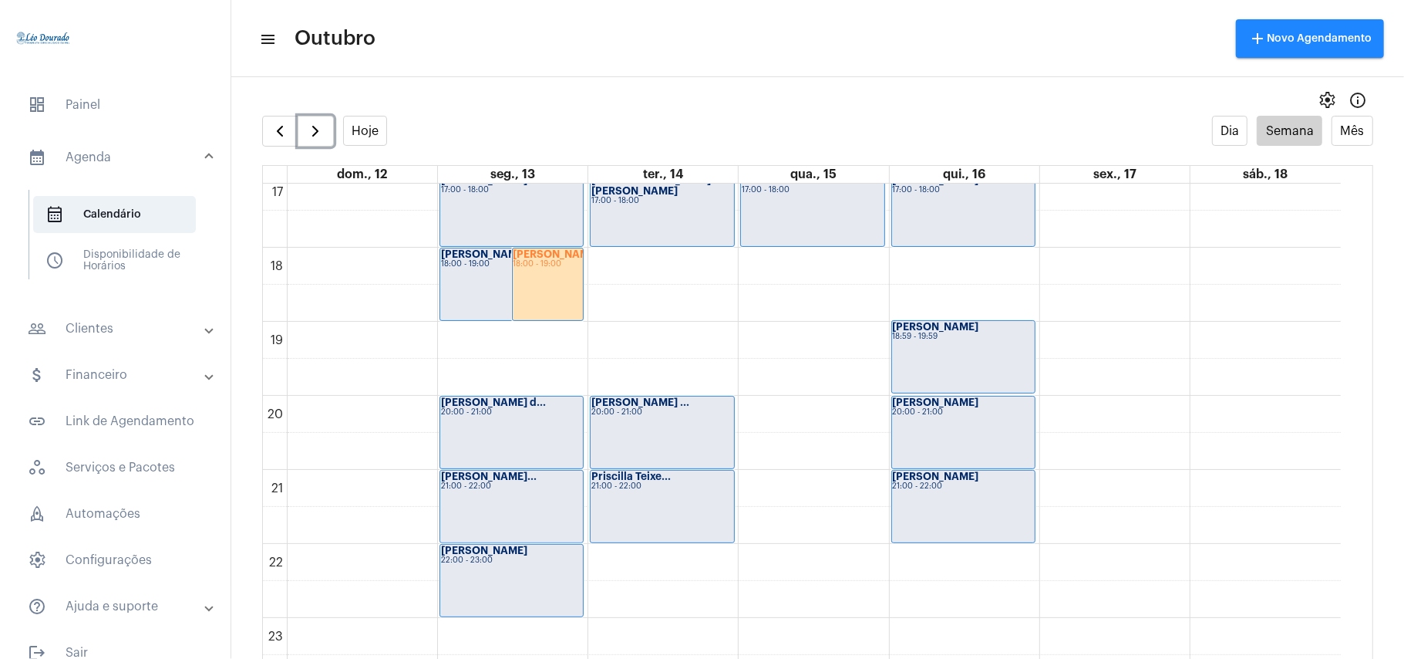
click at [482, 265] on div "18:00 - 19:00" at bounding box center [511, 264] width 141 height 8
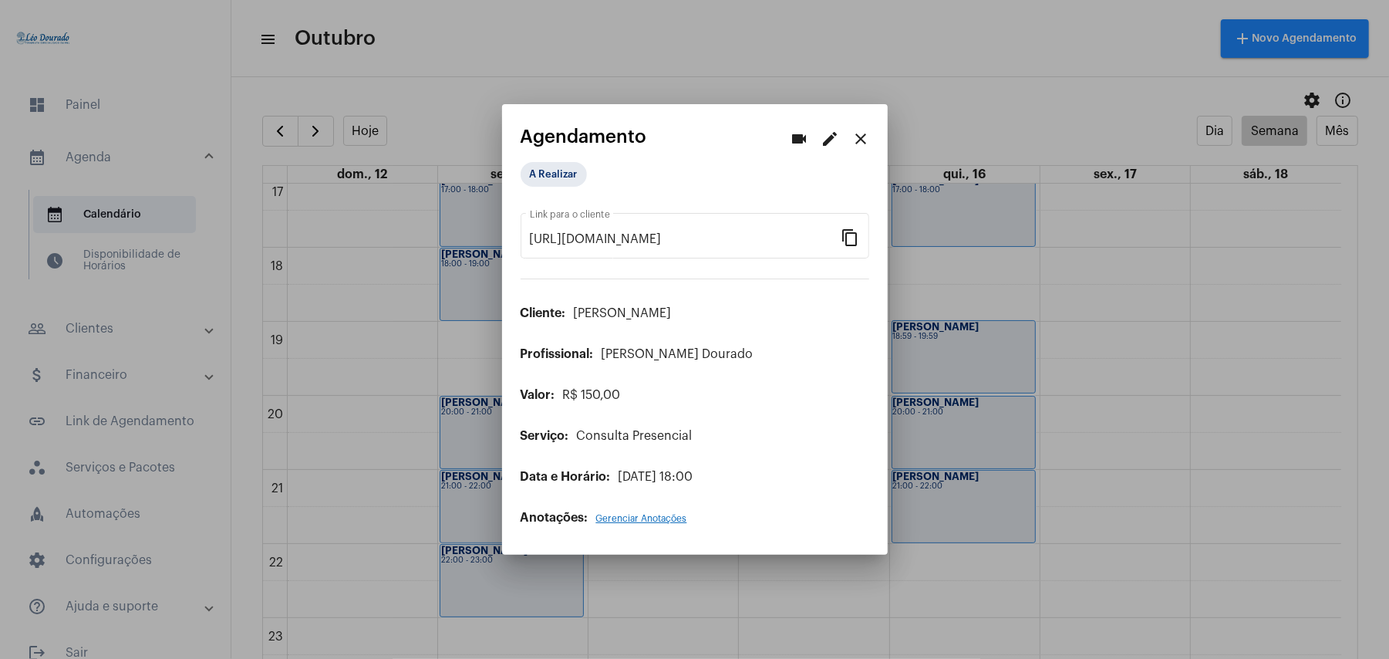
click at [861, 133] on mat-icon "close" at bounding box center [861, 139] width 19 height 19
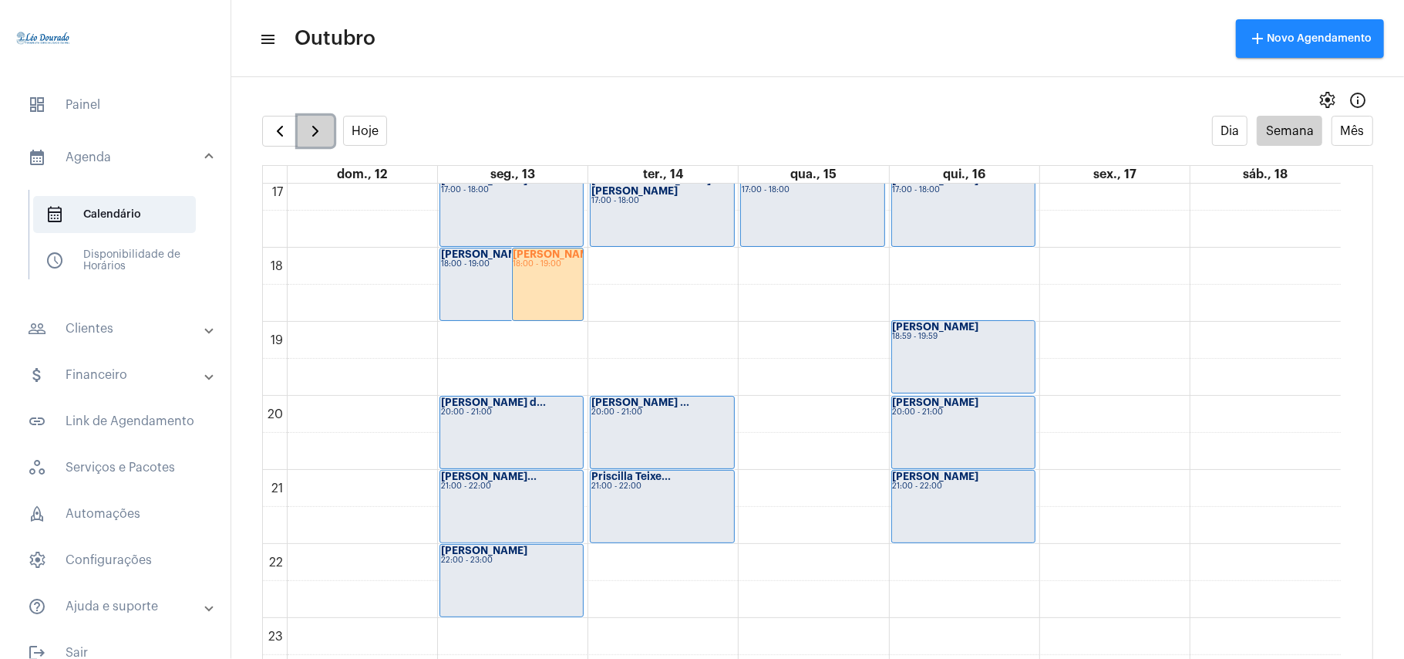
click at [313, 125] on span "button" at bounding box center [315, 131] width 19 height 19
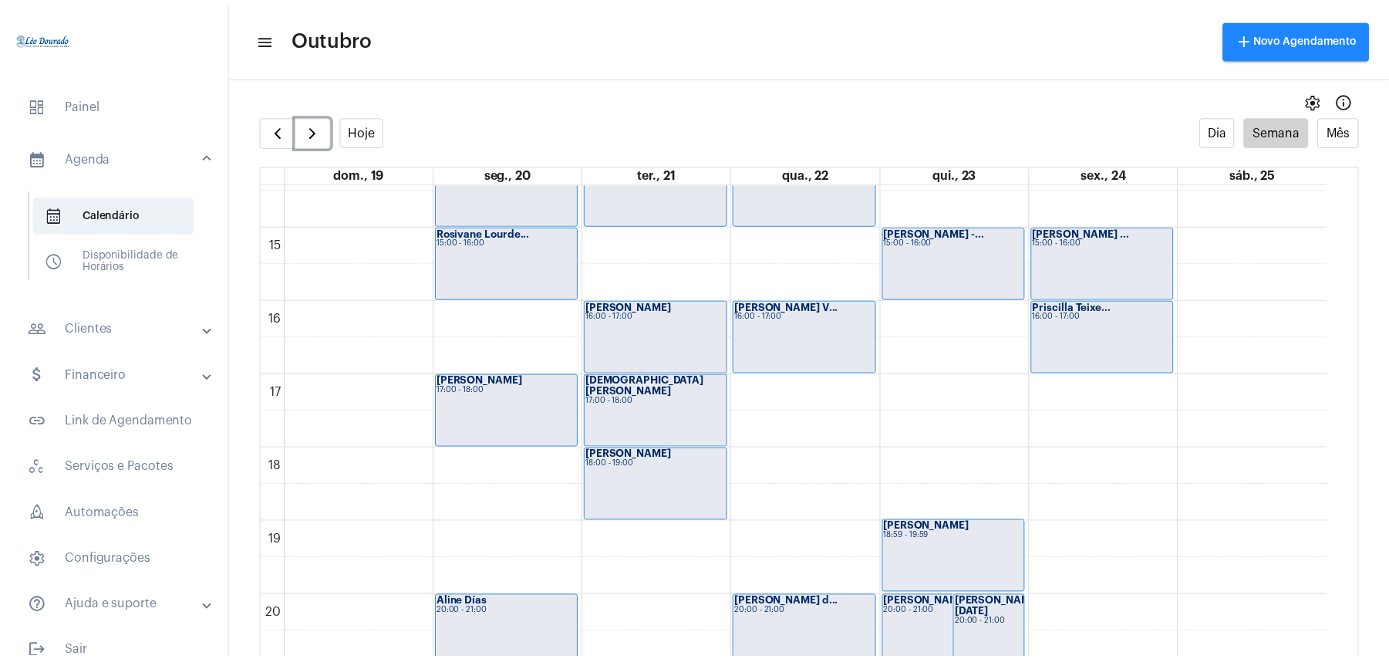
scroll to position [1268, 0]
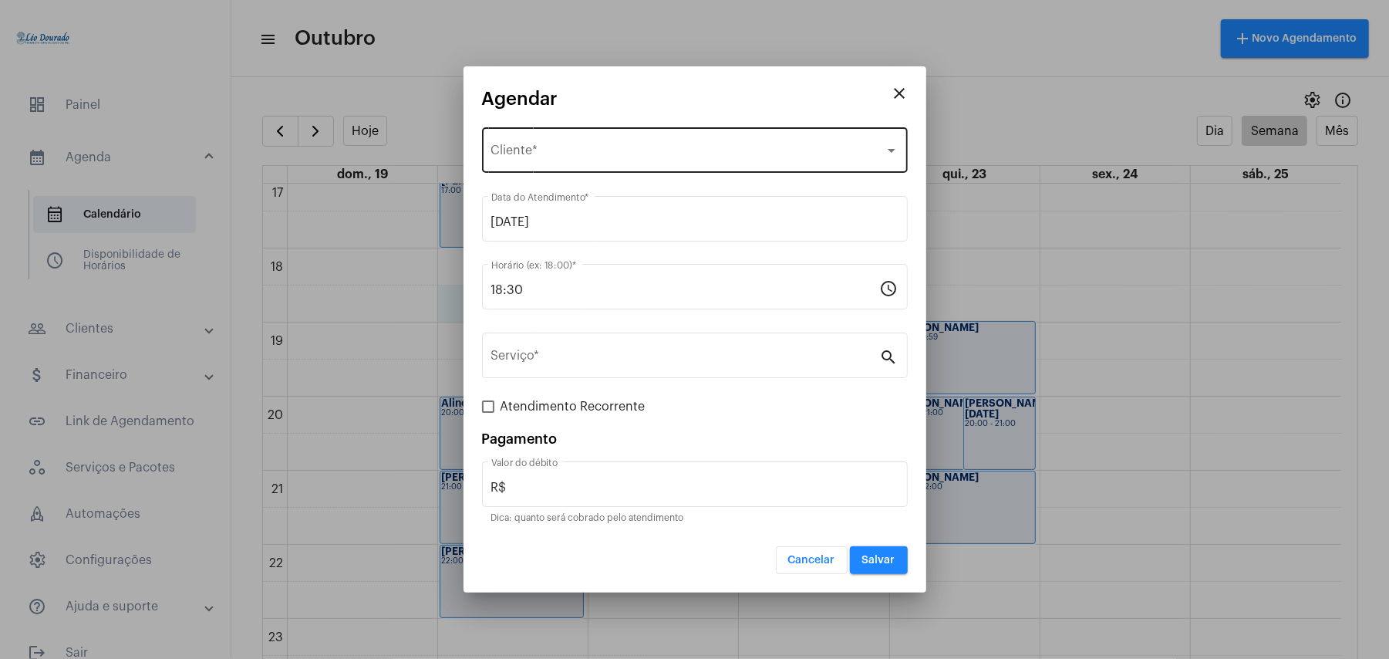
click at [552, 146] on div "Selecione o Cliente Cliente *" at bounding box center [694, 148] width 407 height 49
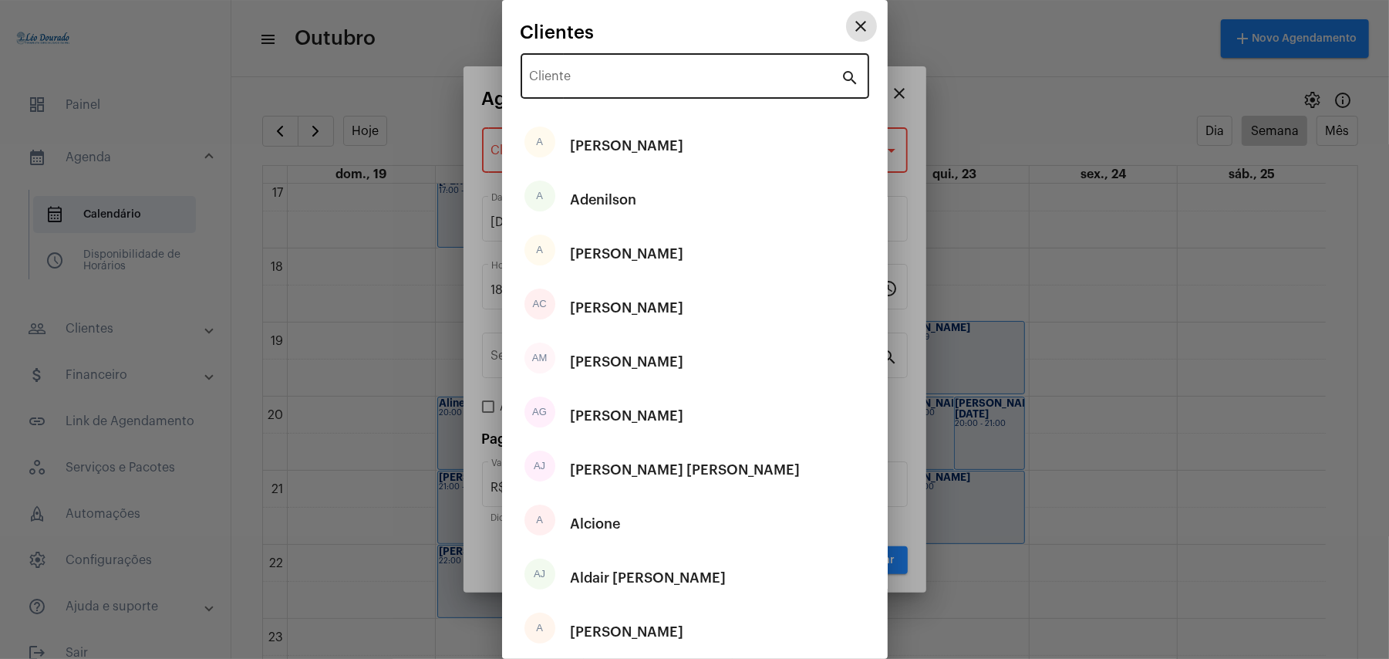
click at [612, 79] on input "Cliente" at bounding box center [686, 79] width 312 height 14
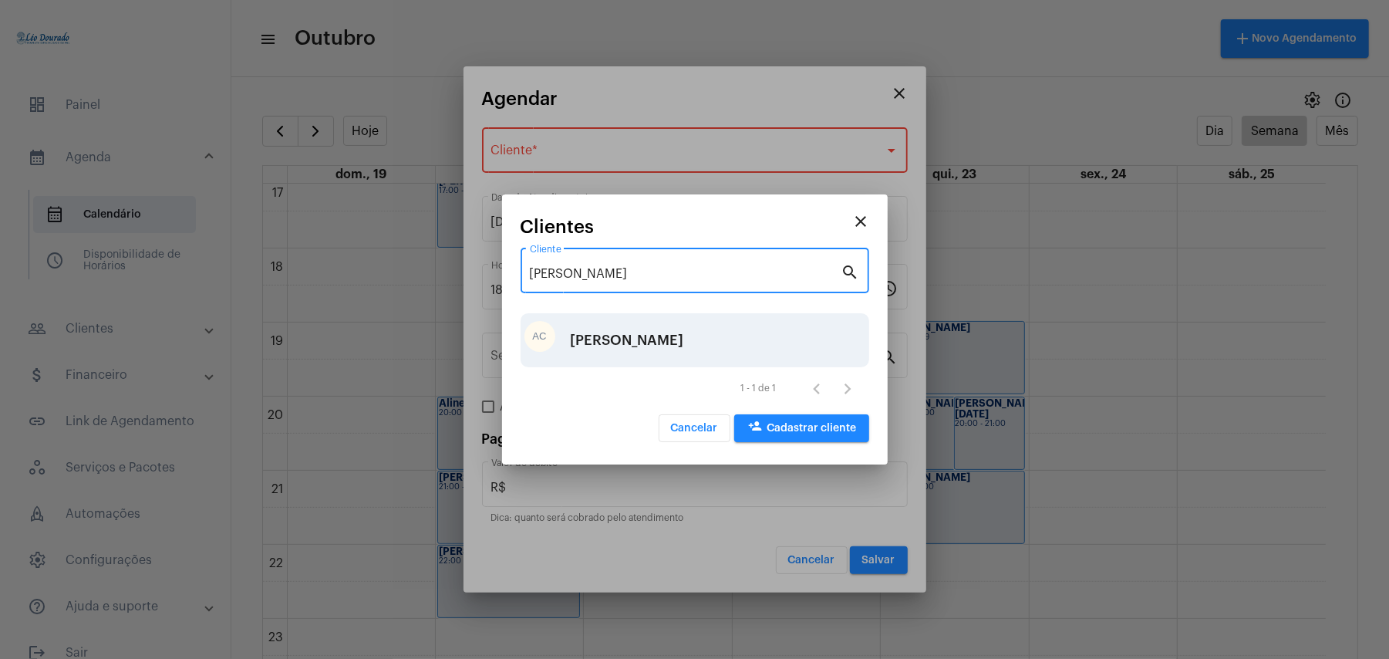
type input "[PERSON_NAME]"
click at [661, 332] on div "[PERSON_NAME]" at bounding box center [627, 340] width 113 height 46
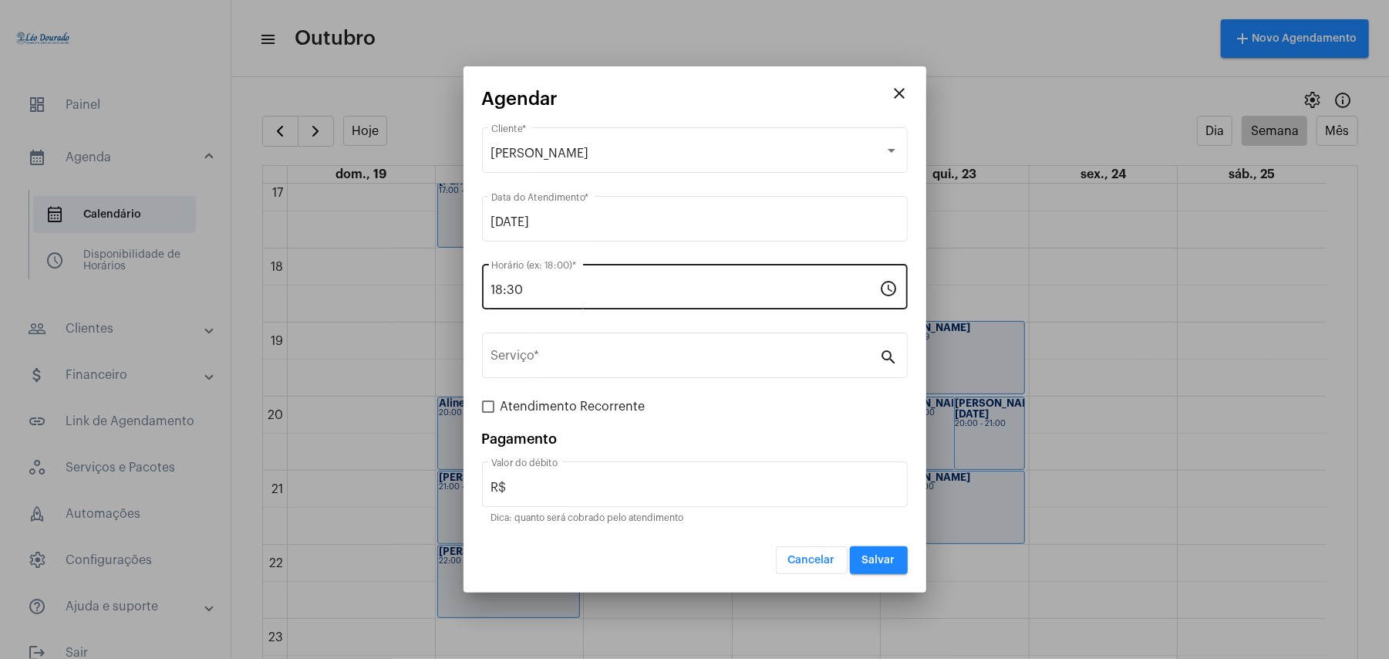
click at [581, 282] on div "18:30 Horário (ex: 18:00) *" at bounding box center [685, 285] width 389 height 49
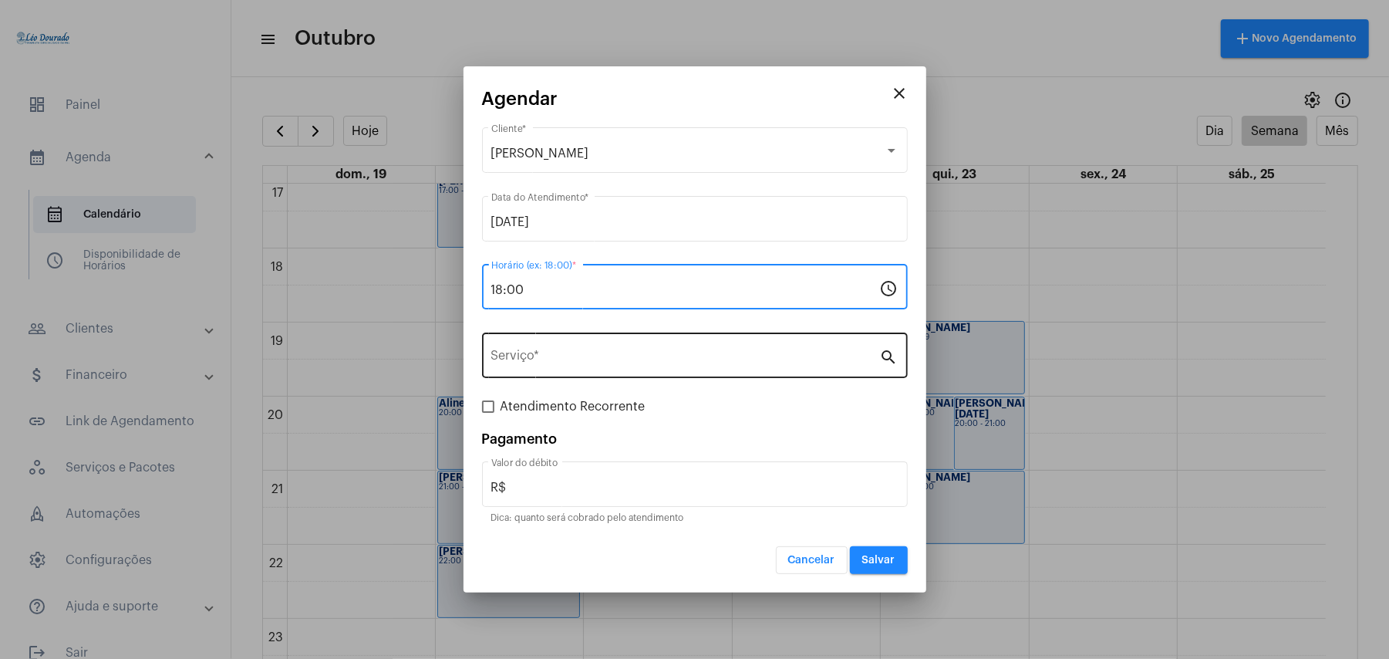
type input "18:00"
click at [634, 347] on div "Serviço *" at bounding box center [685, 353] width 389 height 49
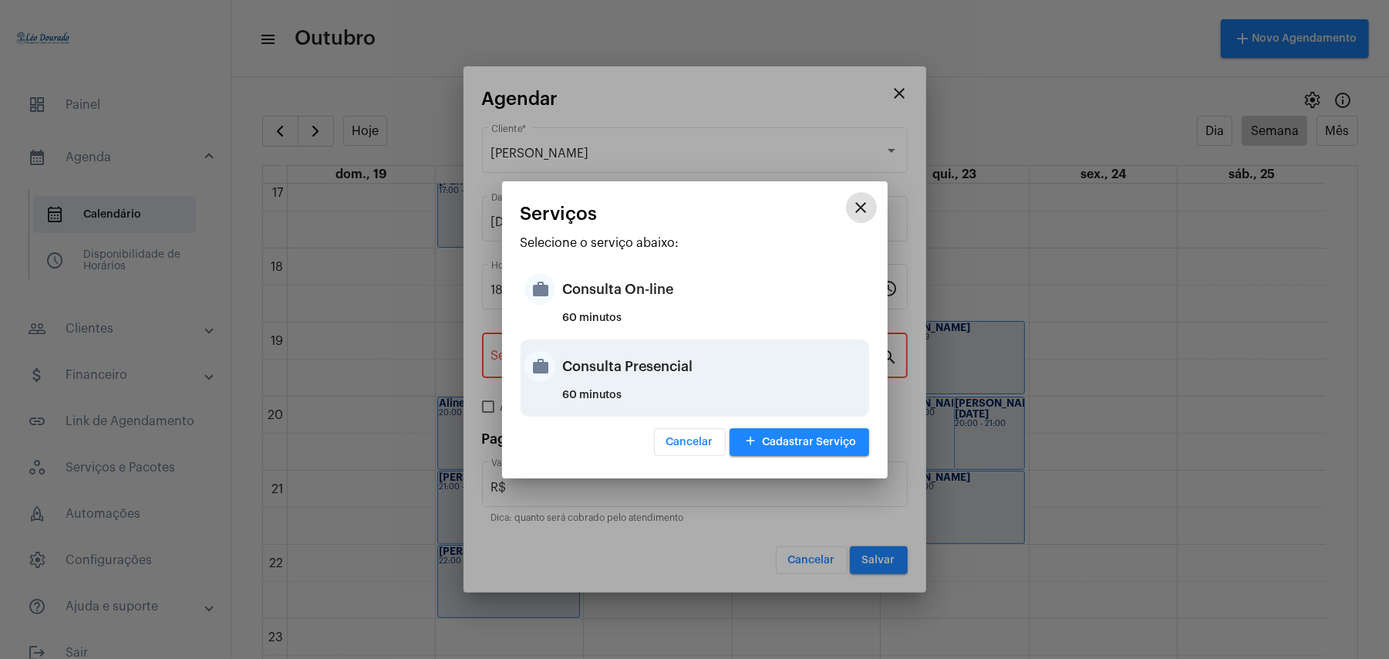
click at [652, 371] on div "Consulta Presencial" at bounding box center [714, 366] width 302 height 46
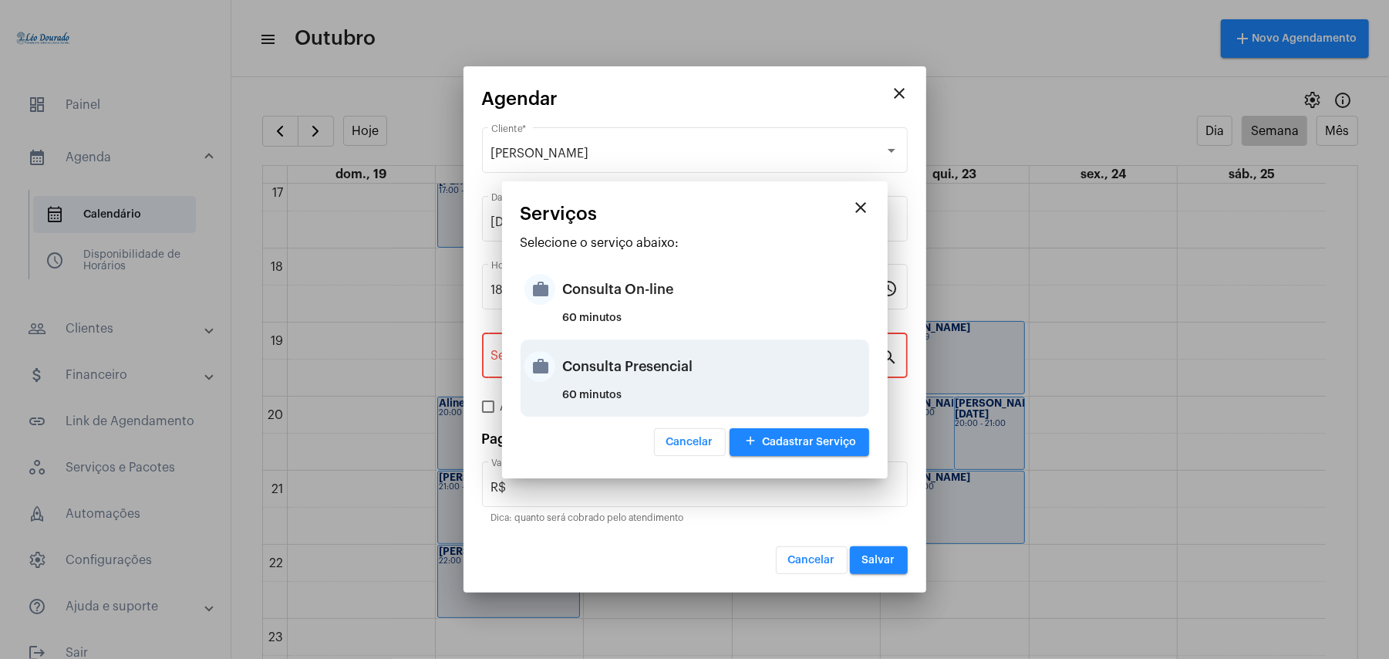
type input "Consulta Presencial"
type input "R$ 150"
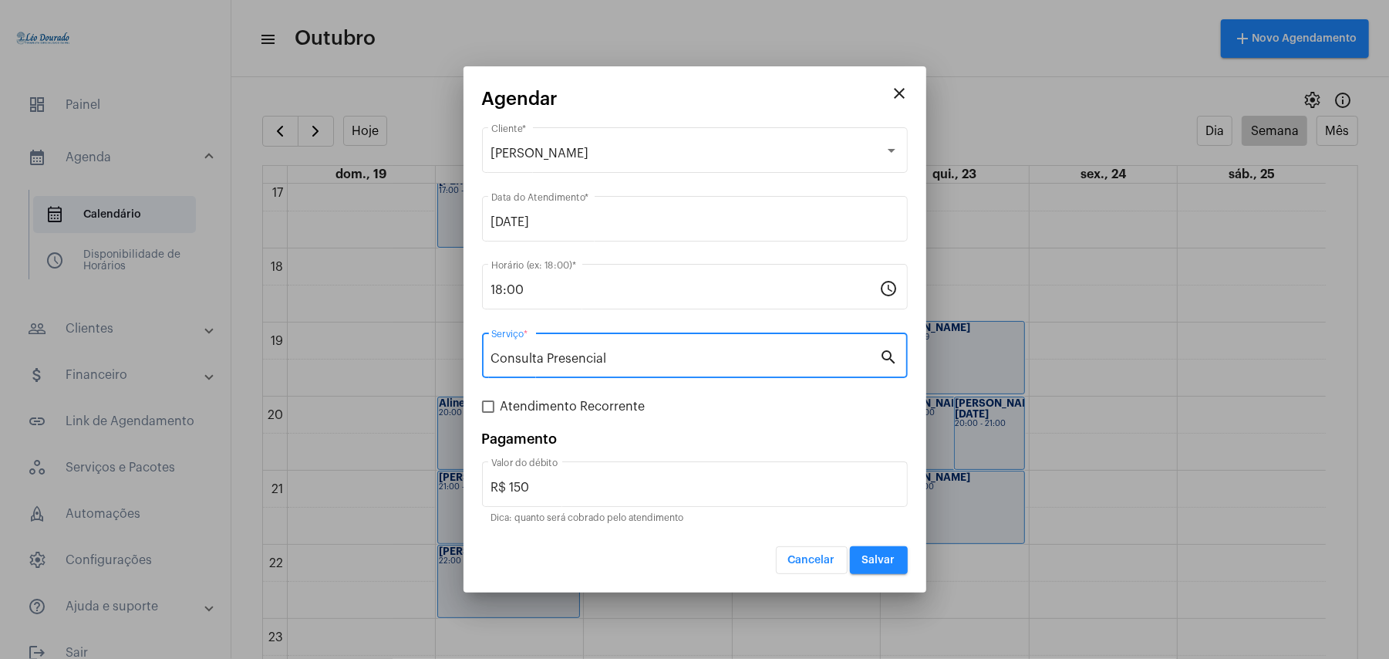
click at [544, 409] on span "Atendimento Recorrente" at bounding box center [573, 406] width 145 height 19
click at [488, 413] on input "Atendimento Recorrente" at bounding box center [487, 413] width 1 height 1
checkbox input "true"
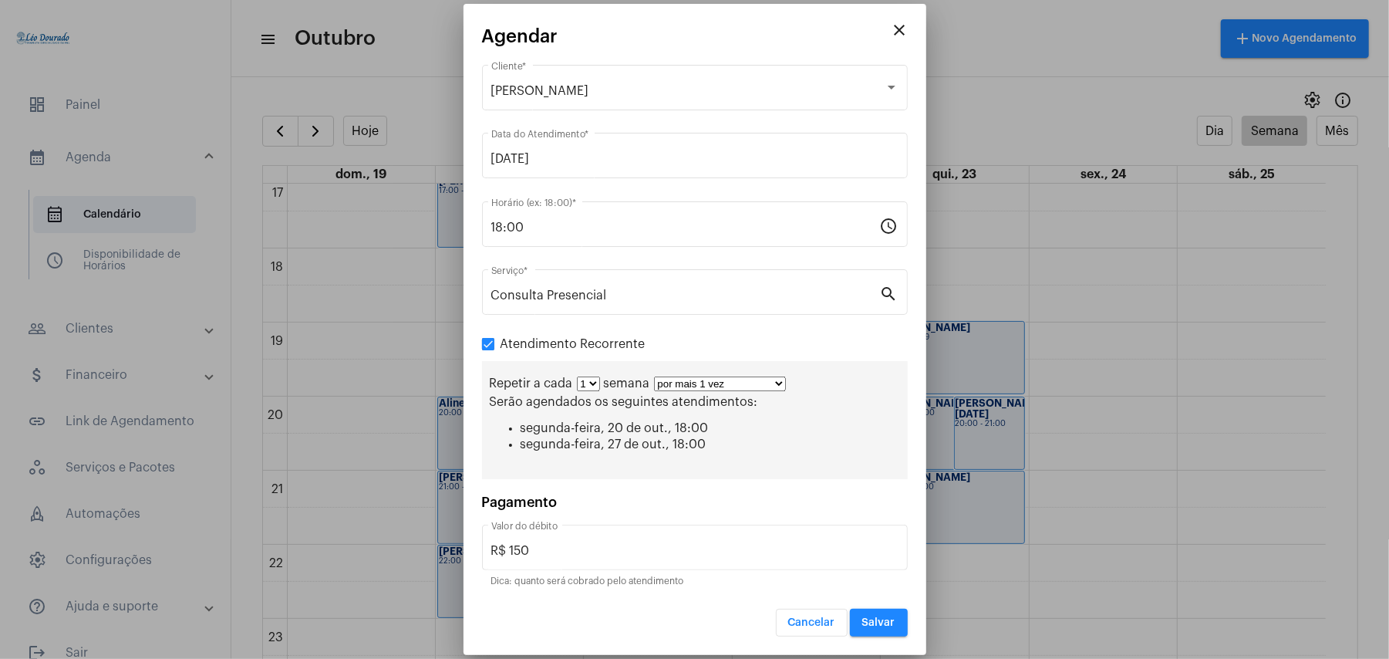
click at [695, 384] on select "por mais 1 vez por mais 2 vezes por mais 3 vezes por mais 4 vezes por mais 5 ve…" at bounding box center [720, 383] width 132 height 15
select select "10: 0"
click at [655, 376] on select "por mais 1 vez por mais 2 vezes por mais 3 vezes por mais 4 vezes por mais 5 ve…" at bounding box center [720, 383] width 132 height 15
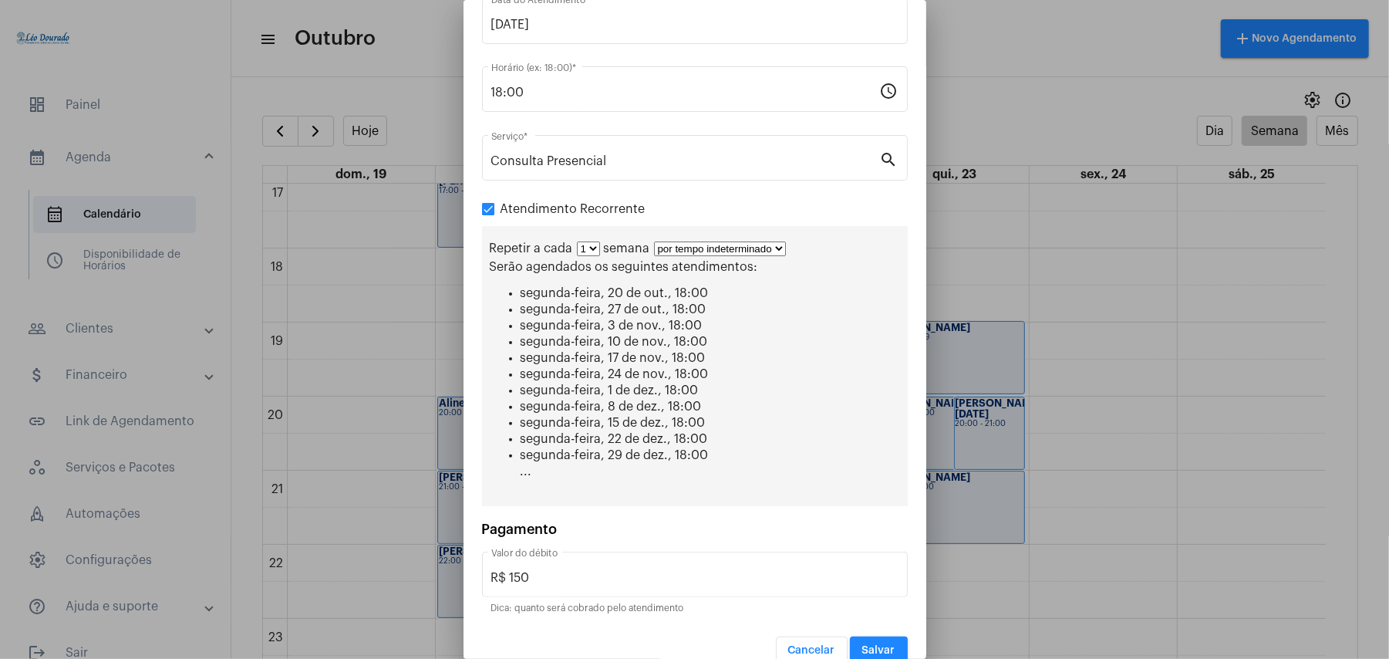
scroll to position [147, 0]
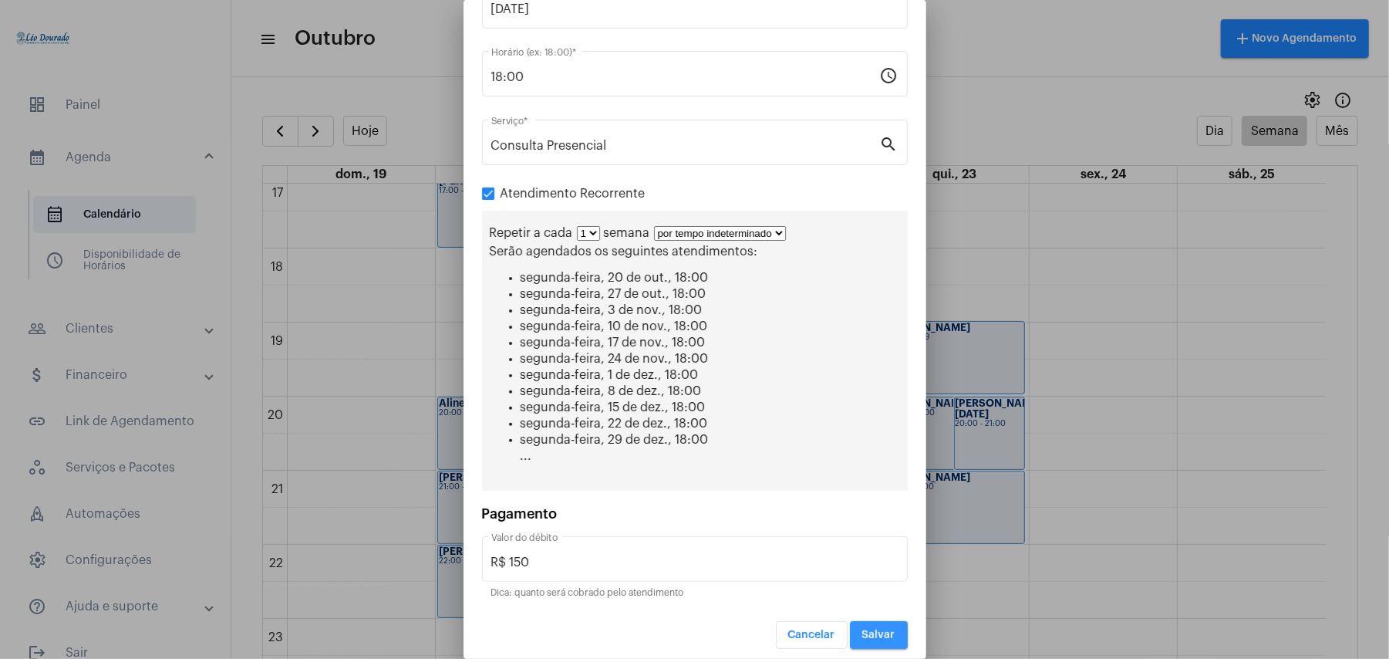
click at [862, 629] on span "Salvar" at bounding box center [878, 634] width 33 height 11
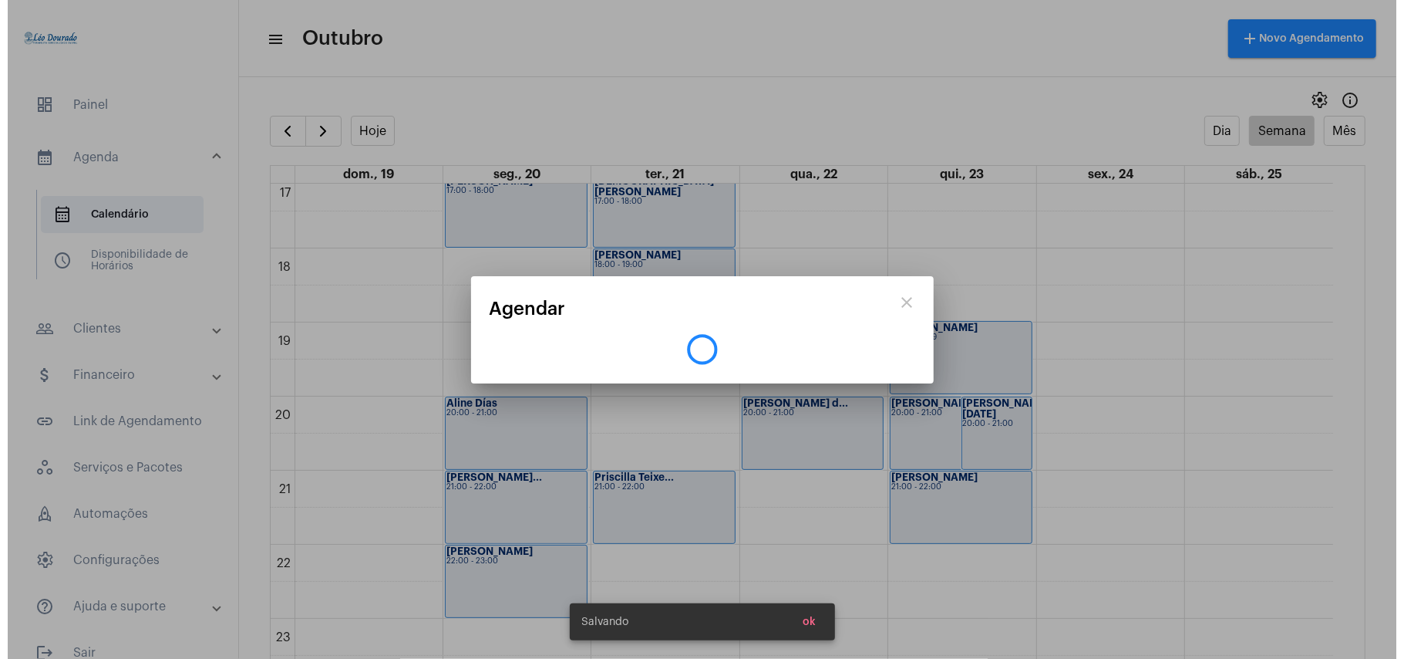
scroll to position [0, 0]
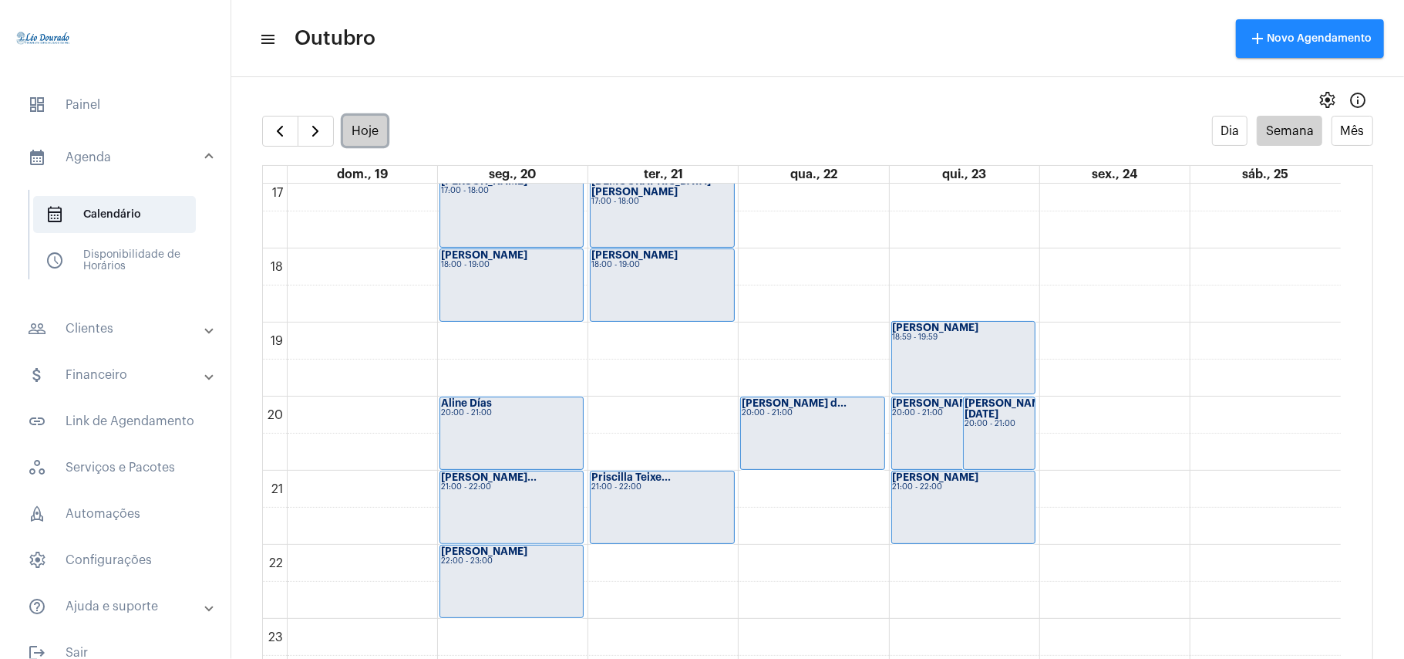
click at [379, 122] on button "Hoje" at bounding box center [365, 131] width 45 height 30
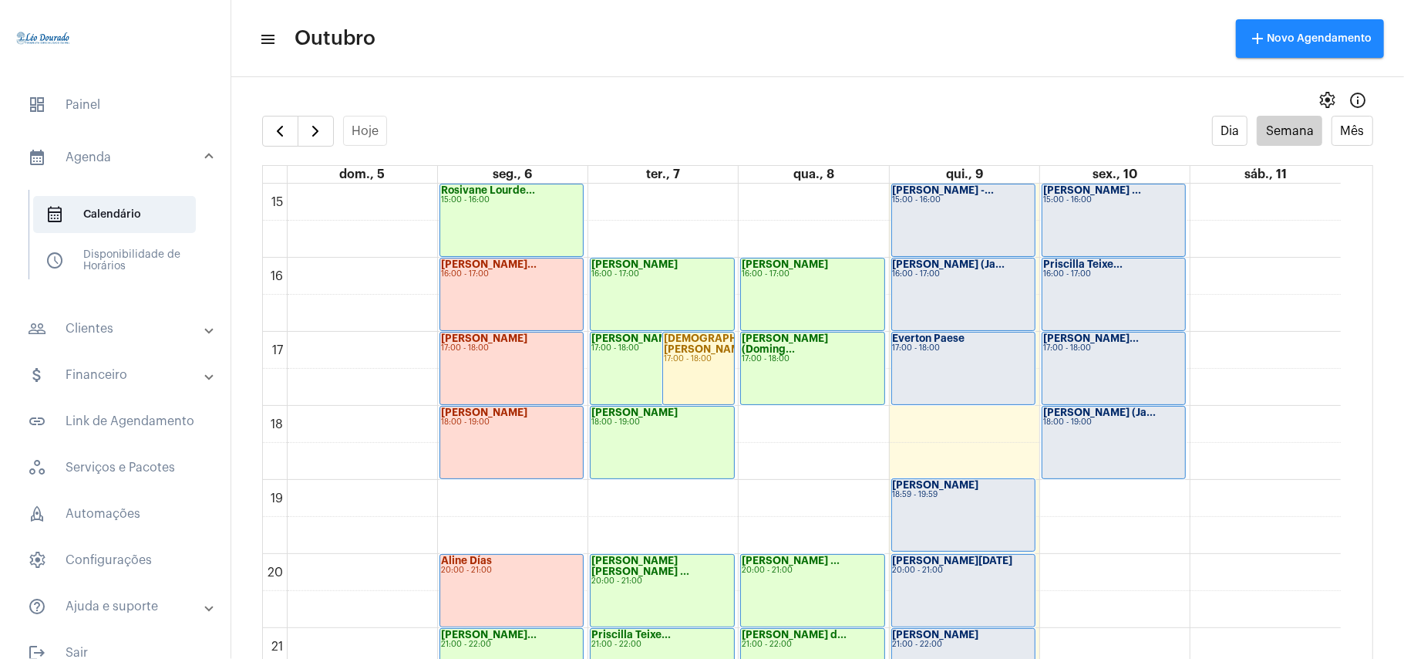
scroll to position [1165, 0]
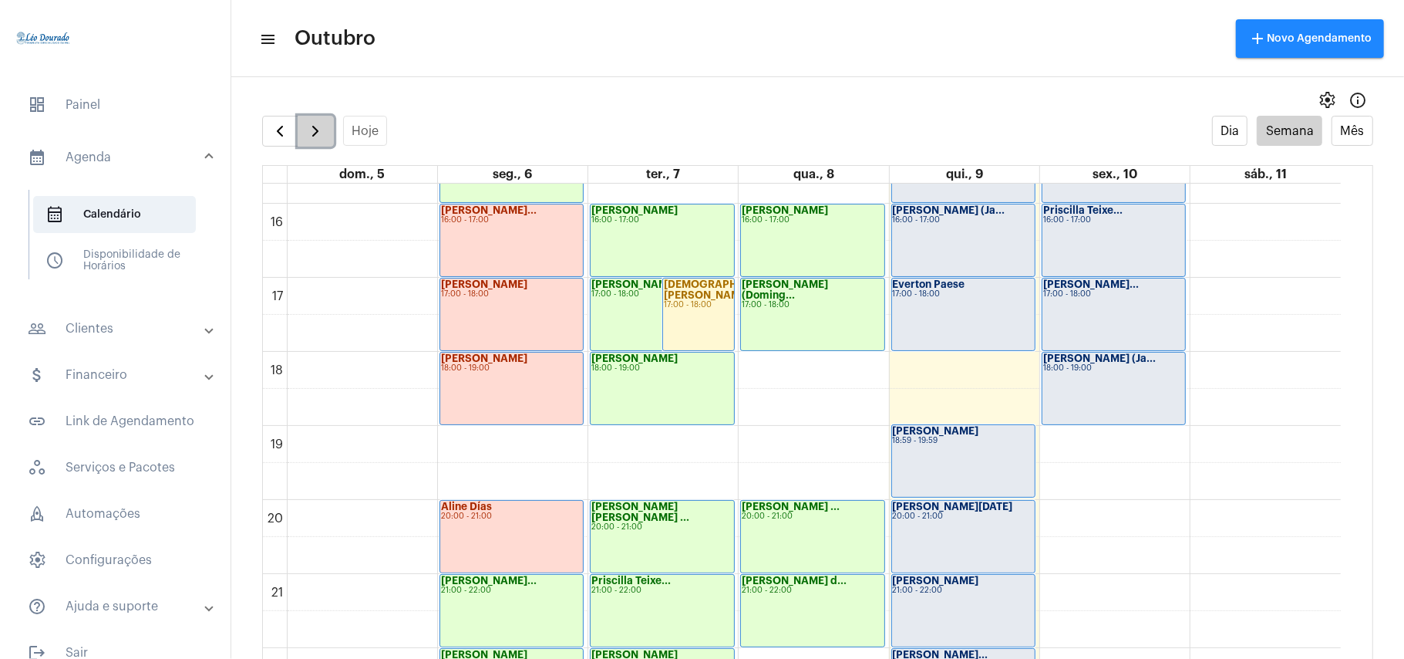
click at [319, 133] on span "button" at bounding box center [315, 131] width 19 height 19
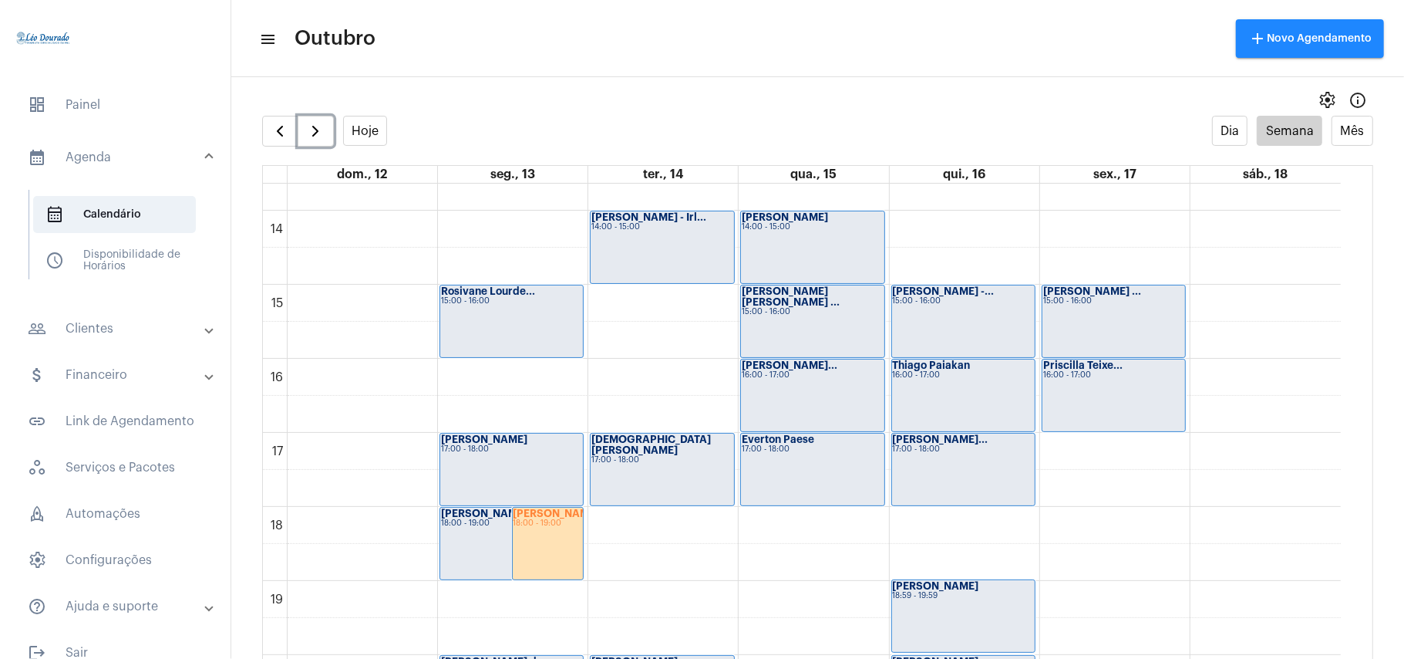
scroll to position [960, 0]
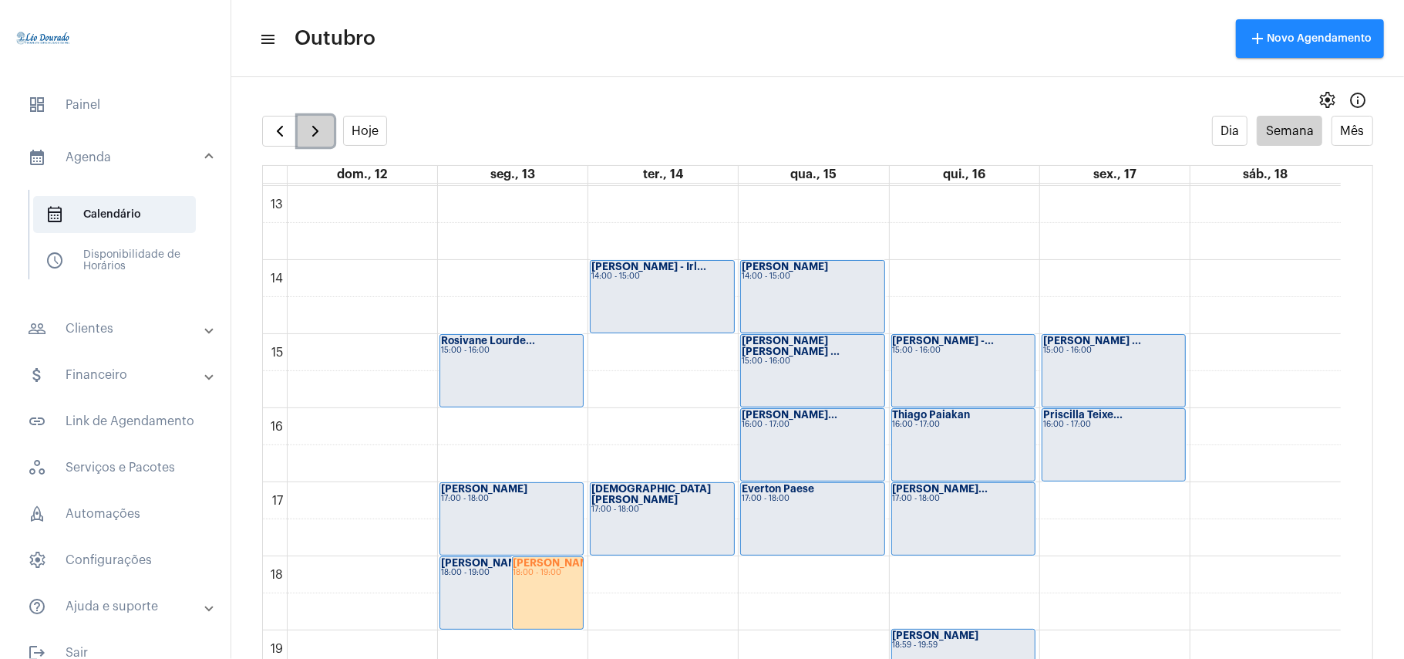
click at [328, 137] on button "button" at bounding box center [316, 131] width 36 height 31
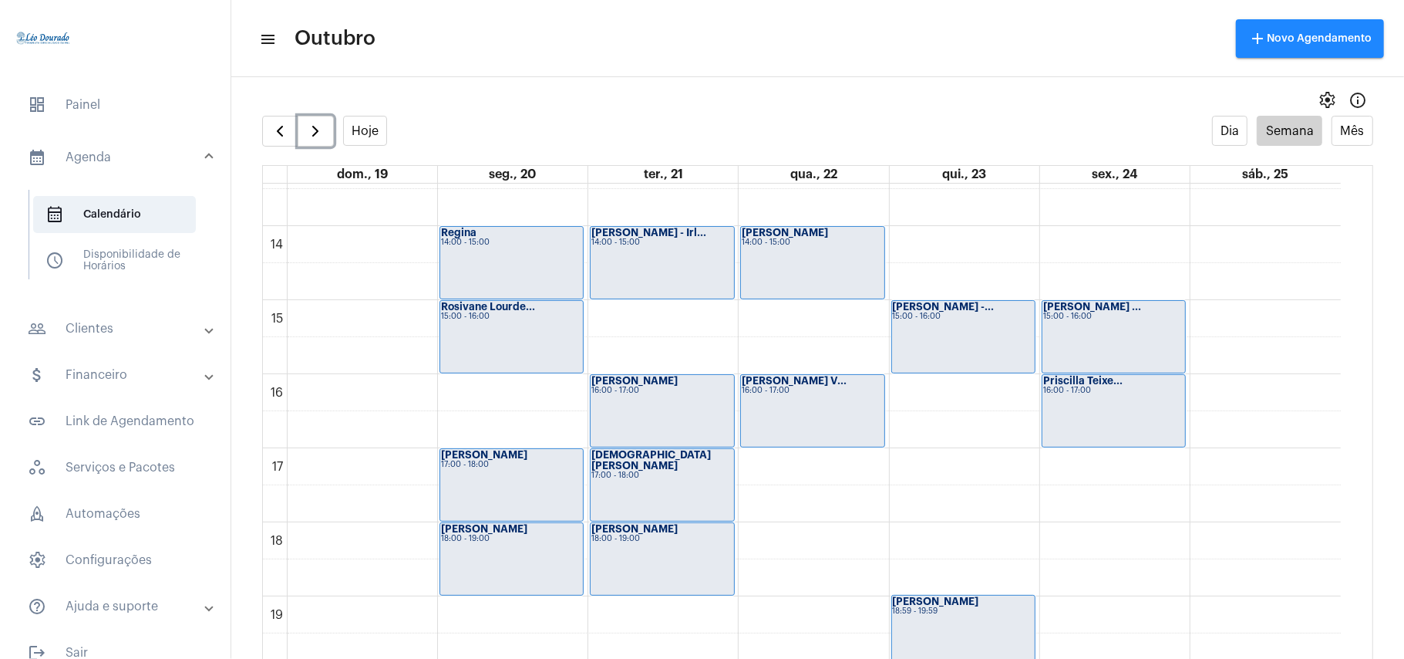
scroll to position [959, 0]
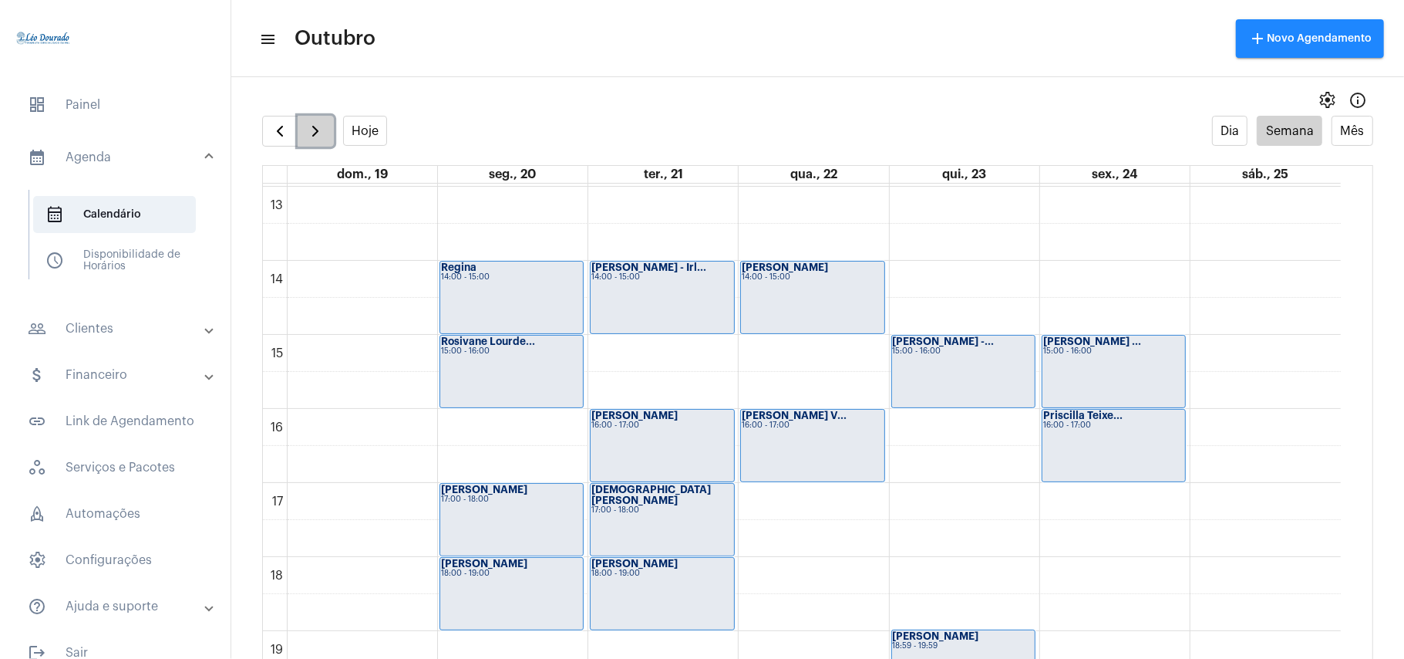
click at [321, 140] on span "button" at bounding box center [315, 131] width 19 height 19
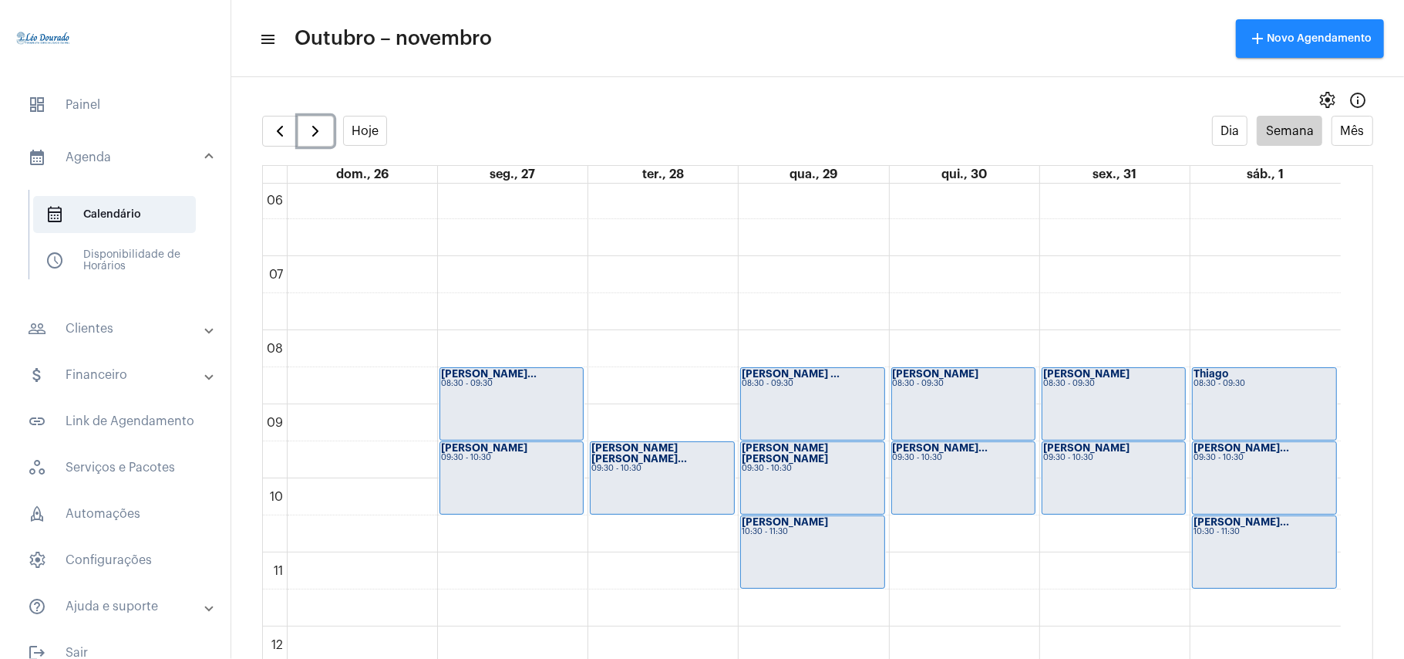
scroll to position [31, 0]
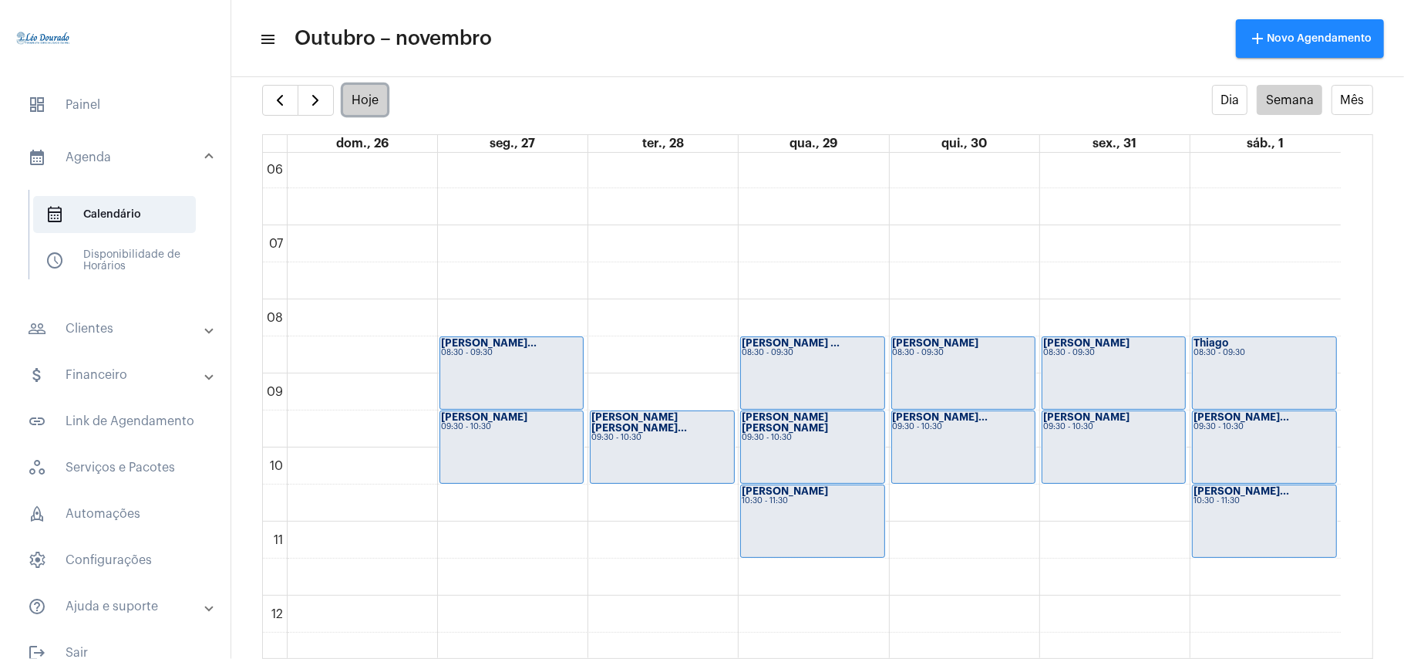
click at [372, 96] on button "Hoje" at bounding box center [365, 100] width 45 height 30
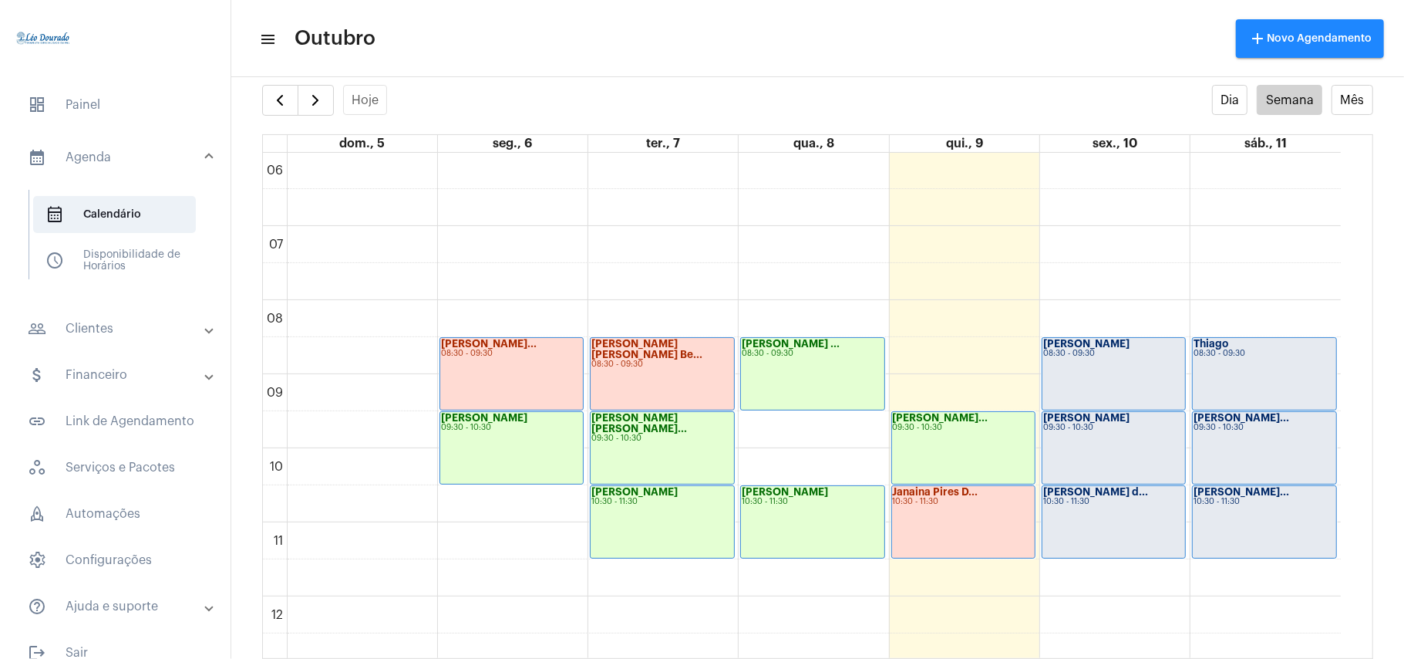
click at [756, 51] on mat-toolbar-row "menu Outubro add Novo Agendamento" at bounding box center [817, 38] width 1173 height 49
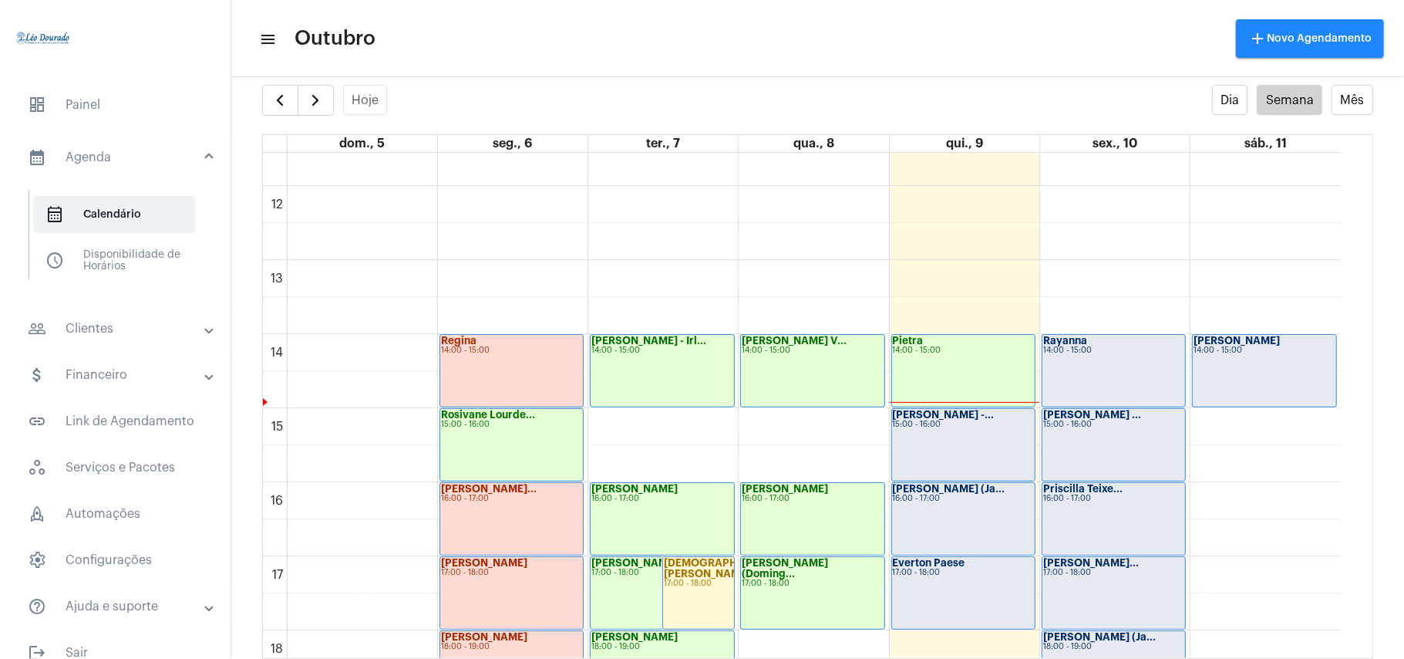
scroll to position [856, 0]
click at [309, 100] on span "button" at bounding box center [315, 100] width 19 height 19
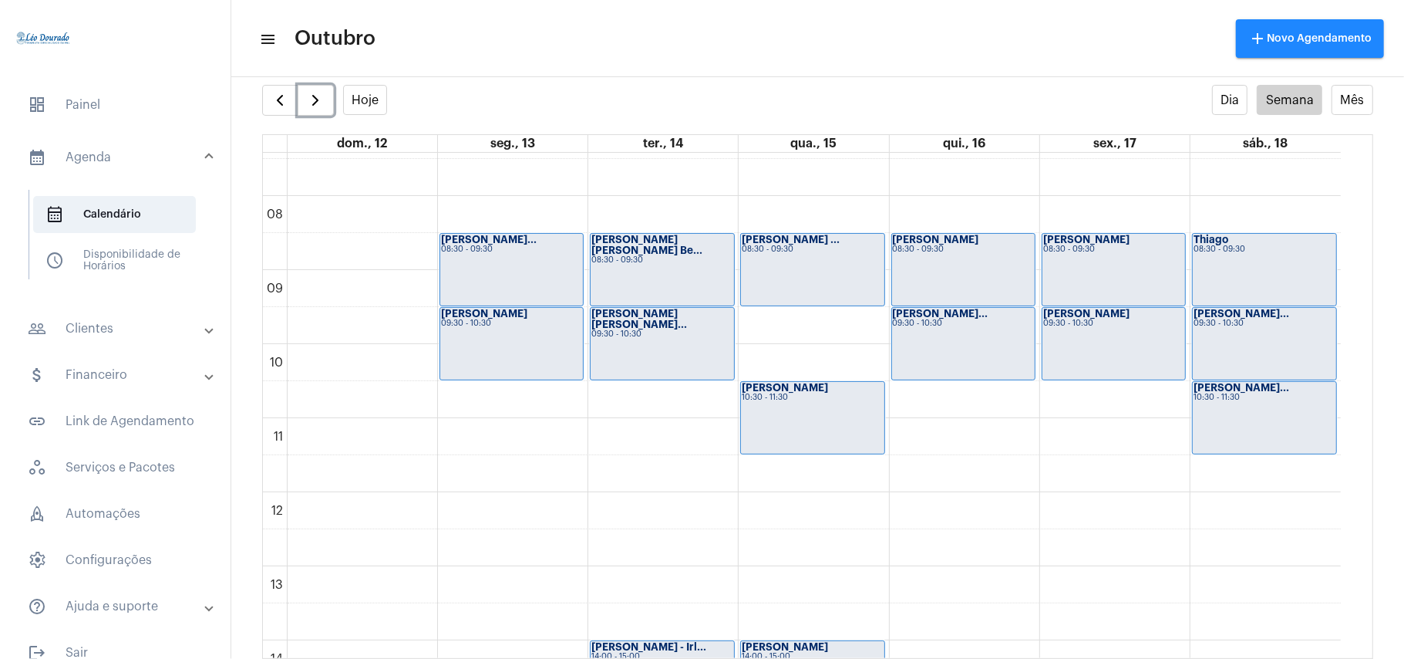
scroll to position [652, 0]
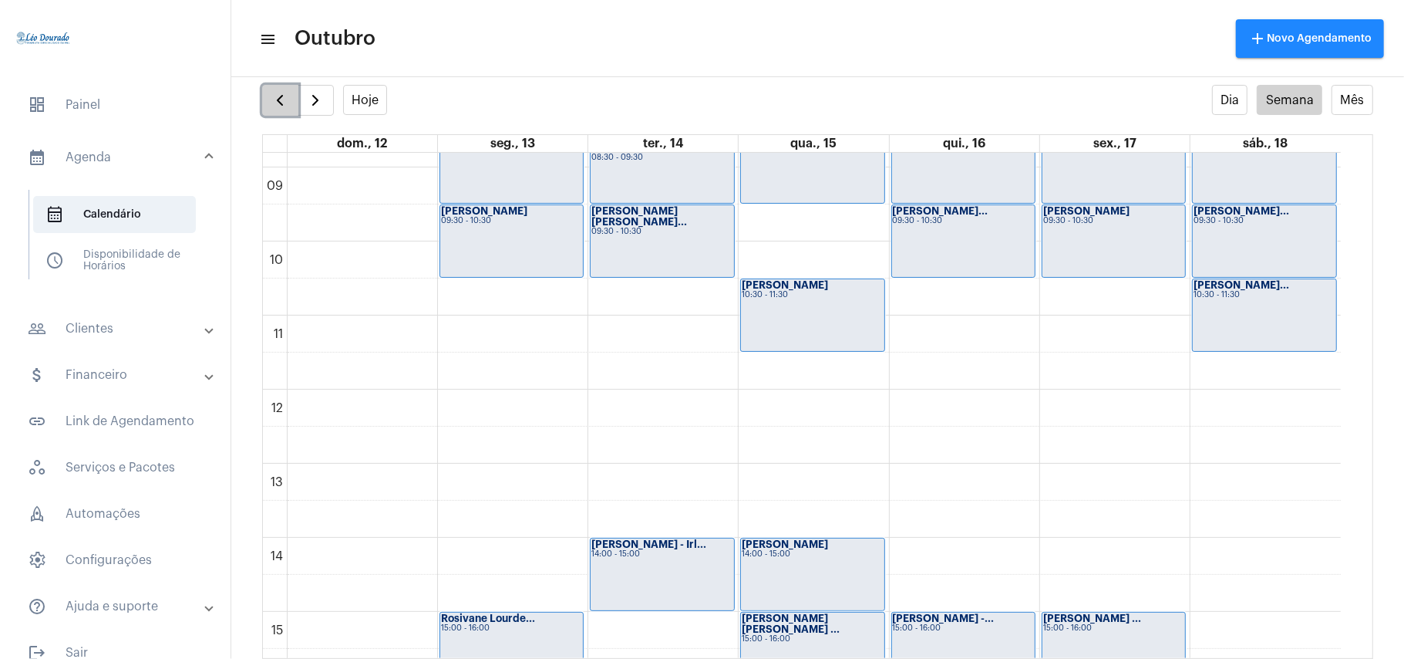
click at [275, 91] on span "button" at bounding box center [280, 100] width 19 height 19
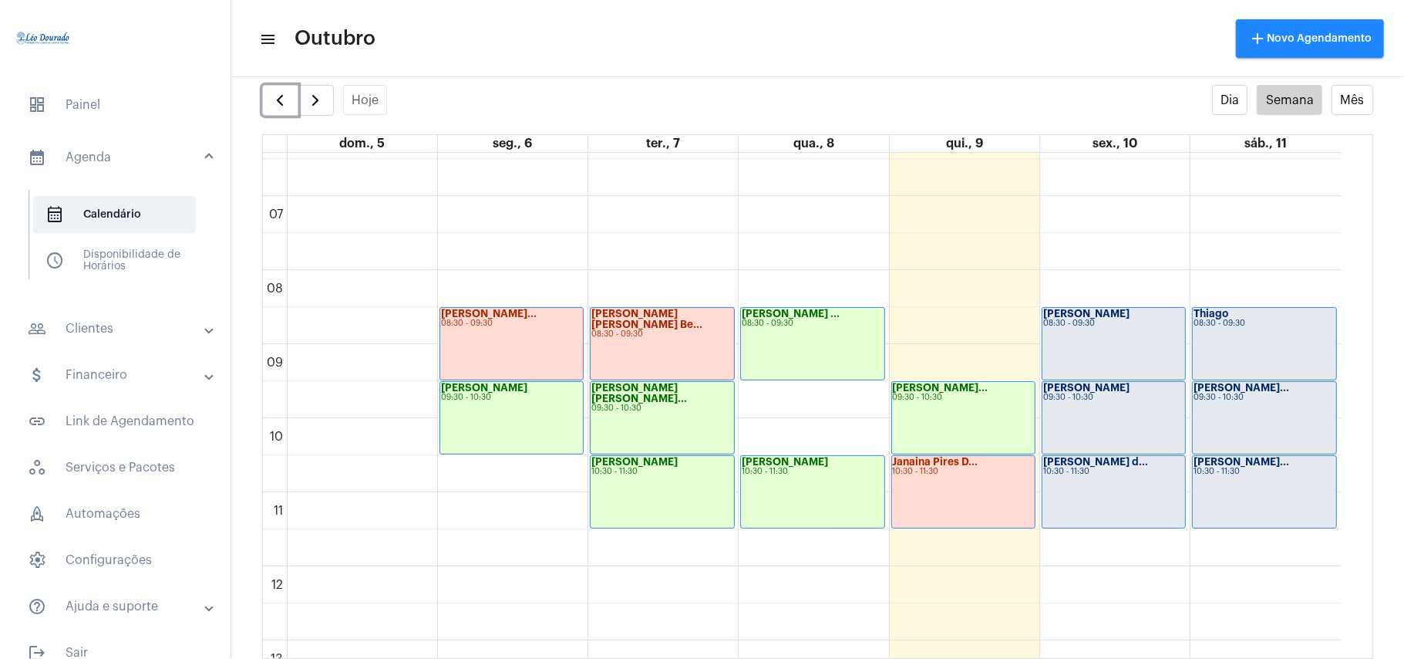
scroll to position [445, 0]
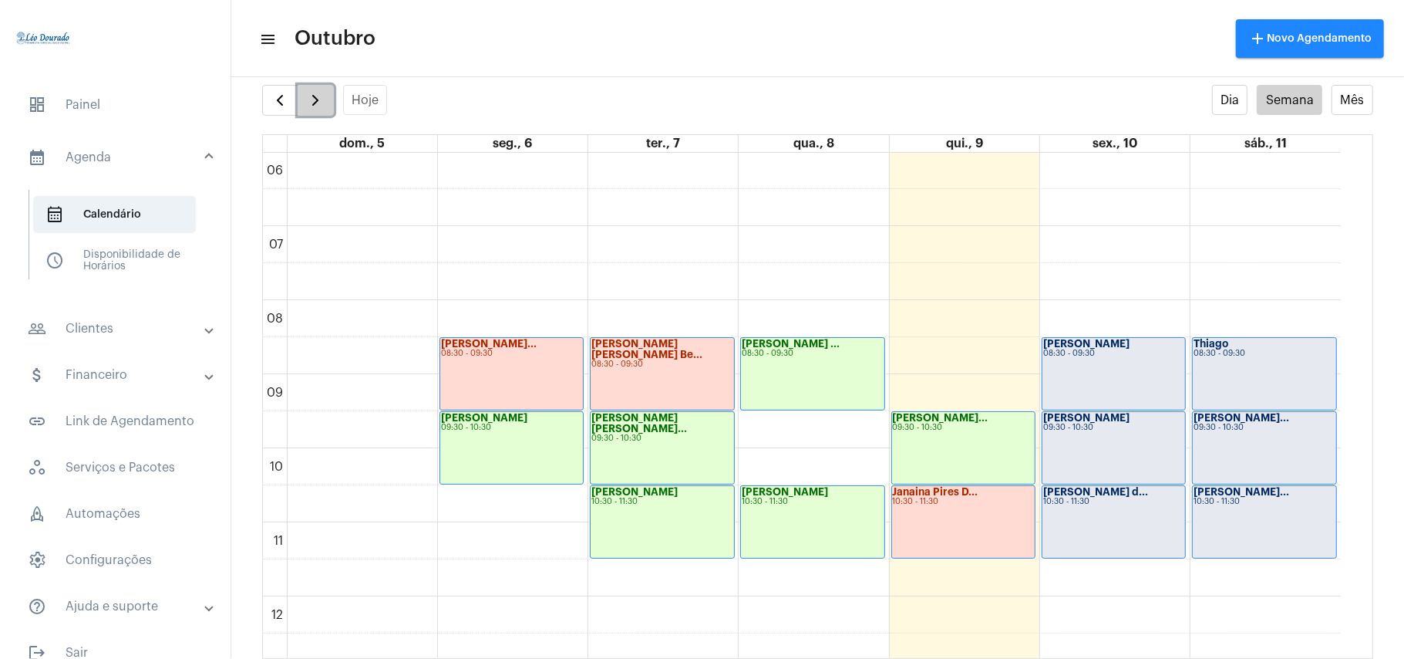
click at [321, 94] on span "button" at bounding box center [315, 100] width 19 height 19
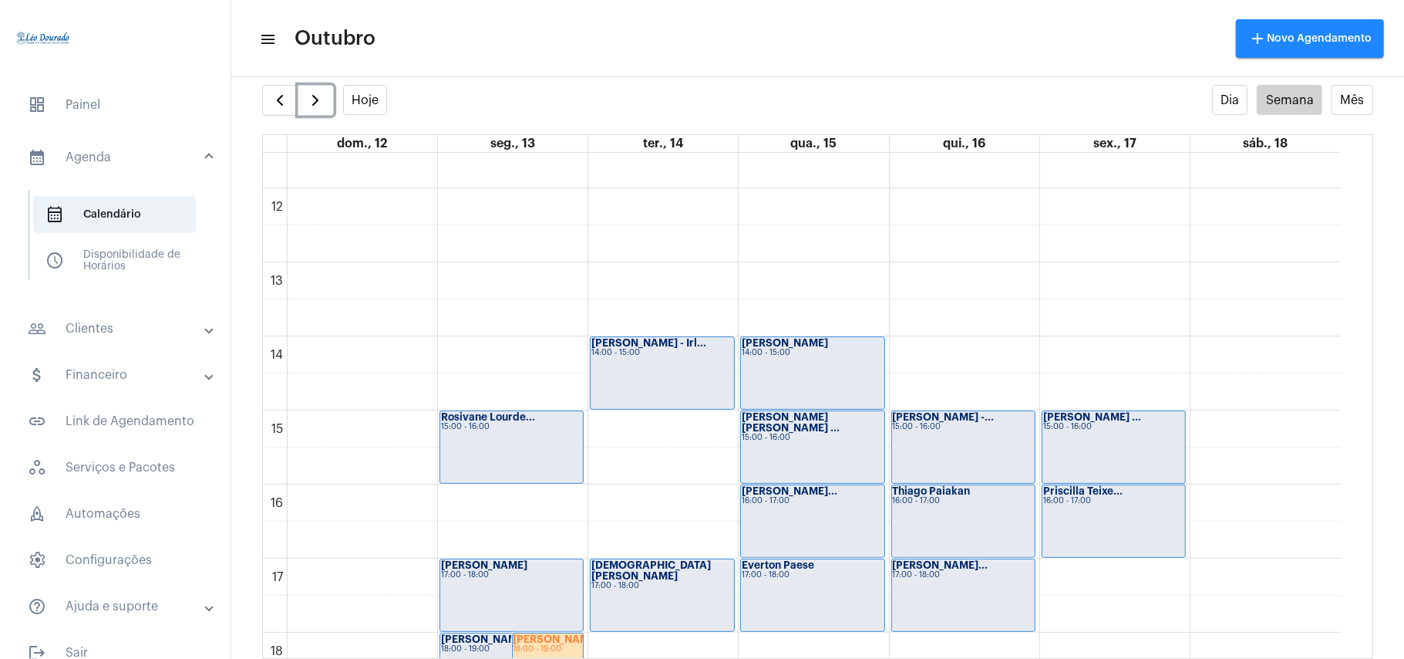
scroll to position [858, 0]
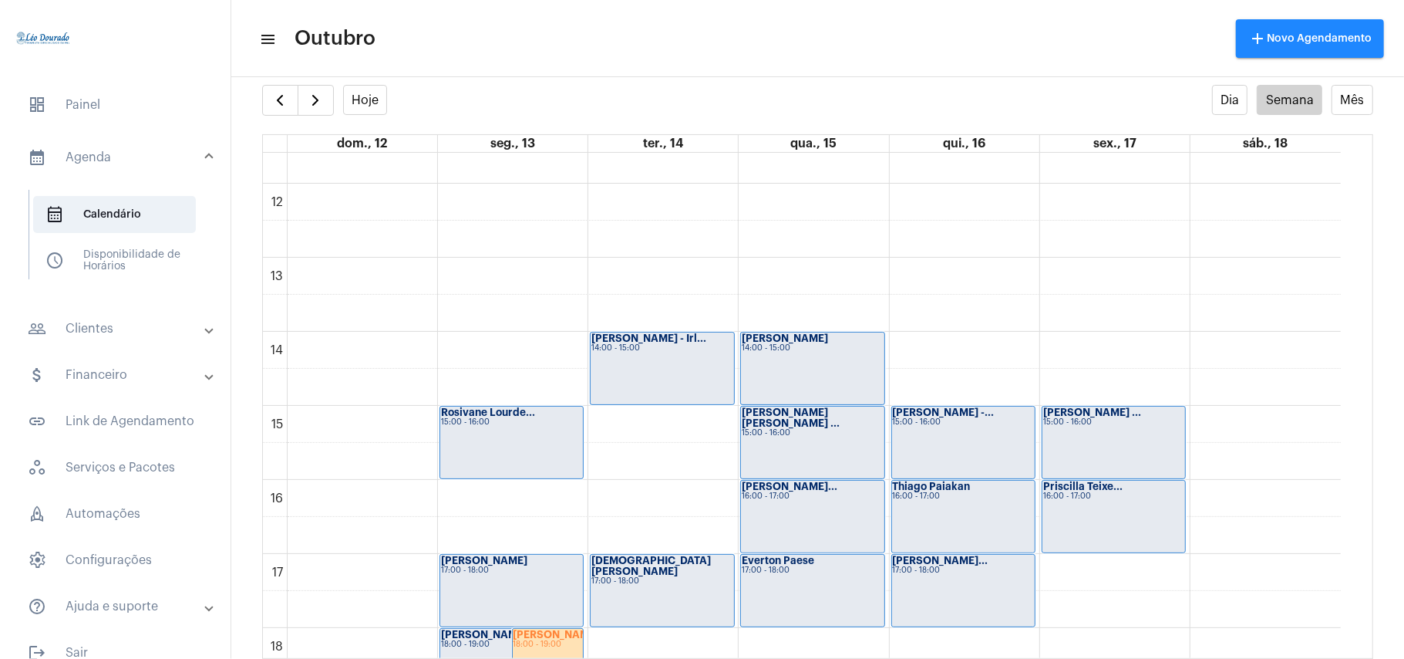
click at [804, 31] on mat-toolbar-row "menu Outubro add Novo Agendamento" at bounding box center [817, 38] width 1173 height 49
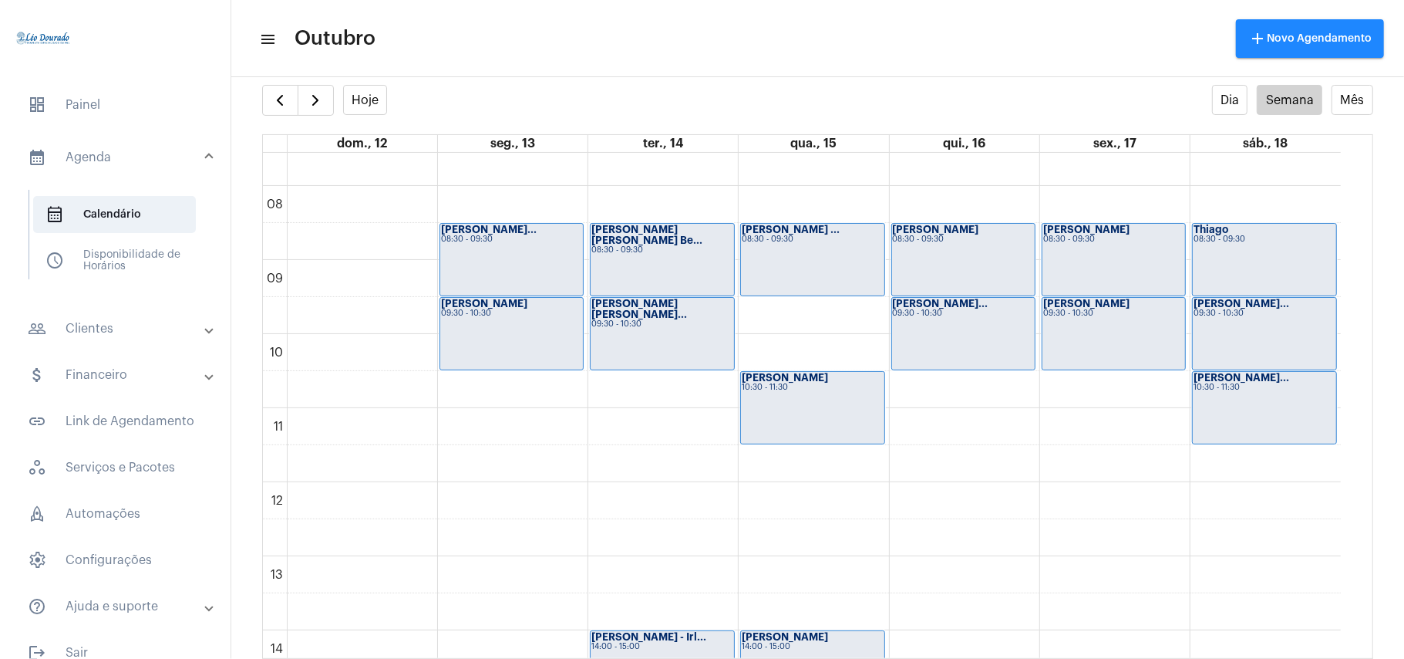
scroll to position [549, 0]
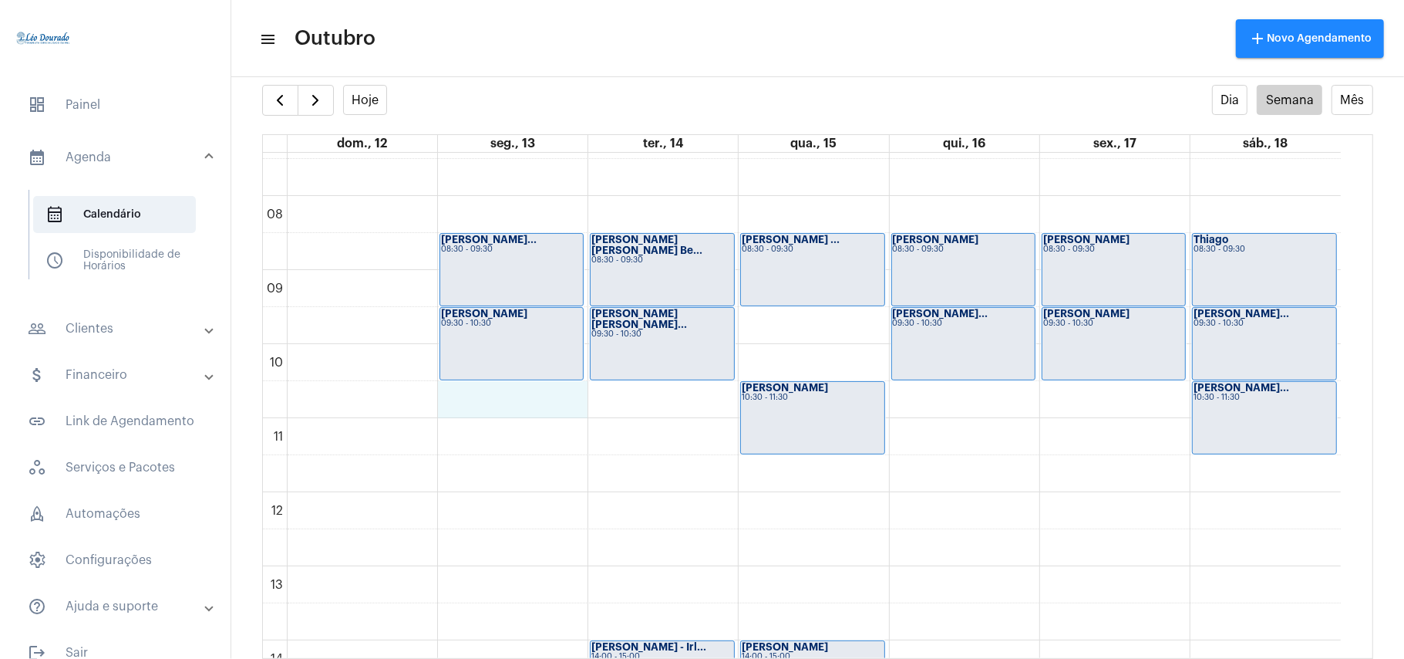
click at [541, 406] on div "00 01 02 03 04 05 06 07 08 09 10 11 12 13 14 15 16 17 18 19 20 21 22 23 [PERSON…" at bounding box center [802, 492] width 1078 height 1777
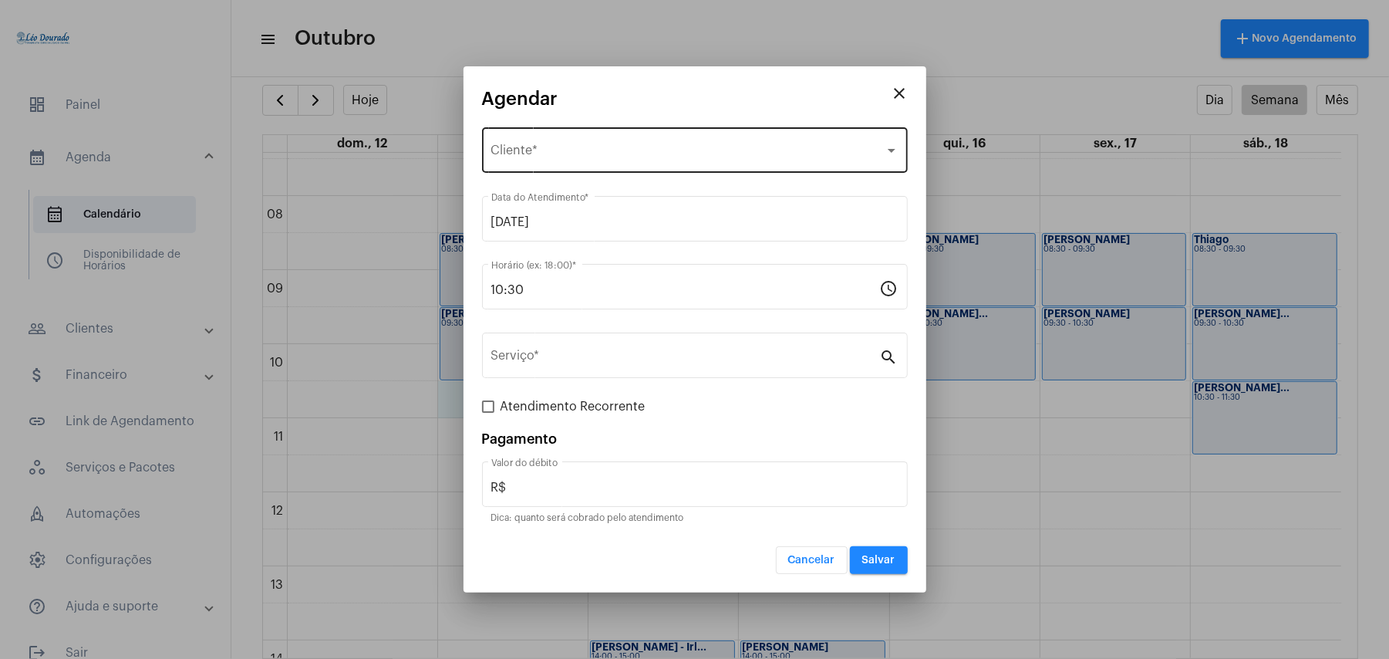
click at [646, 143] on div "Selecione o Cliente Cliente *" at bounding box center [694, 148] width 407 height 49
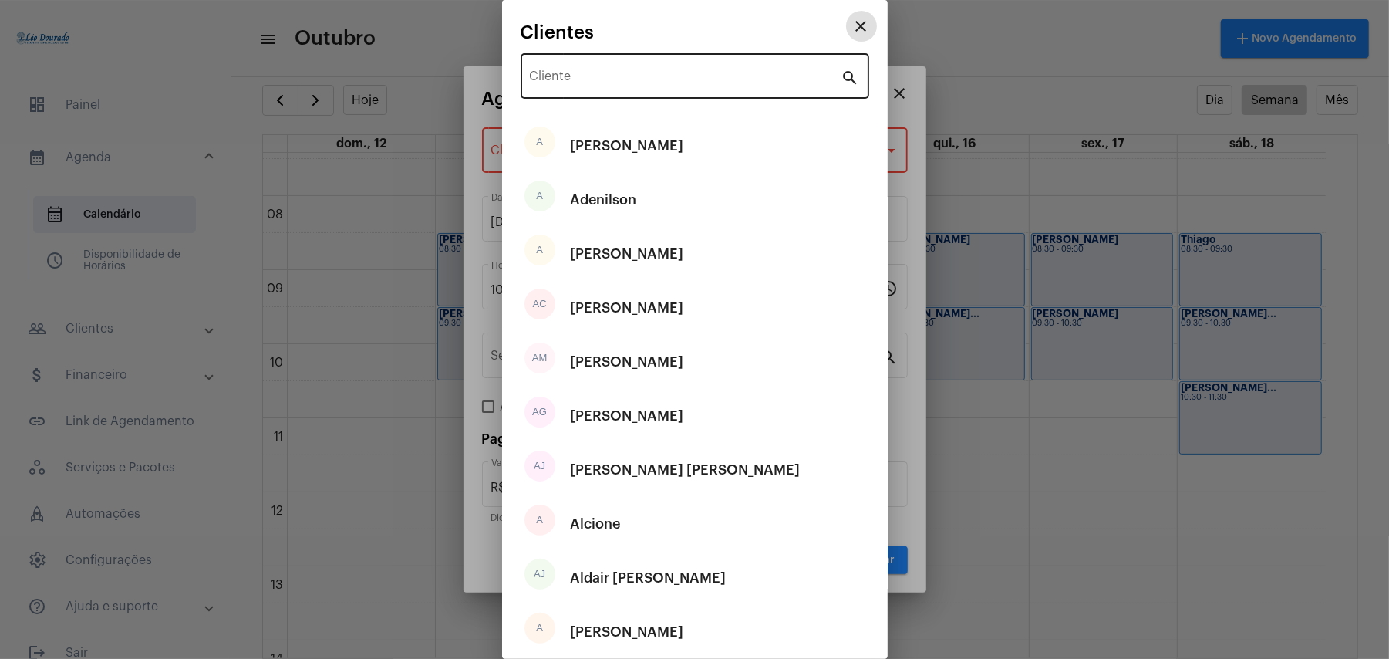
click at [670, 85] on input "Cliente" at bounding box center [686, 79] width 312 height 14
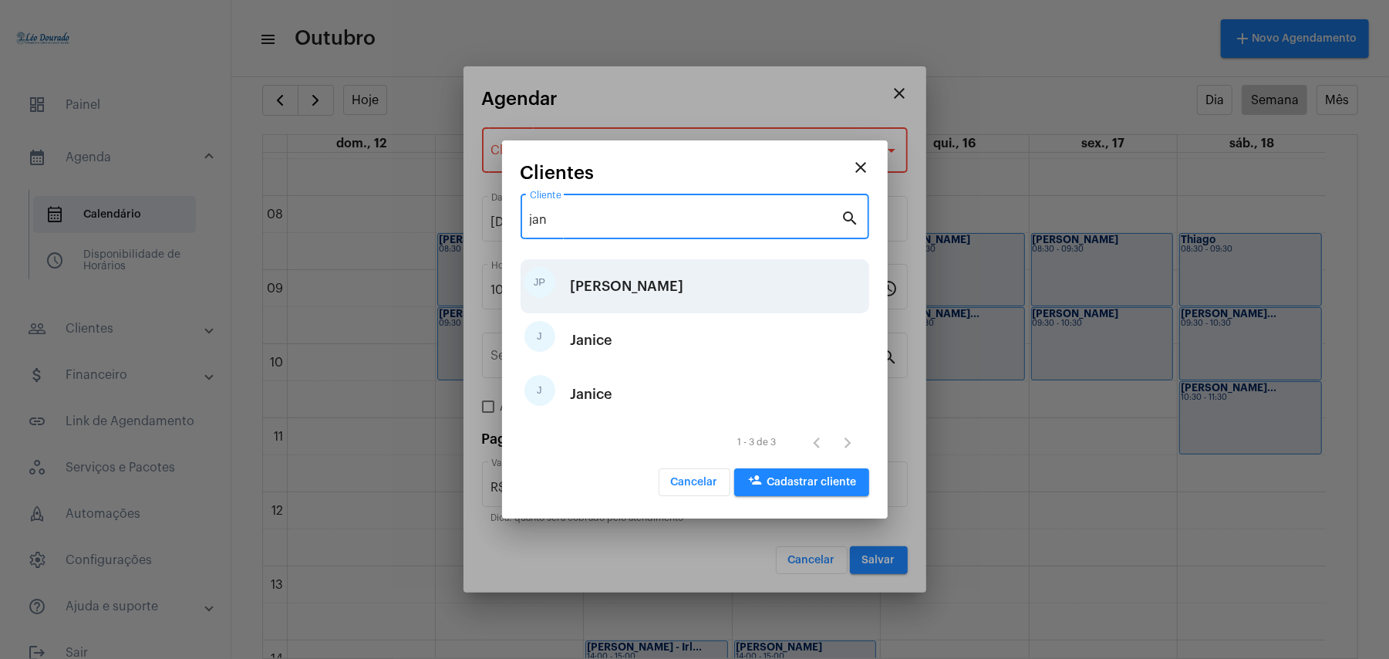
type input "jan"
click at [646, 288] on div "[PERSON_NAME]" at bounding box center [627, 286] width 113 height 46
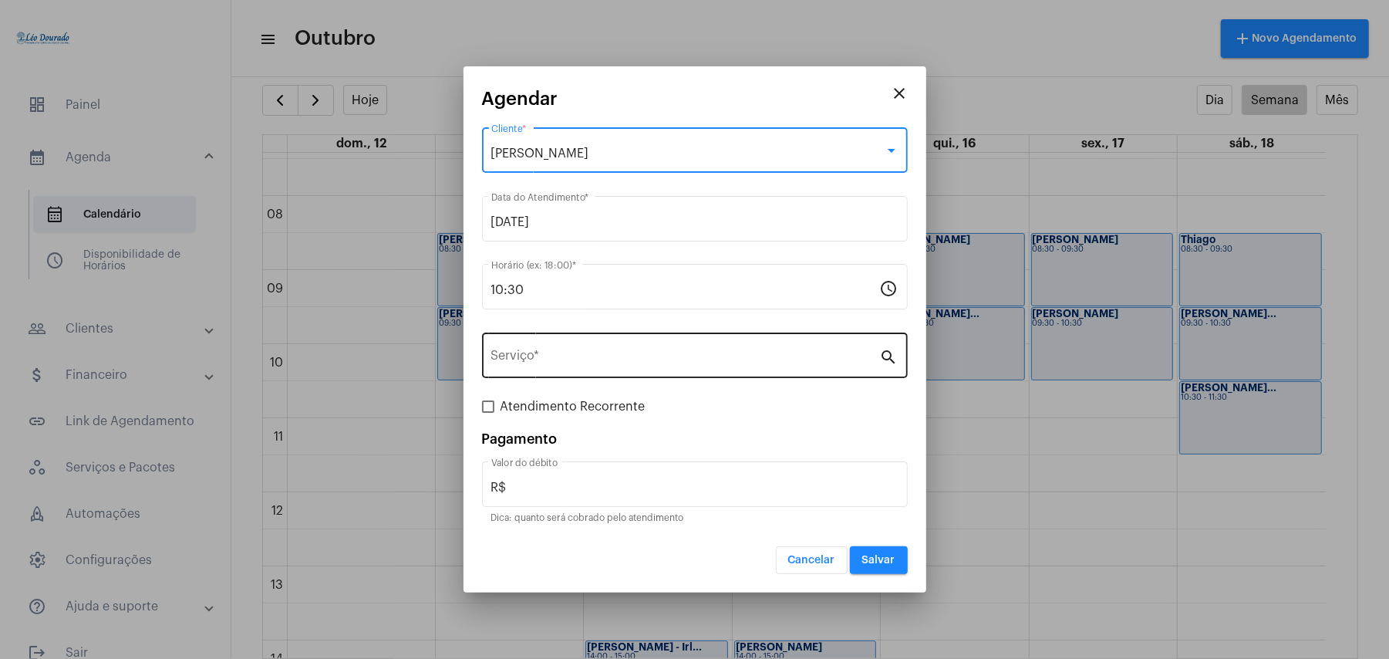
click at [551, 356] on input "Serviço *" at bounding box center [685, 359] width 389 height 14
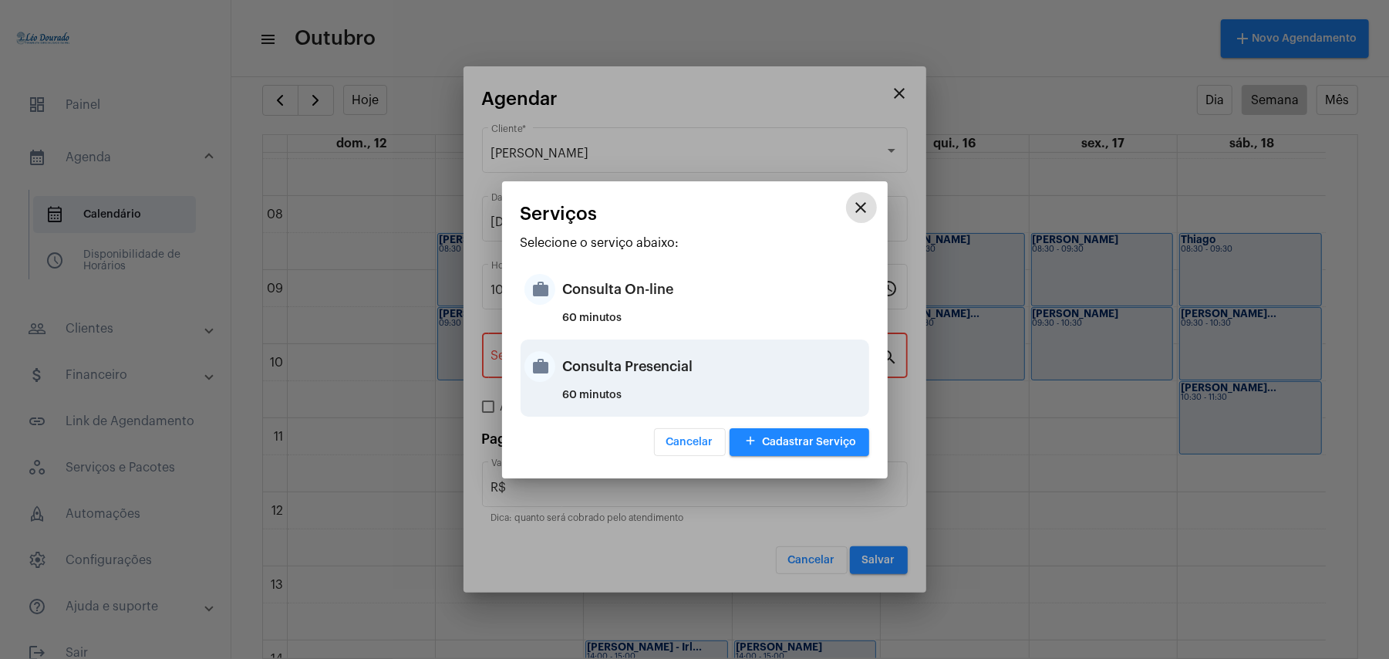
click at [639, 362] on div "Consulta Presencial" at bounding box center [714, 366] width 302 height 46
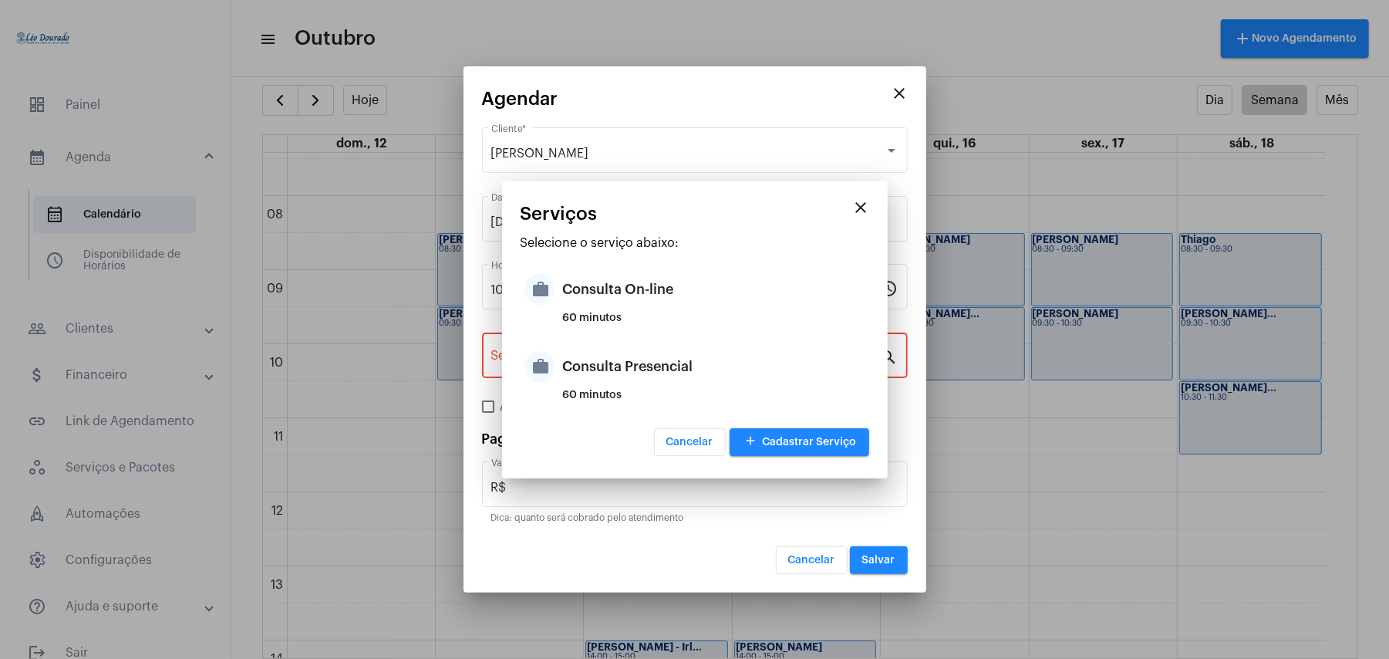
type input "Consulta Presencial"
type input "R$ 150"
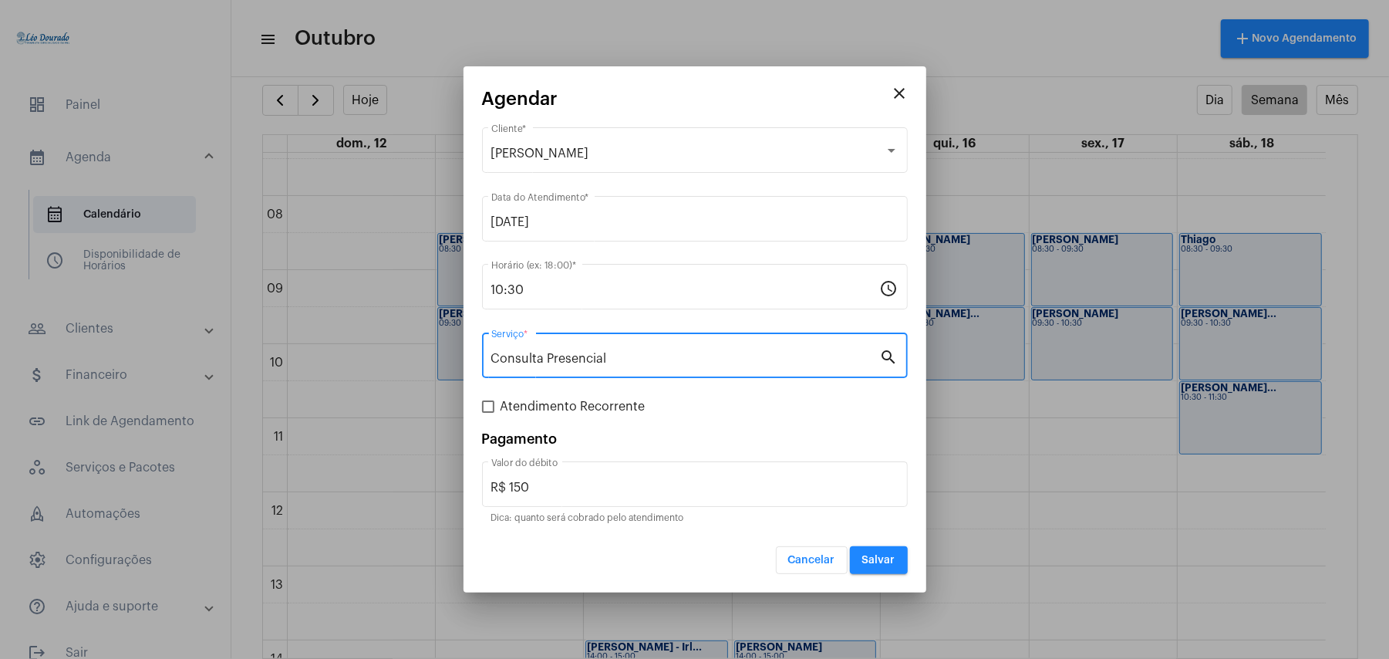
click at [875, 559] on span "Salvar" at bounding box center [878, 560] width 33 height 11
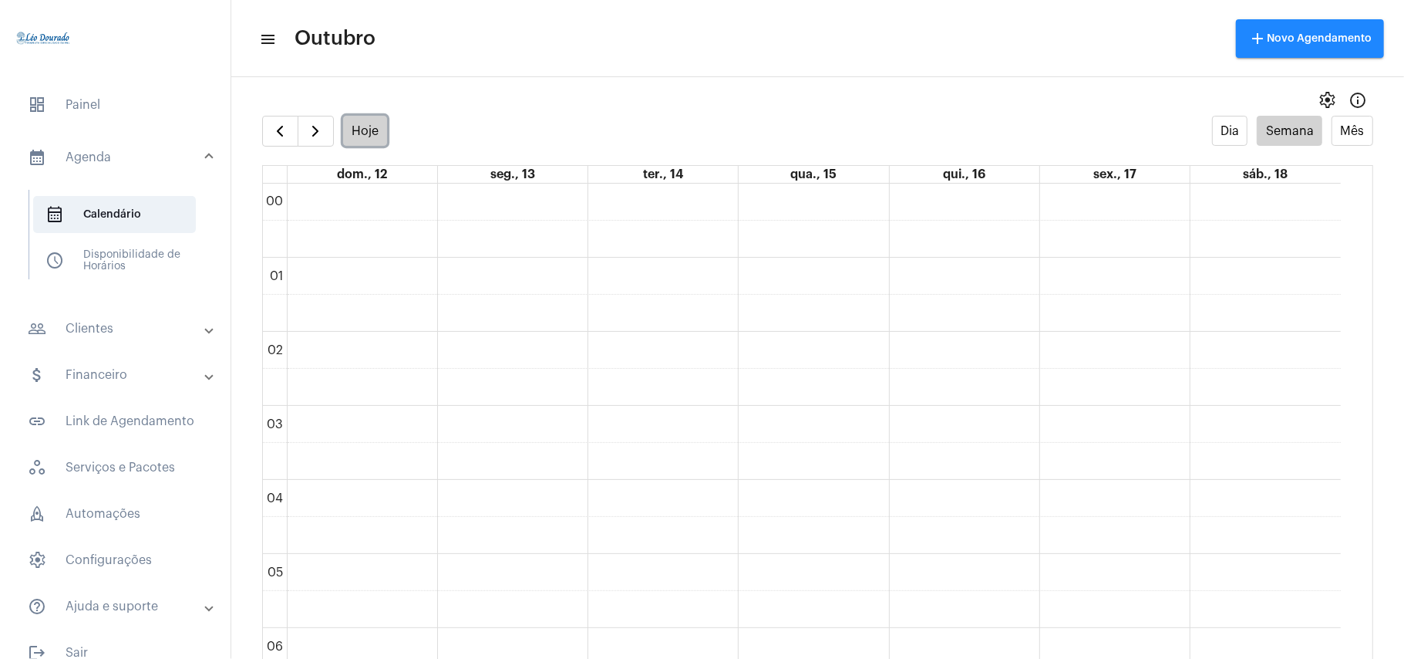
click at [367, 145] on button "Hoje" at bounding box center [365, 131] width 45 height 30
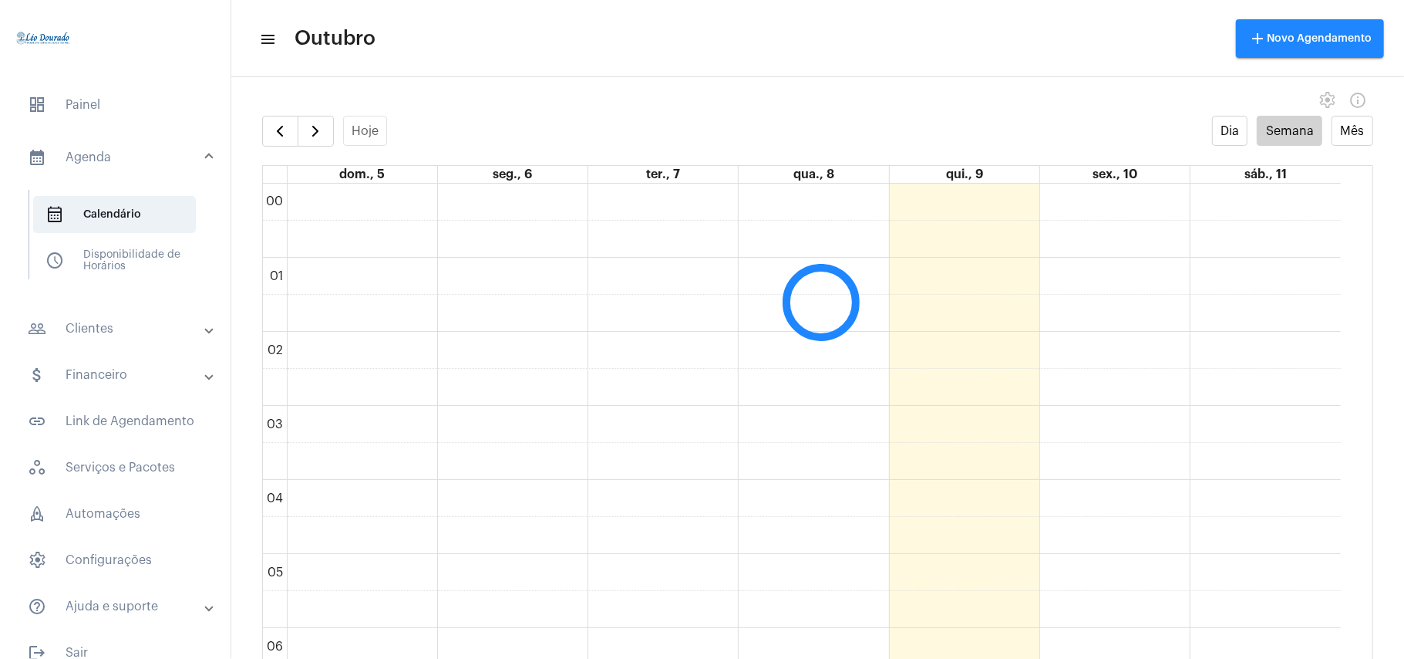
scroll to position [446, 0]
